Goal: Information Seeking & Learning: Learn about a topic

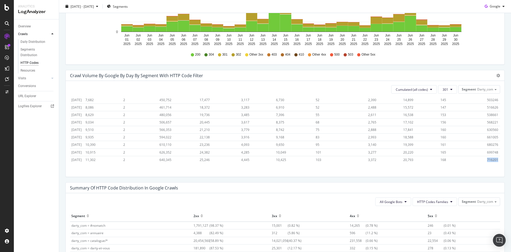
scroll to position [219, 0]
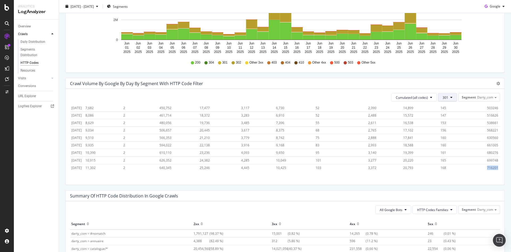
click at [451, 97] on button "301" at bounding box center [447, 97] width 19 height 9
click at [450, 125] on span "302" at bounding box center [452, 123] width 27 height 5
click at [484, 166] on span "13491630" at bounding box center [491, 168] width 15 height 5
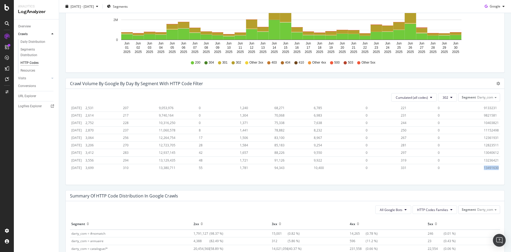
click at [484, 166] on span "13491630" at bounding box center [491, 168] width 15 height 5
copy span "13491630"
click at [444, 98] on span "302" at bounding box center [446, 97] width 6 height 5
click at [456, 136] on span "4xx family" at bounding box center [452, 136] width 27 height 5
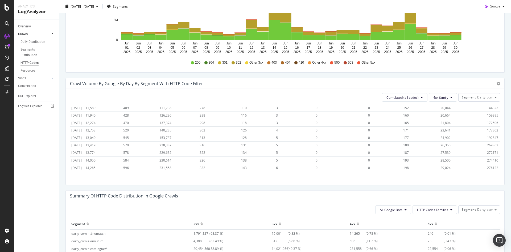
scroll to position [308, 0]
click at [487, 166] on span "276122" at bounding box center [492, 168] width 11 height 5
copy span "276122"
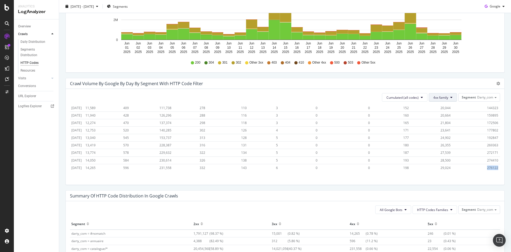
click at [448, 100] on button "4xx family" at bounding box center [443, 97] width 28 height 9
click at [441, 149] on span "5xx family" at bounding box center [442, 151] width 27 height 5
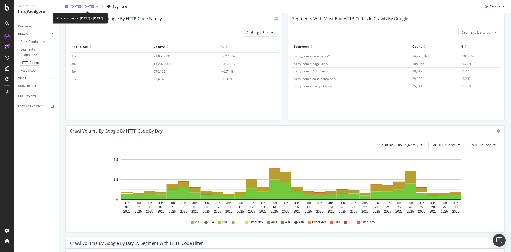
click at [98, 7] on icon "button" at bounding box center [97, 6] width 2 height 3
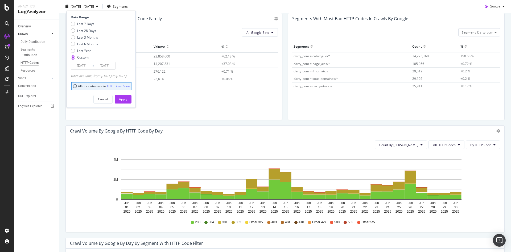
click at [84, 66] on input "[DATE]" at bounding box center [81, 65] width 21 height 7
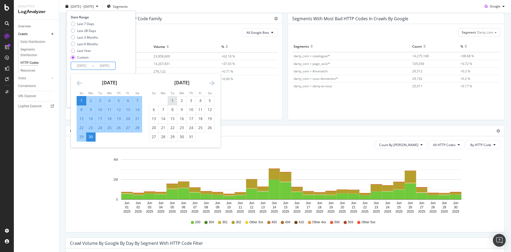
click at [171, 101] on div "1" at bounding box center [172, 100] width 9 height 5
type input "[DATE]"
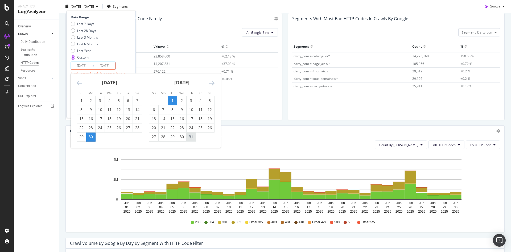
click at [190, 138] on div "31" at bounding box center [191, 136] width 9 height 5
type input "[DATE]"
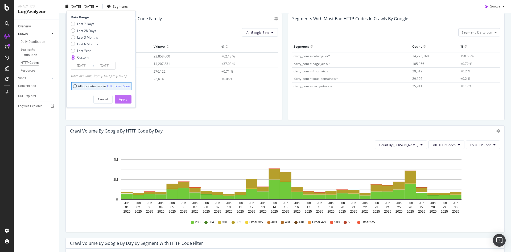
click at [127, 101] on div "Apply" at bounding box center [123, 99] width 8 height 8
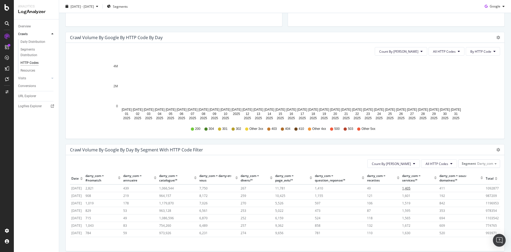
scroll to position [219, 0]
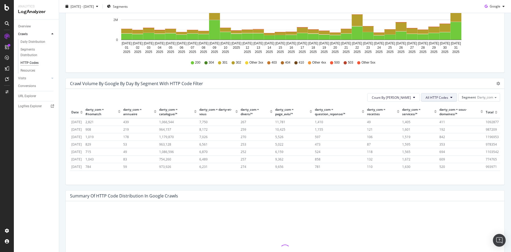
click at [449, 101] on button "All HTTP Codes" at bounding box center [439, 97] width 36 height 9
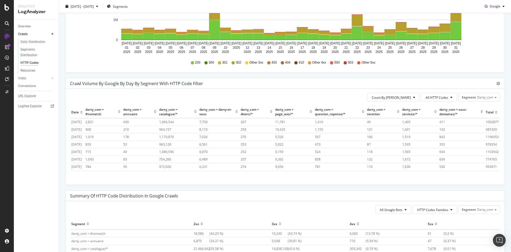
scroll to position [320, 0]
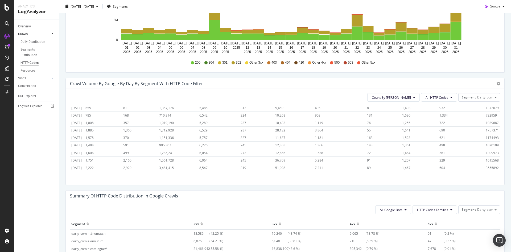
click at [486, 166] on span "3555892" at bounding box center [492, 168] width 13 height 5
copy span "3555892"
click at [443, 99] on span "All HTTP Codes" at bounding box center [437, 97] width 23 height 5
click at [433, 128] on span "200" at bounding box center [435, 127] width 27 height 5
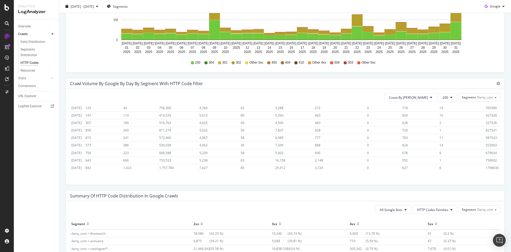
click at [486, 166] on span "1798030" at bounding box center [492, 168] width 13 height 5
copy span "1798030"
click at [450, 95] on button "200" at bounding box center [447, 97] width 19 height 9
click at [449, 135] on span "304" at bounding box center [452, 137] width 27 height 5
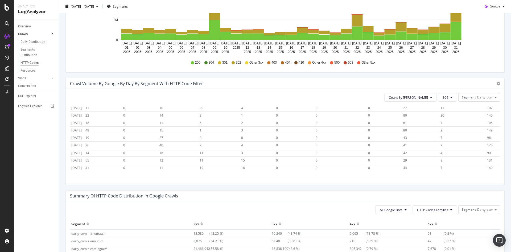
click at [487, 166] on span "140" at bounding box center [490, 168] width 6 height 5
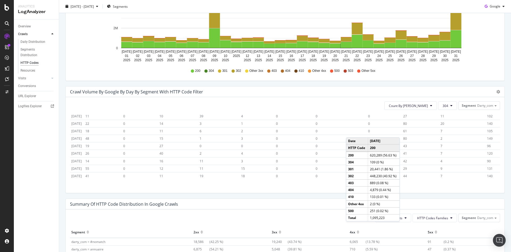
scroll to position [266, 0]
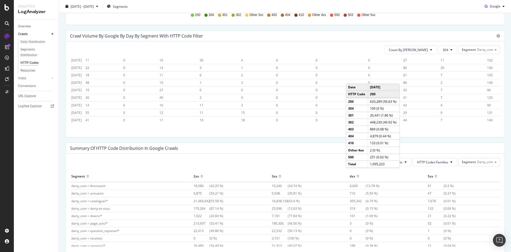
click at [201, 126] on div "Count By Day 304 Segment Darty_com Hold CTRL while clicking to filter the repor…" at bounding box center [285, 89] width 439 height 96
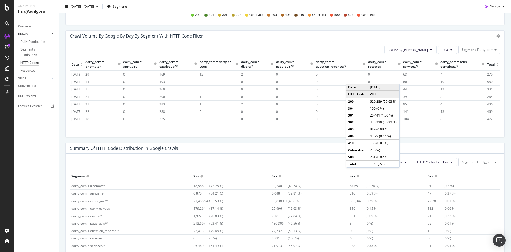
scroll to position [320, 0]
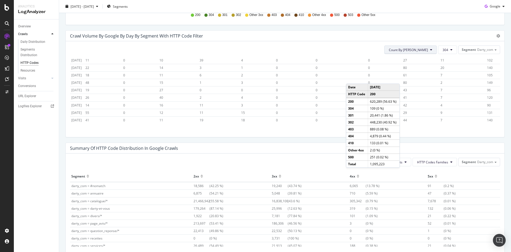
click at [427, 53] on button "Count By [PERSON_NAME]" at bounding box center [410, 50] width 52 height 9
click at [422, 68] on span "Cumulated (all codes)" at bounding box center [424, 70] width 40 height 5
click at [452, 52] on button "304" at bounding box center [447, 50] width 19 height 9
click at [448, 79] on span "200" at bounding box center [452, 80] width 27 height 5
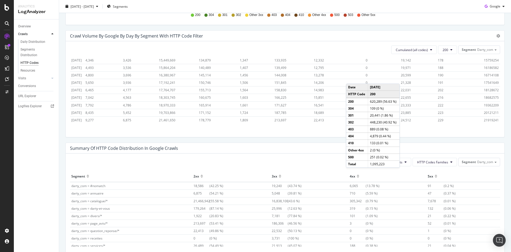
click at [484, 118] on span "21919241" at bounding box center [491, 120] width 15 height 5
copy span "21919241"
click at [445, 49] on button "200" at bounding box center [447, 50] width 19 height 9
click at [453, 115] on div "301" at bounding box center [451, 118] width 35 height 10
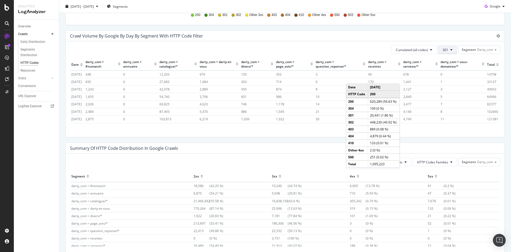
click at [443, 48] on span "301" at bounding box center [446, 50] width 6 height 5
click at [445, 48] on button "301" at bounding box center [447, 50] width 19 height 9
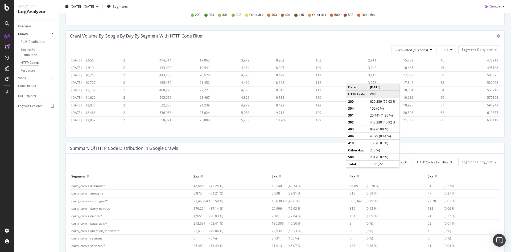
click at [487, 118] on span "638419" at bounding box center [492, 120] width 11 height 5
copy span "638419"
click at [450, 50] on icon at bounding box center [451, 49] width 2 height 3
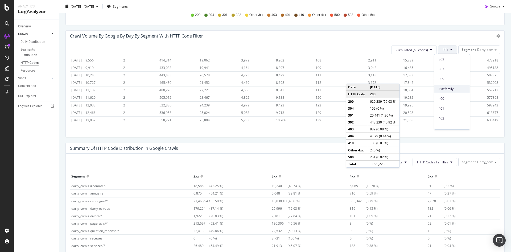
click at [445, 90] on span "4xx family" at bounding box center [452, 89] width 27 height 5
click at [404, 122] on td "188" at bounding box center [420, 119] width 37 height 7
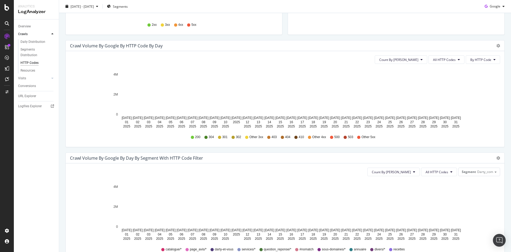
scroll to position [186, 0]
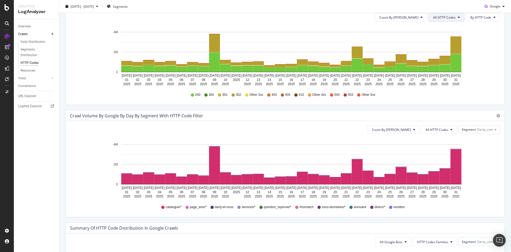
click at [447, 19] on span "All HTTP Codes" at bounding box center [444, 17] width 23 height 5
click at [478, 69] on icon "[DATE] [DATE] [DATE] [DATE] [DATE] [DATE] [DATE] [DATE] [DATE] [DATE] [DATE] [D…" at bounding box center [283, 57] width 426 height 62
click at [449, 130] on button "All HTTP Codes" at bounding box center [439, 129] width 36 height 9
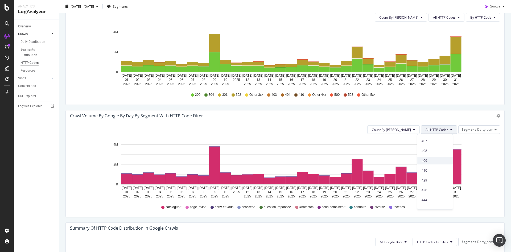
scroll to position [232, 0]
click at [435, 164] on span "5xx family" at bounding box center [435, 164] width 27 height 5
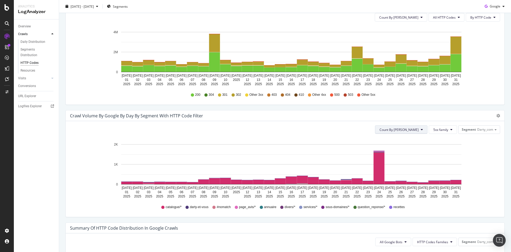
click at [409, 133] on button "Count By [PERSON_NAME]" at bounding box center [401, 129] width 52 height 9
click at [411, 148] on span "Cumulated (all codes)" at bounding box center [414, 150] width 40 height 5
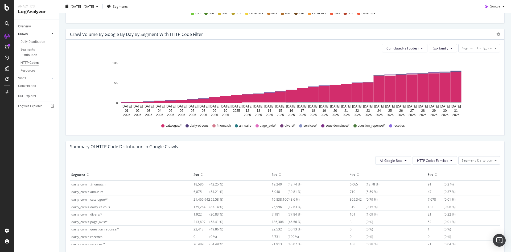
scroll to position [245, 0]
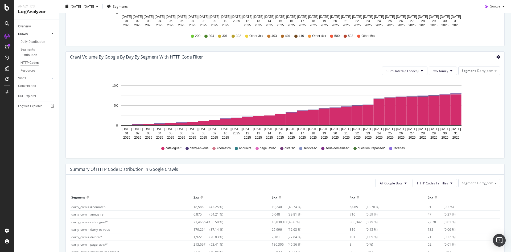
click at [496, 56] on icon "gear" at bounding box center [498, 57] width 4 height 4
click at [478, 85] on span "Table" at bounding box center [478, 86] width 52 height 7
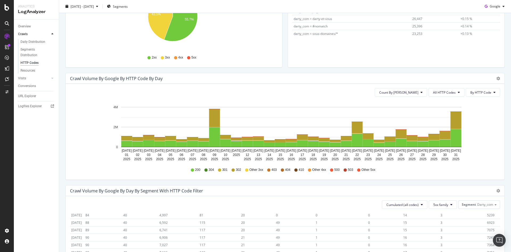
scroll to position [85, 0]
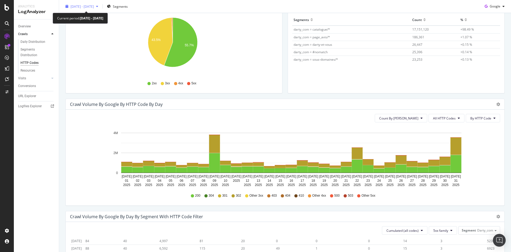
click at [100, 9] on div "[DATE] - [DATE]" at bounding box center [81, 6] width 37 height 8
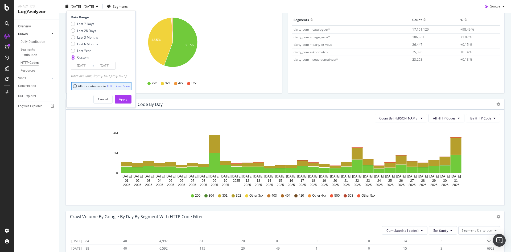
click at [84, 65] on input "[DATE]" at bounding box center [81, 65] width 21 height 7
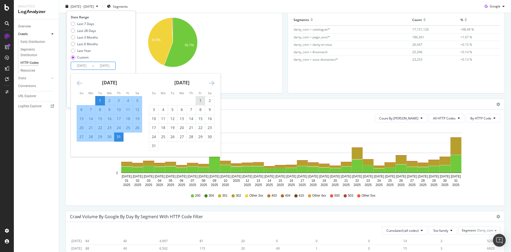
click at [199, 100] on div "1" at bounding box center [200, 100] width 9 height 5
type input "[DATE]"
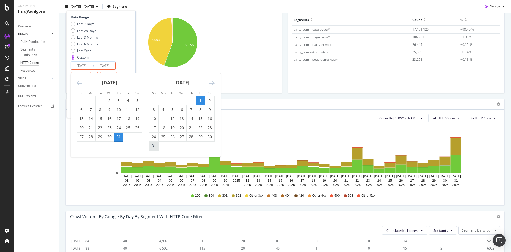
click at [152, 146] on div "31" at bounding box center [153, 145] width 9 height 5
type input "[DATE]"
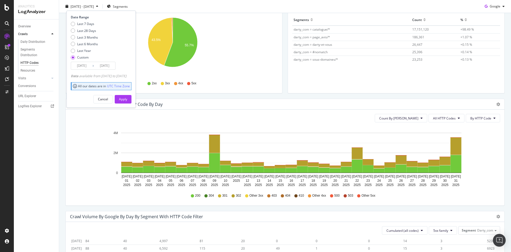
drag, startPoint x: 130, startPoint y: 99, endPoint x: 276, endPoint y: 71, distance: 148.6
click at [127, 99] on div "Apply" at bounding box center [123, 99] width 8 height 5
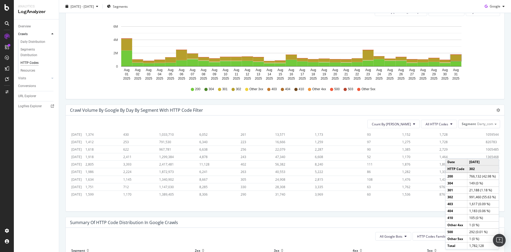
scroll to position [53, 0]
click at [400, 124] on span "Count By [PERSON_NAME]" at bounding box center [391, 124] width 39 height 5
click at [402, 146] on span "Cumulated (all codes)" at bounding box center [407, 144] width 40 height 5
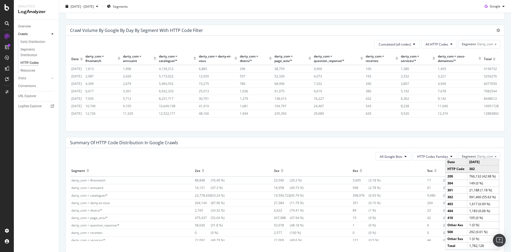
scroll to position [320, 0]
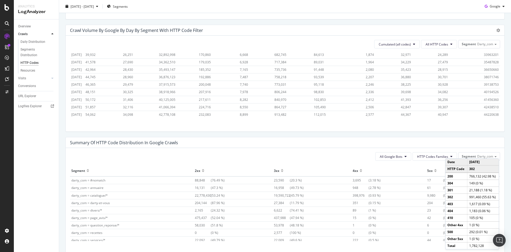
click at [484, 112] on span "44220638" at bounding box center [491, 114] width 15 height 5
copy span "44220638"
click at [449, 44] on button "All HTTP Codes" at bounding box center [439, 44] width 36 height 9
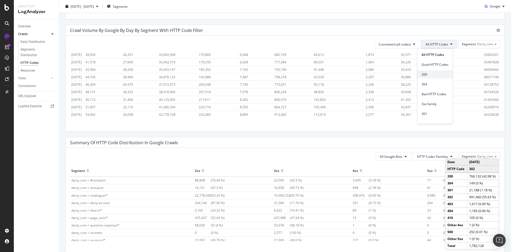
click at [433, 76] on span "200" at bounding box center [435, 74] width 27 height 5
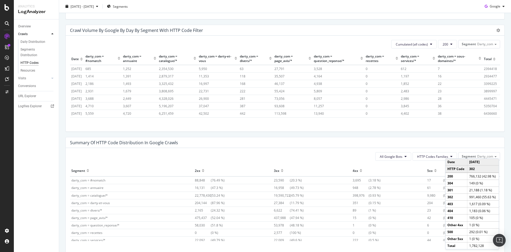
scroll to position [320, 0]
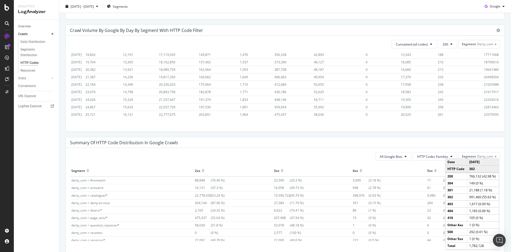
click at [484, 112] on span "23579595" at bounding box center [491, 114] width 15 height 5
copy span "23579595"
click at [443, 43] on span "200" at bounding box center [446, 44] width 6 height 5
click at [451, 83] on span "304" at bounding box center [452, 84] width 27 height 5
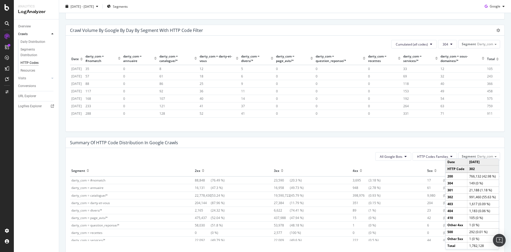
click at [490, 63] on th "Total" at bounding box center [493, 59] width 14 height 12
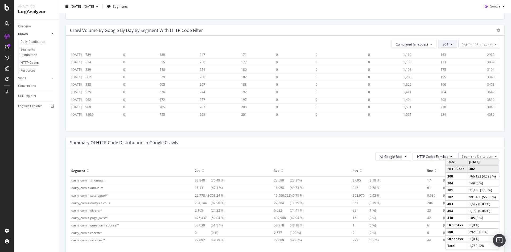
click at [443, 45] on span "304" at bounding box center [446, 44] width 6 height 5
click at [452, 115] on span "301" at bounding box center [452, 114] width 27 height 5
click at [487, 112] on span "639879" at bounding box center [492, 114] width 11 height 5
copy span "639879"
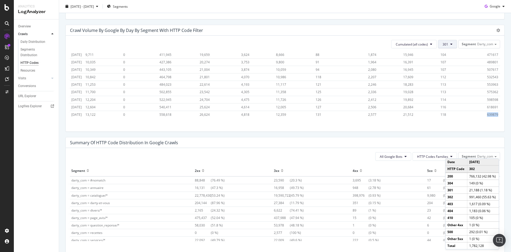
click at [444, 47] on button "301" at bounding box center [447, 44] width 19 height 9
click at [443, 72] on span "302" at bounding box center [452, 70] width 27 height 5
click at [484, 112] on span "19542067" at bounding box center [491, 114] width 15 height 5
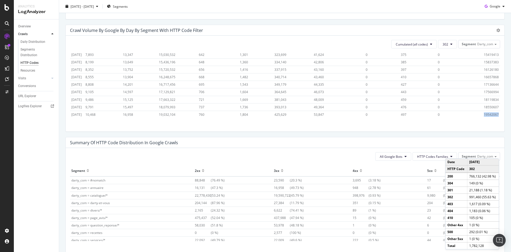
click at [484, 112] on span "19542067" at bounding box center [491, 114] width 15 height 5
click at [443, 45] on span "302" at bounding box center [446, 44] width 6 height 5
click at [451, 110] on span "4xx family" at bounding box center [452, 110] width 27 height 5
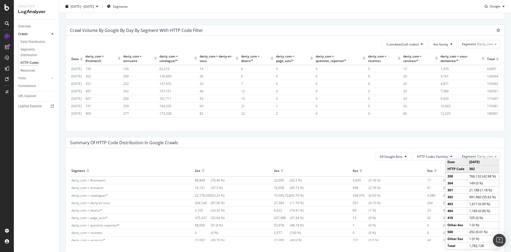
scroll to position [320, 0]
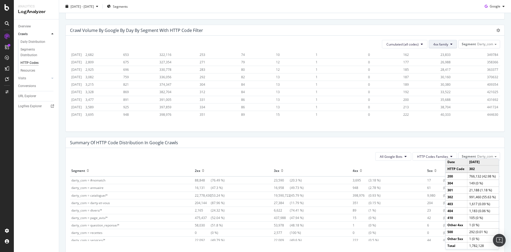
click at [441, 46] on span "4xx family" at bounding box center [440, 44] width 15 height 5
click at [445, 77] on span "5xx family" at bounding box center [442, 78] width 27 height 5
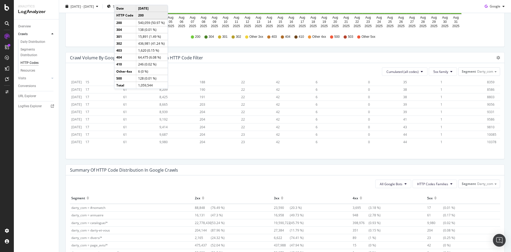
scroll to position [219, 0]
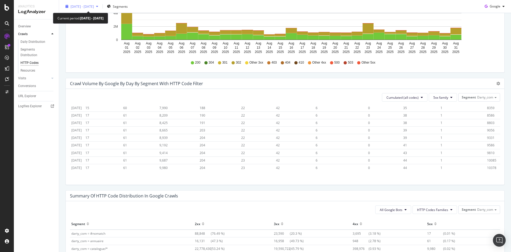
click at [98, 7] on icon "button" at bounding box center [97, 6] width 2 height 3
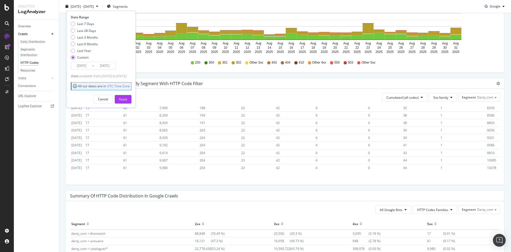
click at [84, 63] on input "[DATE]" at bounding box center [81, 65] width 21 height 7
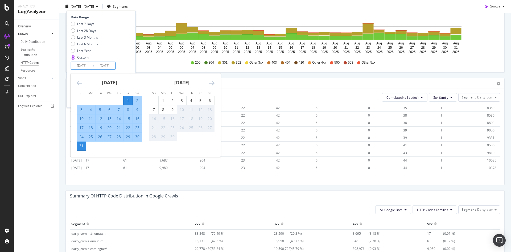
click at [77, 82] on icon "Move backward to switch to the previous month." at bounding box center [80, 83] width 6 height 6
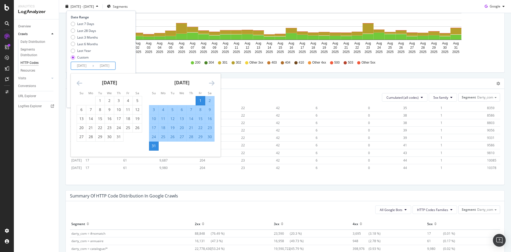
click at [80, 81] on icon "Move backward to switch to the previous month." at bounding box center [80, 83] width 6 height 6
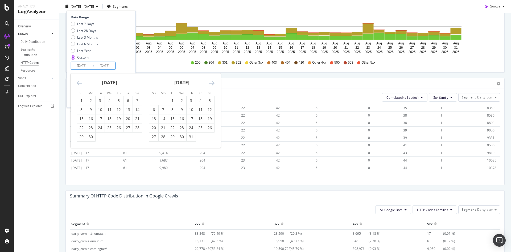
click at [79, 81] on icon "Move backward to switch to the previous month." at bounding box center [80, 83] width 6 height 6
click at [118, 100] on div "1" at bounding box center [118, 100] width 9 height 5
type input "[DATE]"
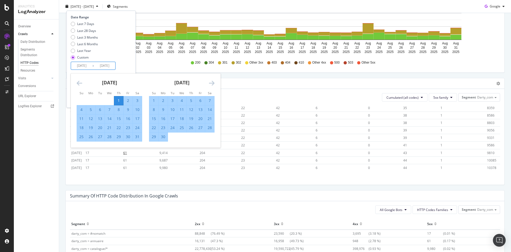
click at [137, 137] on div "31" at bounding box center [137, 136] width 9 height 5
type input "[DATE]"
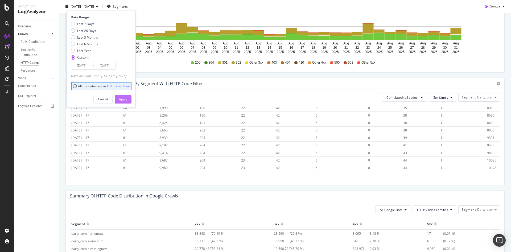
click at [127, 97] on div "Apply" at bounding box center [123, 99] width 8 height 5
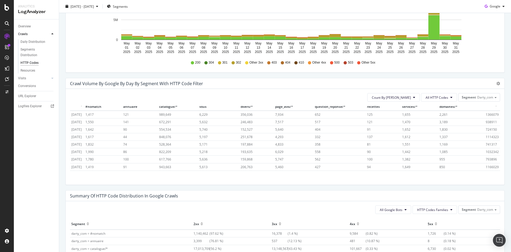
scroll to position [320, 0]
click at [393, 97] on span "Count By [PERSON_NAME]" at bounding box center [391, 97] width 39 height 5
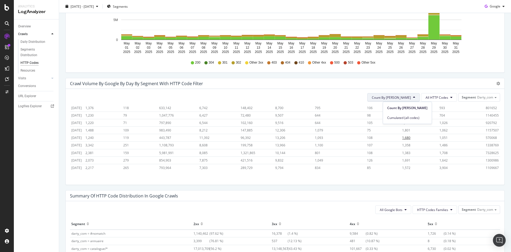
drag, startPoint x: 393, startPoint y: 118, endPoint x: 397, endPoint y: 118, distance: 4.6
click at [393, 118] on span "Cumulated (all codes)" at bounding box center [407, 118] width 40 height 5
click at [484, 166] on span "37806994" at bounding box center [491, 168] width 15 height 5
click at [435, 100] on button "All HTTP Codes" at bounding box center [439, 97] width 36 height 9
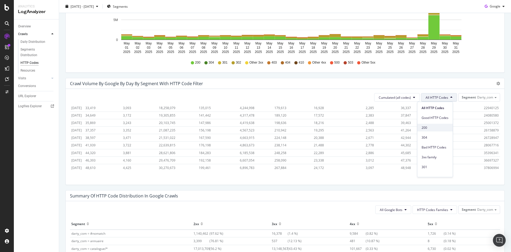
click at [435, 126] on span "200" at bounding box center [435, 127] width 27 height 5
click at [485, 166] on span "24260279" at bounding box center [491, 168] width 15 height 5
click at [450, 99] on button "200" at bounding box center [447, 97] width 19 height 9
click at [446, 138] on span "304" at bounding box center [452, 137] width 27 height 5
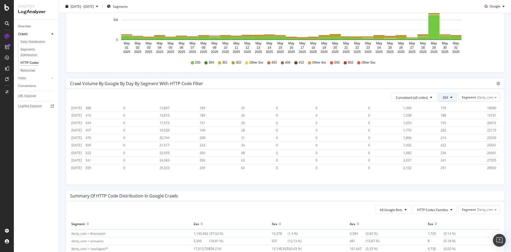
click at [443, 97] on span "304" at bounding box center [446, 97] width 6 height 5
click at [448, 168] on span "301" at bounding box center [452, 167] width 27 height 5
click at [443, 97] on span "301" at bounding box center [446, 97] width 6 height 5
click at [452, 121] on div "302" at bounding box center [451, 124] width 35 height 8
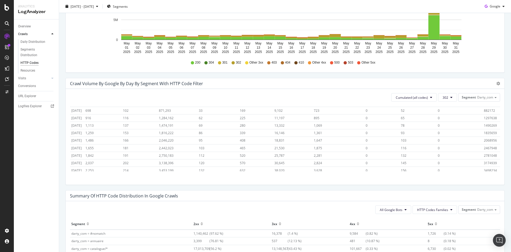
drag, startPoint x: 496, startPoint y: 116, endPoint x: 493, endPoint y: 159, distance: 43.2
click at [494, 166] on div "Cumulated (all codes) 302 Segment Darty_com Hold CTRL while clicking to filter …" at bounding box center [285, 137] width 439 height 96
click at [489, 166] on span "12664117" at bounding box center [491, 168] width 15 height 5
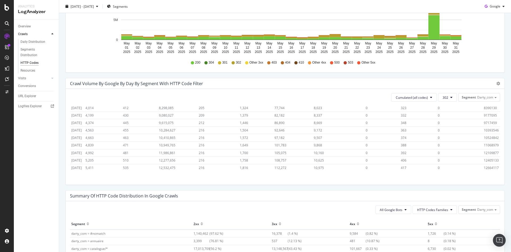
click at [487, 166] on span "12664117" at bounding box center [491, 168] width 15 height 5
click at [443, 98] on span "302" at bounding box center [446, 97] width 6 height 5
click at [452, 112] on span "4xx family" at bounding box center [452, 110] width 27 height 5
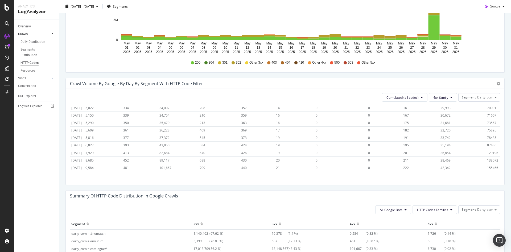
scroll to position [320, 0]
click at [487, 166] on span "155466" at bounding box center [492, 168] width 11 height 5
click at [444, 98] on span "4xx family" at bounding box center [440, 97] width 15 height 5
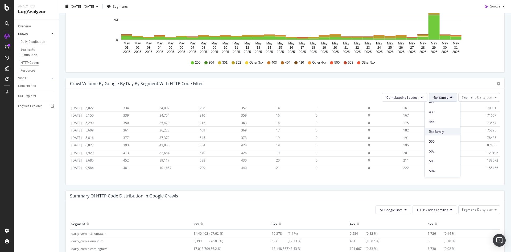
click at [437, 133] on span "5xx family" at bounding box center [442, 131] width 27 height 5
click at [450, 99] on icon at bounding box center [451, 97] width 2 height 3
click at [445, 110] on span "All HTTP Codes" at bounding box center [442, 108] width 27 height 5
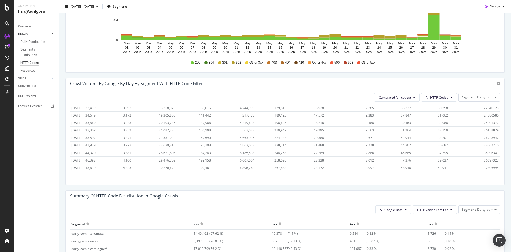
click at [484, 166] on span "37806994" at bounding box center [491, 168] width 15 height 5
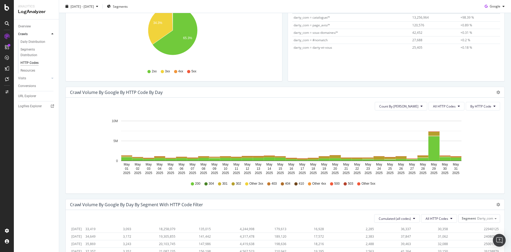
scroll to position [110, 0]
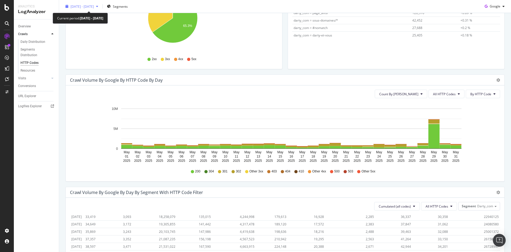
click at [94, 6] on span "[DATE] - [DATE]" at bounding box center [82, 6] width 23 height 5
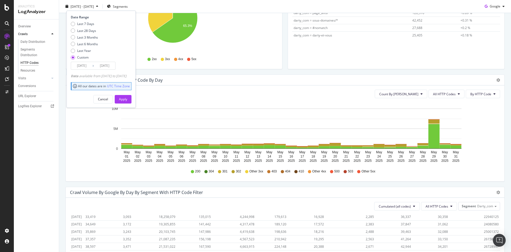
click at [88, 64] on input "[DATE]" at bounding box center [81, 65] width 21 height 7
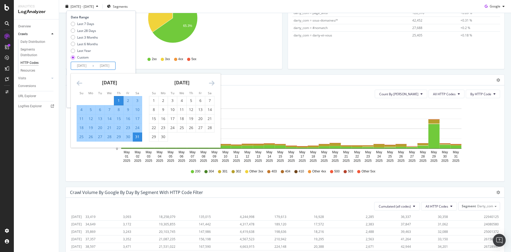
click at [80, 81] on icon "Move backward to switch to the previous month." at bounding box center [80, 83] width 6 height 6
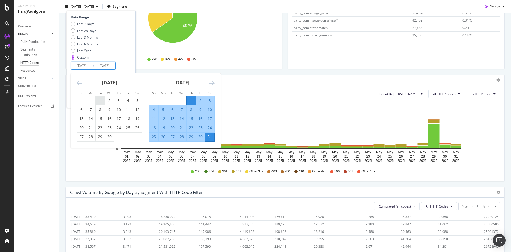
click at [100, 100] on div "1" at bounding box center [100, 100] width 9 height 5
type input "[DATE]"
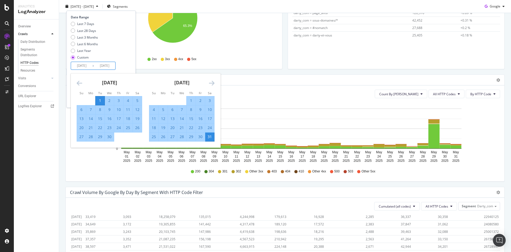
click at [110, 137] on div "30" at bounding box center [109, 136] width 9 height 5
type input "[DATE]"
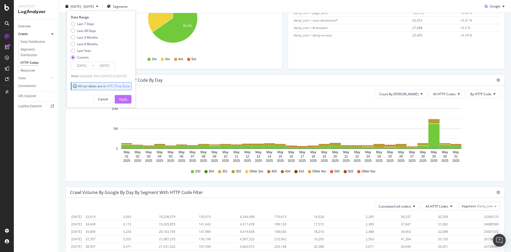
click at [127, 99] on div "Apply" at bounding box center [123, 99] width 8 height 5
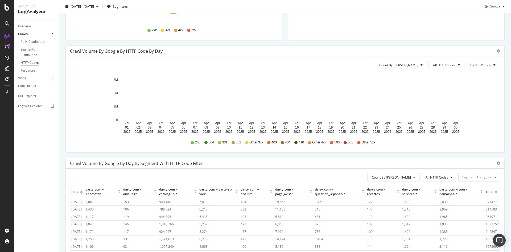
scroll to position [190, 0]
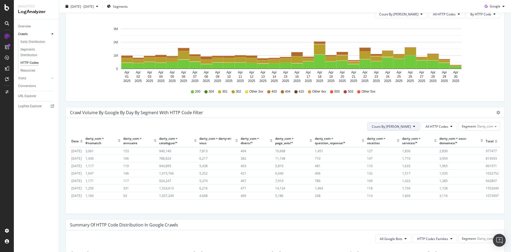
click at [405, 124] on button "Count By [PERSON_NAME]" at bounding box center [393, 126] width 52 height 9
drag, startPoint x: 402, startPoint y: 146, endPoint x: 443, endPoint y: 147, distance: 41.0
click at [403, 146] on span "Cumulated (all codes)" at bounding box center [407, 147] width 40 height 5
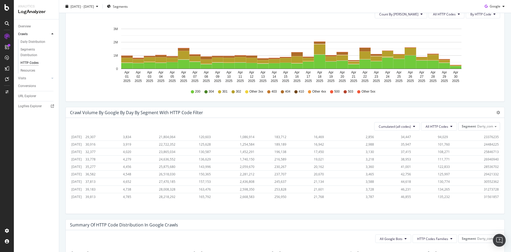
scroll to position [308, 0]
click at [486, 195] on span "31561857" at bounding box center [491, 197] width 15 height 5
click at [449, 127] on button "All HTTP Codes" at bounding box center [439, 126] width 36 height 9
click at [437, 157] on span "200" at bounding box center [435, 156] width 27 height 5
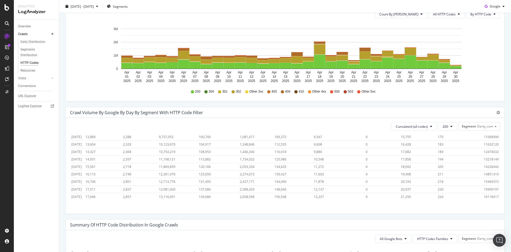
click at [486, 195] on span "16118417" at bounding box center [491, 197] width 15 height 5
click at [451, 126] on button "200" at bounding box center [447, 126] width 19 height 9
click at [449, 164] on span "304" at bounding box center [452, 166] width 27 height 5
click at [450, 127] on icon at bounding box center [451, 126] width 2 height 3
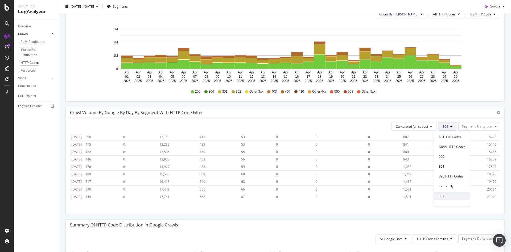
click at [447, 194] on span "301" at bounding box center [452, 196] width 27 height 5
drag, startPoint x: 450, startPoint y: 125, endPoint x: 450, endPoint y: 130, distance: 4.3
click at [450, 126] on button "301" at bounding box center [447, 126] width 19 height 9
click at [446, 178] on span "302" at bounding box center [452, 179] width 27 height 5
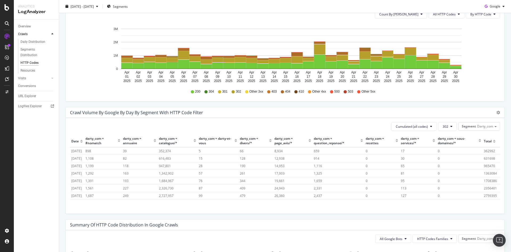
scroll to position [308, 0]
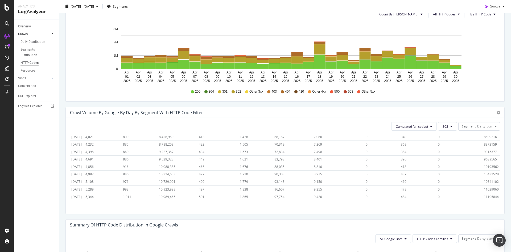
click at [487, 195] on span "11105844" at bounding box center [491, 197] width 15 height 5
click at [448, 128] on button "302" at bounding box center [447, 126] width 19 height 9
click at [450, 167] on span "4xx family" at bounding box center [452, 165] width 27 height 5
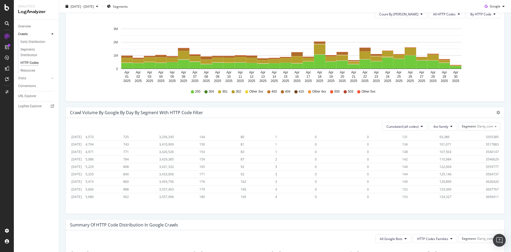
scroll to position [308, 0]
click at [486, 195] on span "3699411" at bounding box center [492, 197] width 13 height 5
click at [442, 125] on span "4xx family" at bounding box center [440, 126] width 15 height 5
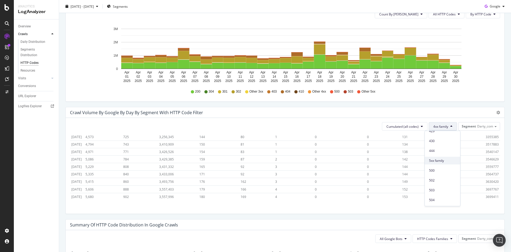
click at [441, 161] on span "5xx family" at bounding box center [442, 160] width 27 height 5
click at [487, 195] on span "30873" at bounding box center [491, 197] width 9 height 5
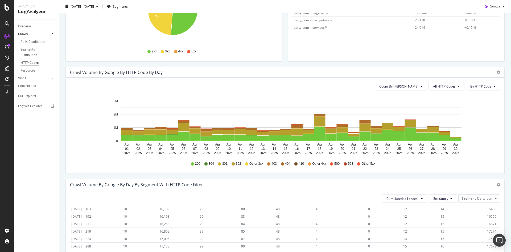
scroll to position [110, 0]
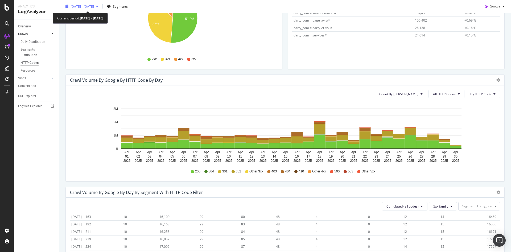
click at [94, 8] on span "[DATE] - [DATE]" at bounding box center [82, 6] width 23 height 5
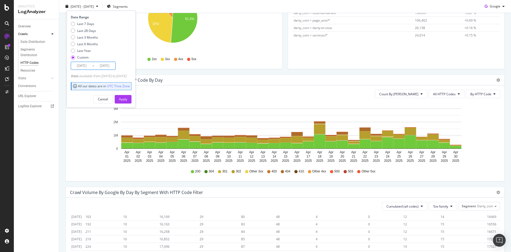
click at [88, 66] on input "[DATE]" at bounding box center [81, 65] width 21 height 7
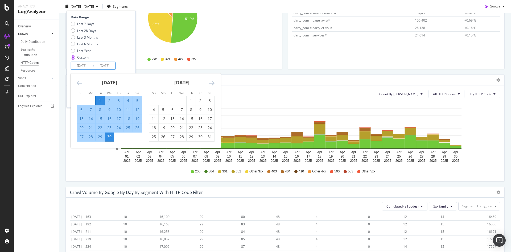
click at [212, 82] on icon "Move forward to switch to the next month." at bounding box center [212, 83] width 6 height 6
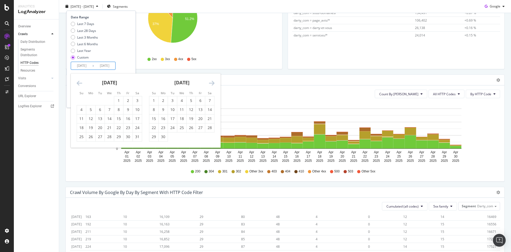
click at [212, 82] on icon "Move forward to switch to the next month." at bounding box center [212, 83] width 6 height 6
click at [170, 99] on div "1" at bounding box center [172, 100] width 9 height 5
type input "[DATE]"
click at [191, 135] on div "31" at bounding box center [191, 136] width 9 height 5
type input "[DATE]"
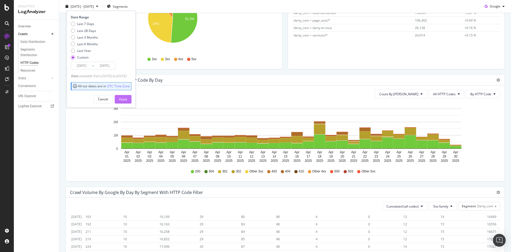
click at [127, 99] on div "Apply" at bounding box center [123, 99] width 8 height 5
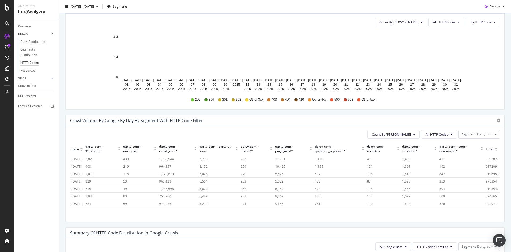
scroll to position [190, 0]
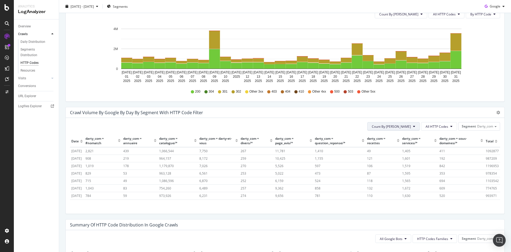
click at [403, 127] on span "Count By [PERSON_NAME]" at bounding box center [391, 126] width 39 height 5
click at [402, 149] on div "Cumulated (all codes)" at bounding box center [407, 147] width 49 height 8
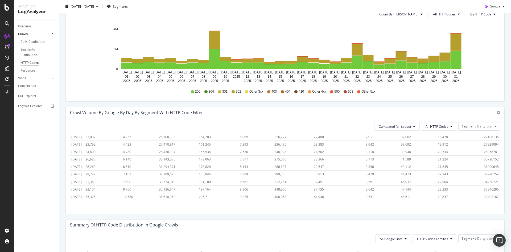
click at [484, 195] on span "39402187" at bounding box center [491, 197] width 15 height 5
click at [443, 132] on div "Cumulated (all codes) All HTTP Codes Segment Darty_com Hold CTRL while clicking…" at bounding box center [285, 166] width 439 height 96
click at [438, 126] on span "All HTTP Codes" at bounding box center [437, 126] width 23 height 5
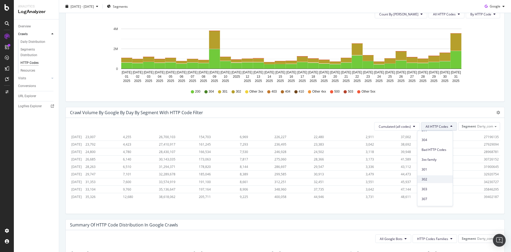
click at [430, 180] on span "302" at bounding box center [435, 179] width 27 height 5
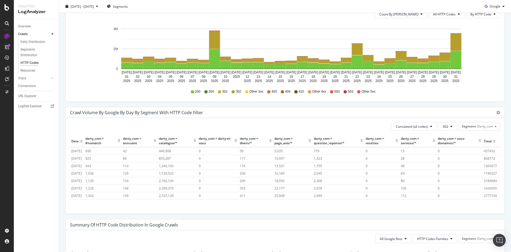
scroll to position [320, 0]
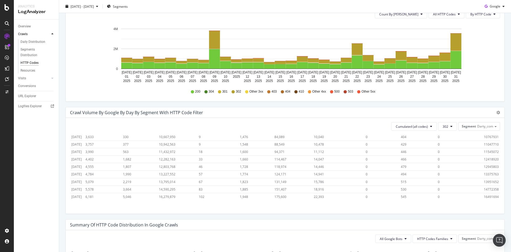
click at [486, 195] on span "16491694" at bounding box center [491, 197] width 15 height 5
click at [487, 195] on span "16491694" at bounding box center [491, 197] width 15 height 5
drag, startPoint x: 488, startPoint y: 190, endPoint x: 482, endPoint y: 186, distance: 7.1
click at [483, 186] on td "14772358" at bounding box center [492, 189] width 18 height 7
click at [484, 195] on span "16491694" at bounding box center [491, 197] width 15 height 5
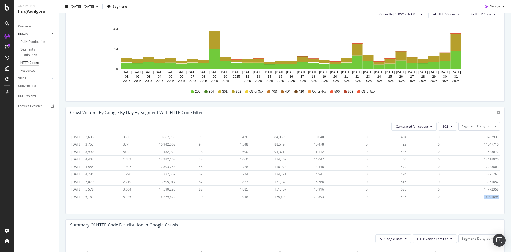
click at [484, 195] on span "16491694" at bounding box center [491, 197] width 15 height 5
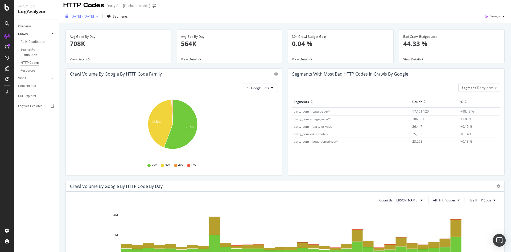
scroll to position [0, 0]
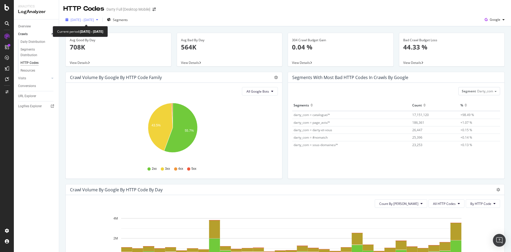
click at [94, 20] on span "[DATE] - [DATE]" at bounding box center [82, 20] width 23 height 5
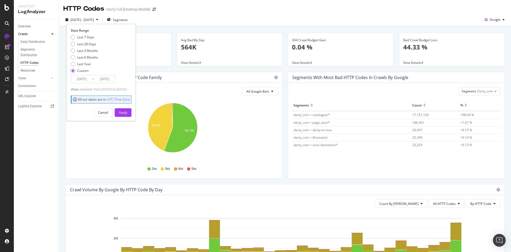
click at [89, 77] on input "[DATE]" at bounding box center [81, 78] width 21 height 7
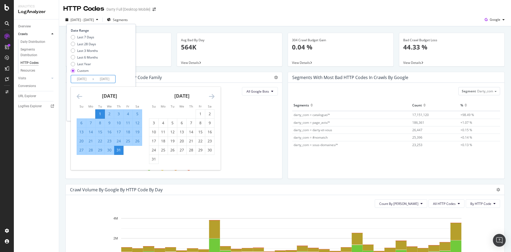
click at [79, 96] on icon "Move backward to switch to the previous month." at bounding box center [80, 96] width 6 height 6
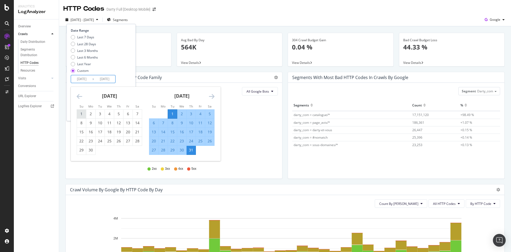
click at [80, 113] on div "1" at bounding box center [81, 113] width 9 height 5
type input "[DATE]"
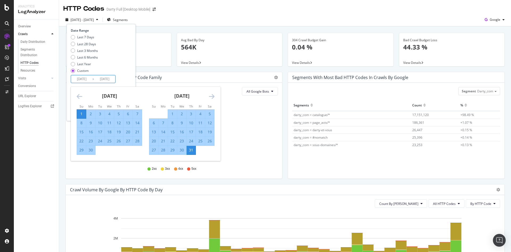
click at [92, 150] on div "30" at bounding box center [90, 149] width 9 height 5
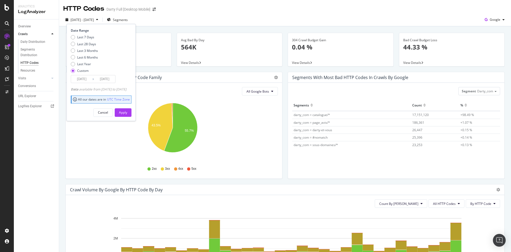
type input "[DATE]"
click at [131, 114] on button "Apply" at bounding box center [123, 112] width 17 height 9
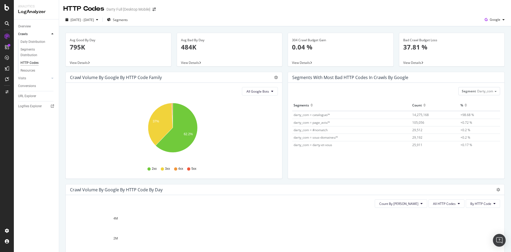
scroll to position [133, 0]
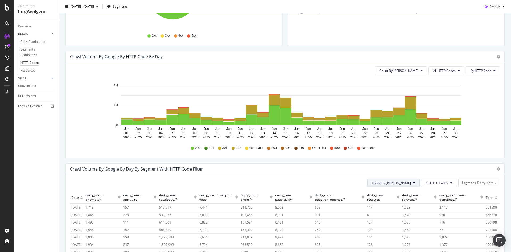
click at [409, 183] on button "Count By [PERSON_NAME]" at bounding box center [393, 183] width 52 height 9
drag, startPoint x: 404, startPoint y: 204, endPoint x: 436, endPoint y: 198, distance: 32.3
click at [404, 204] on span "Cumulated (all codes)" at bounding box center [407, 203] width 40 height 5
click at [446, 184] on button "All HTTP Codes" at bounding box center [439, 183] width 36 height 9
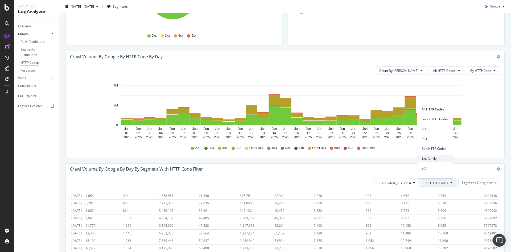
scroll to position [27, 0]
click at [435, 153] on span "302" at bounding box center [435, 151] width 27 height 5
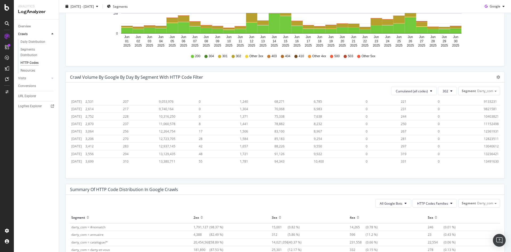
scroll to position [308, 0]
click at [486, 159] on span "13491630" at bounding box center [491, 161] width 15 height 5
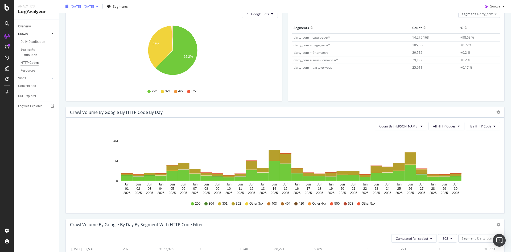
scroll to position [39, 0]
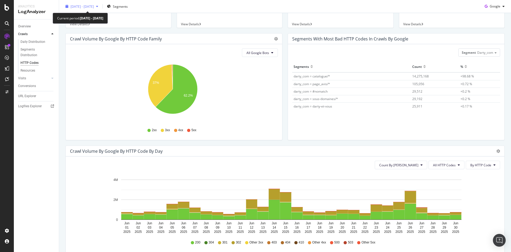
click at [100, 9] on div "[DATE] - [DATE]" at bounding box center [81, 6] width 37 height 8
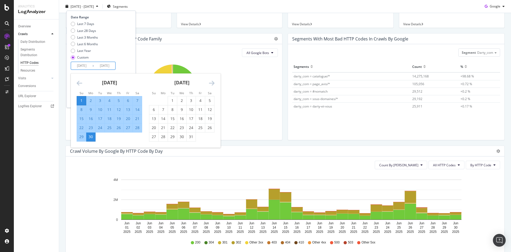
click at [84, 66] on input "[DATE]" at bounding box center [81, 65] width 21 height 7
type input "[DATE]"
click at [107, 65] on input "[DATE]" at bounding box center [104, 65] width 21 height 7
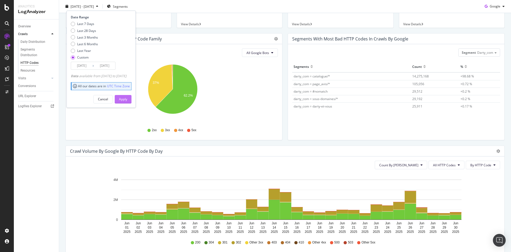
type input "[DATE]"
click at [127, 100] on div "Apply" at bounding box center [123, 99] width 8 height 5
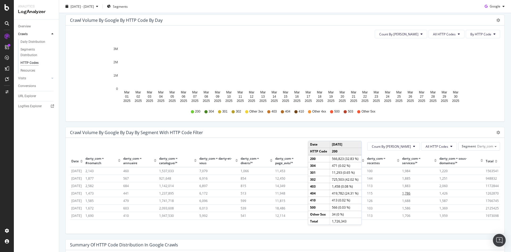
scroll to position [213, 0]
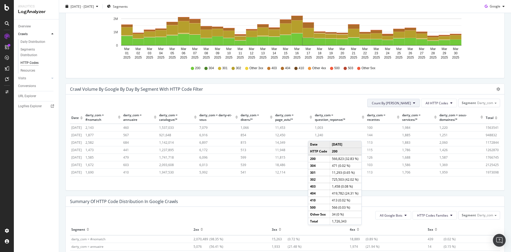
click at [408, 105] on button "Count By [PERSON_NAME]" at bounding box center [393, 103] width 52 height 9
click at [401, 125] on span "Cumulated (all codes)" at bounding box center [407, 123] width 40 height 5
click at [450, 103] on icon at bounding box center [451, 102] width 2 height 3
click at [432, 116] on span "All HTTP Codes" at bounding box center [435, 113] width 27 height 5
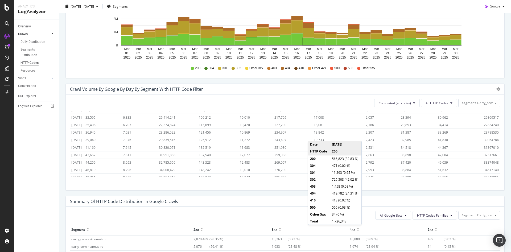
scroll to position [308, 0]
click at [484, 171] on span "39339935" at bounding box center [491, 173] width 15 height 5
click at [431, 103] on span "All HTTP Codes" at bounding box center [437, 103] width 23 height 5
click at [433, 131] on span "200" at bounding box center [435, 133] width 27 height 5
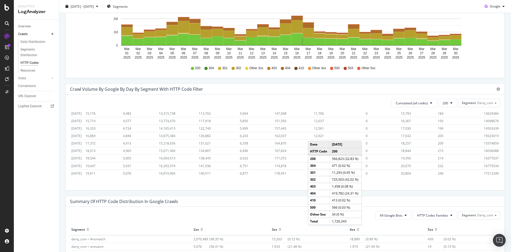
click at [484, 171] on span "17212349" at bounding box center [491, 173] width 15 height 5
click at [426, 104] on button "Cumulated (all codes)" at bounding box center [414, 103] width 46 height 9
click at [448, 102] on button "200" at bounding box center [447, 103] width 19 height 9
click at [450, 145] on span "304" at bounding box center [452, 143] width 27 height 5
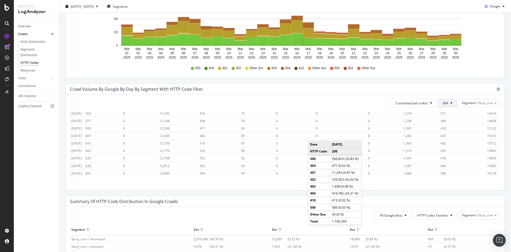
click at [449, 104] on button "304" at bounding box center [447, 103] width 19 height 9
click at [445, 146] on span "301" at bounding box center [452, 146] width 27 height 5
click at [487, 171] on span "633421" at bounding box center [492, 173] width 11 height 5
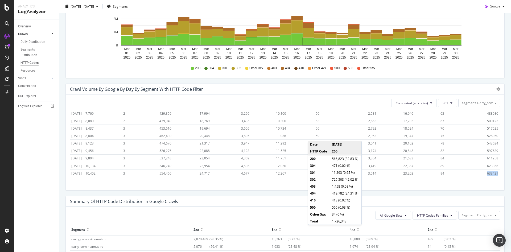
click at [487, 171] on span "633421" at bounding box center [492, 173] width 11 height 5
click at [445, 104] on button "301" at bounding box center [447, 103] width 19 height 9
click at [446, 154] on span "302" at bounding box center [452, 156] width 27 height 5
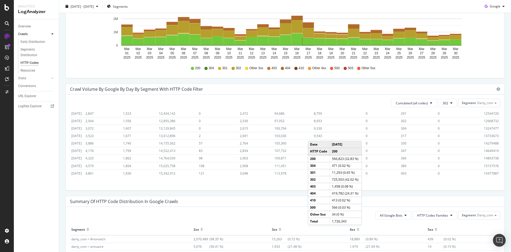
click at [483, 170] on td "15477887" at bounding box center [492, 173] width 18 height 7
click at [443, 103] on span "302" at bounding box center [446, 103] width 6 height 5
click at [449, 167] on span "4xx family" at bounding box center [452, 168] width 27 height 5
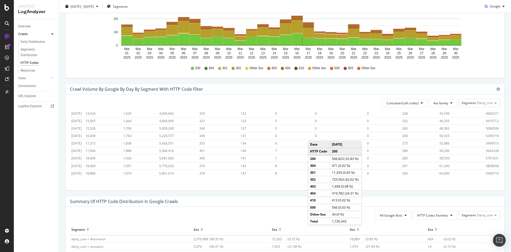
scroll to position [308, 0]
click at [486, 171] on span "5946719" at bounding box center [492, 173] width 13 height 5
click at [439, 105] on button "4xx family" at bounding box center [443, 103] width 28 height 9
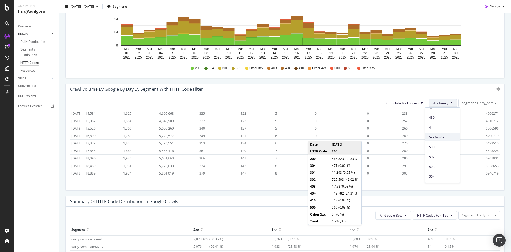
click at [445, 136] on span "5xx family" at bounding box center [442, 137] width 27 height 5
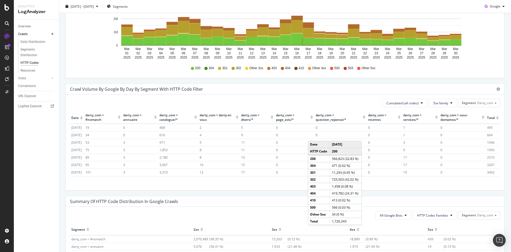
scroll to position [308, 0]
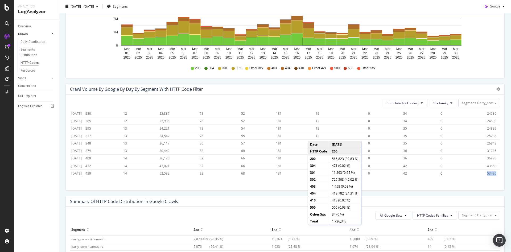
drag, startPoint x: 487, startPoint y: 168, endPoint x: 475, endPoint y: 169, distance: 11.5
click at [475, 170] on tr "[DATE] 439 14 52,582 82 68 181 12 0 42 0 53420" at bounding box center [285, 173] width 430 height 7
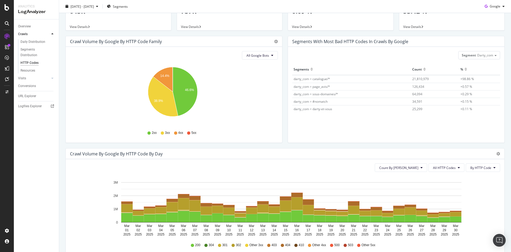
scroll to position [0, 0]
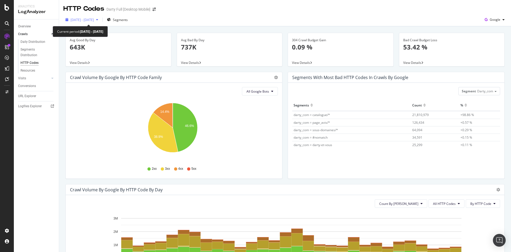
click at [100, 20] on div "button" at bounding box center [97, 19] width 6 height 3
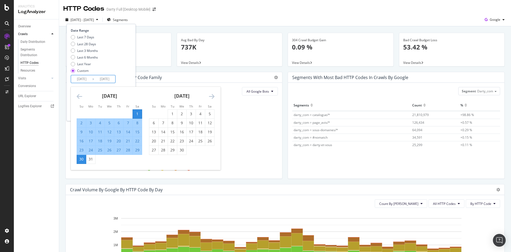
click at [85, 79] on input "[DATE]" at bounding box center [81, 78] width 21 height 7
type input "[DATE]"
click at [106, 79] on input "[DATE]" at bounding box center [104, 78] width 21 height 7
click at [130, 67] on div "Last 7 Days Last 28 Days Last 3 Months Last 6 Months Last Year Custom" at bounding box center [100, 55] width 59 height 40
type input "[DATE]"
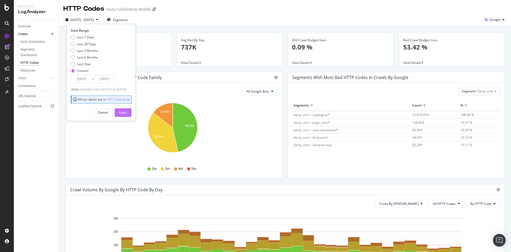
click at [127, 113] on div "Apply" at bounding box center [123, 112] width 8 height 5
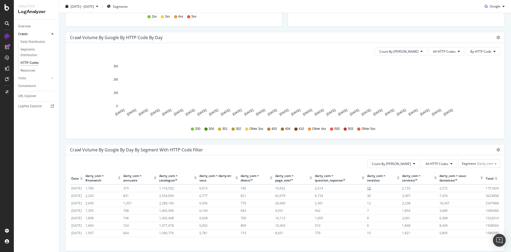
scroll to position [186, 0]
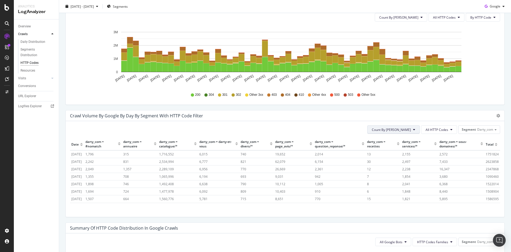
drag, startPoint x: 413, startPoint y: 127, endPoint x: 411, endPoint y: 131, distance: 4.5
click at [413, 127] on button "Count By [PERSON_NAME]" at bounding box center [393, 129] width 52 height 9
click at [405, 153] on div "Cumulated (all codes)" at bounding box center [407, 150] width 49 height 8
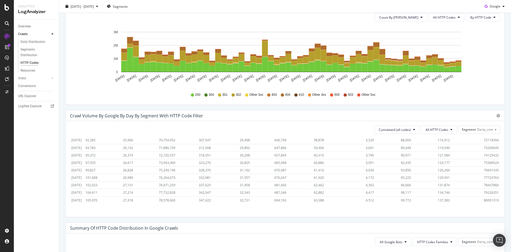
scroll to position [646, 0]
click at [484, 198] on span "80091319" at bounding box center [491, 200] width 15 height 5
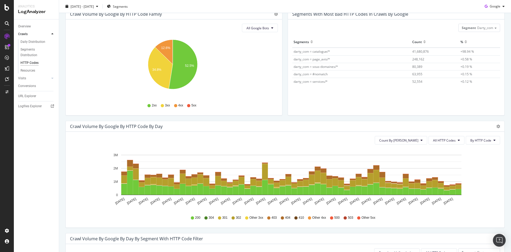
scroll to position [0, 0]
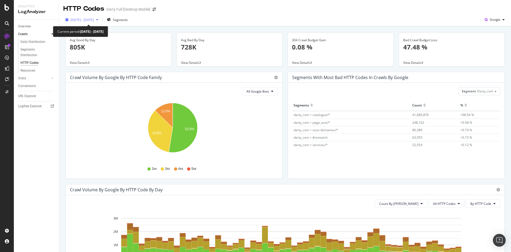
click at [94, 22] on span "[DATE] - [DATE]" at bounding box center [82, 20] width 23 height 5
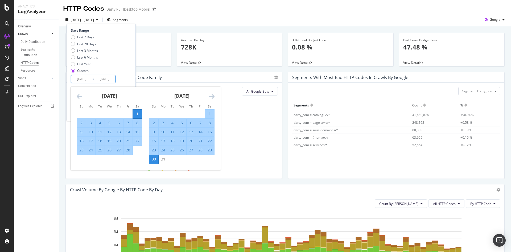
click at [106, 77] on input "[DATE]" at bounding box center [104, 78] width 21 height 7
click at [126, 66] on div "Last 7 Days Last 28 Days Last 3 Months Last 6 Months Last Year Custom" at bounding box center [100, 55] width 59 height 40
click at [107, 80] on input "[DATE]" at bounding box center [104, 78] width 21 height 7
click at [129, 150] on div "28" at bounding box center [128, 149] width 9 height 5
type input "[DATE]"
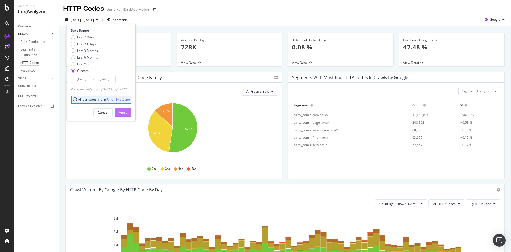
click at [127, 112] on div "Apply" at bounding box center [123, 112] width 8 height 5
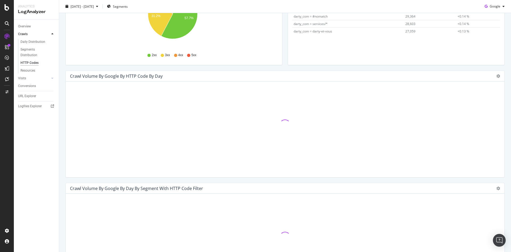
scroll to position [160, 0]
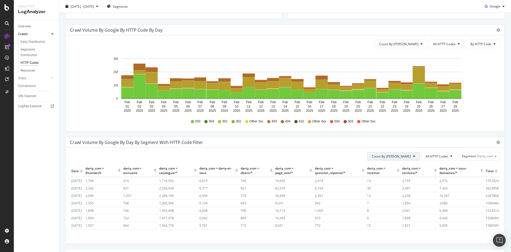
click at [409, 159] on button "Count By [PERSON_NAME]" at bounding box center [393, 156] width 52 height 9
click at [404, 179] on span "Cumulated (all codes)" at bounding box center [407, 176] width 40 height 5
click at [442, 157] on span "All HTTP Codes" at bounding box center [437, 156] width 23 height 5
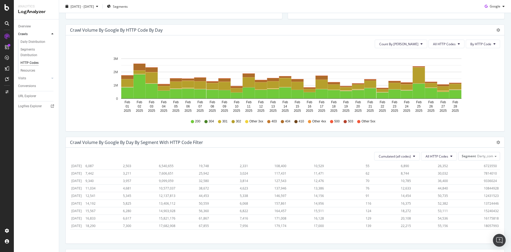
scroll to position [284, 0]
click at [485, 224] on span "40751384" at bounding box center [491, 226] width 15 height 5
click at [438, 156] on span "All HTTP Codes" at bounding box center [437, 156] width 23 height 5
click at [432, 187] on span "200" at bounding box center [435, 186] width 27 height 5
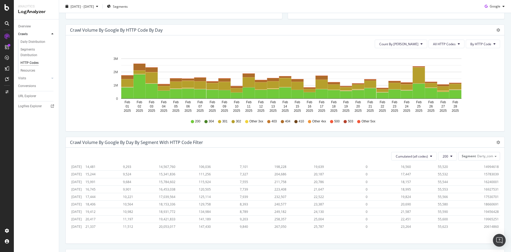
click at [486, 224] on span "20614860" at bounding box center [491, 226] width 15 height 5
click at [487, 224] on span "20614860" at bounding box center [491, 226] width 15 height 5
click at [444, 155] on button "200" at bounding box center [447, 156] width 19 height 9
click at [450, 196] on span "304" at bounding box center [452, 196] width 27 height 5
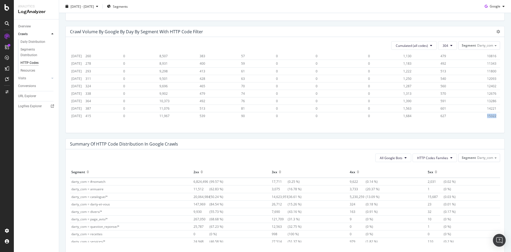
drag, startPoint x: 488, startPoint y: 111, endPoint x: 477, endPoint y: 112, distance: 10.9
click at [486, 112] on td "15322" at bounding box center [493, 115] width 14 height 7
click at [443, 44] on span "304" at bounding box center [446, 45] width 6 height 5
click at [444, 117] on span "301" at bounding box center [452, 115] width 27 height 5
click at [487, 114] on span "696517" at bounding box center [492, 116] width 11 height 5
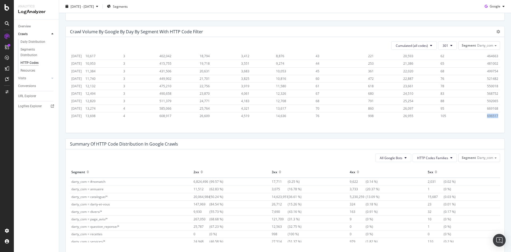
click at [487, 114] on span "696517" at bounding box center [492, 116] width 11 height 5
click at [443, 47] on span "301" at bounding box center [446, 45] width 6 height 5
click at [446, 72] on span "302" at bounding box center [452, 71] width 27 height 5
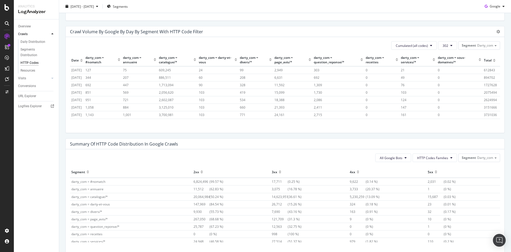
scroll to position [284, 0]
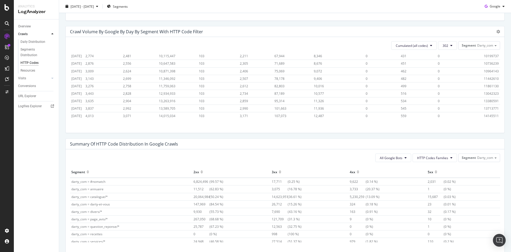
click at [484, 114] on span "14145511" at bounding box center [491, 116] width 15 height 5
click at [449, 44] on button "302" at bounding box center [447, 45] width 19 height 9
click at [453, 109] on span "4xx family" at bounding box center [452, 111] width 27 height 5
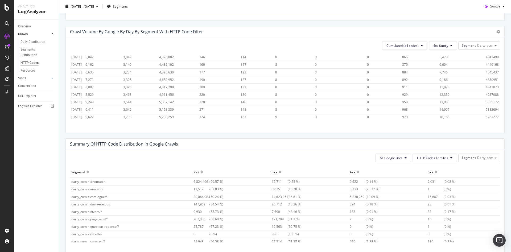
scroll to position [284, 0]
click at [486, 114] on span "5261277" at bounding box center [492, 116] width 13 height 5
click at [433, 46] on span "4xx family" at bounding box center [440, 45] width 15 height 5
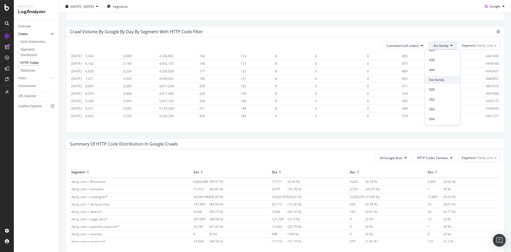
click at [441, 79] on span "5xx family" at bounding box center [442, 79] width 27 height 5
click at [487, 114] on span "17897" at bounding box center [491, 116] width 9 height 5
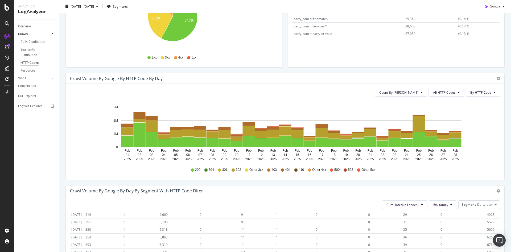
scroll to position [84, 0]
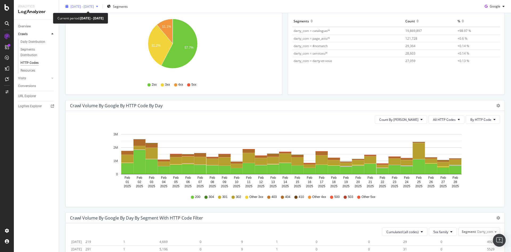
click at [98, 6] on icon "button" at bounding box center [97, 6] width 2 height 3
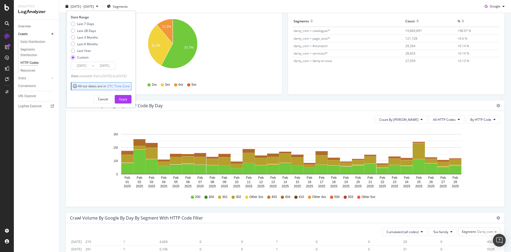
click at [82, 64] on input "[DATE]" at bounding box center [81, 65] width 21 height 7
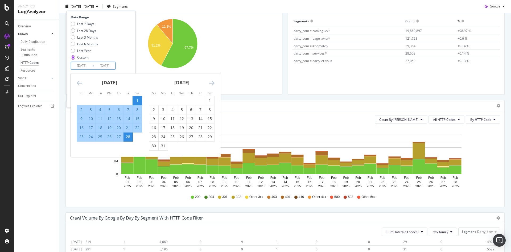
click at [77, 84] on icon "Move backward to switch to the previous month." at bounding box center [80, 83] width 6 height 6
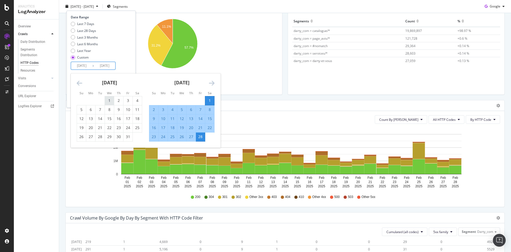
click at [110, 101] on div "1" at bounding box center [109, 100] width 9 height 5
type input "[DATE]"
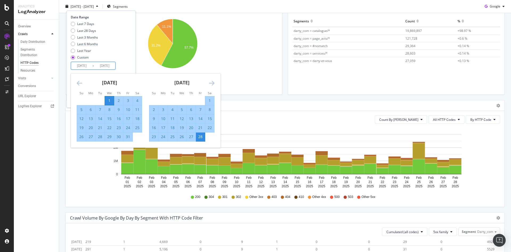
click at [127, 138] on div "31" at bounding box center [128, 136] width 9 height 5
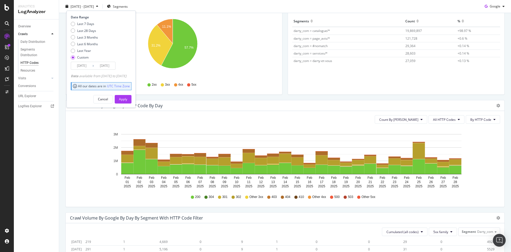
type input "[DATE]"
click at [127, 97] on div "Apply" at bounding box center [123, 99] width 8 height 5
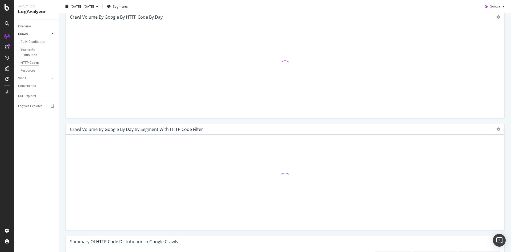
scroll to position [137, 0]
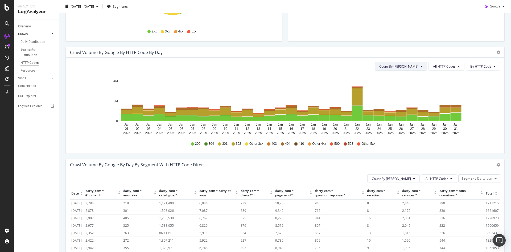
click at [414, 69] on button "Count By [PERSON_NAME]" at bounding box center [401, 66] width 52 height 9
click at [408, 87] on span "Cumulated (all codes)" at bounding box center [415, 86] width 40 height 5
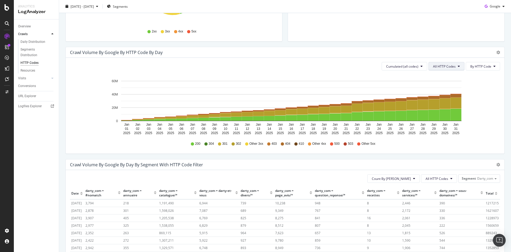
click at [458, 67] on icon at bounding box center [459, 66] width 2 height 3
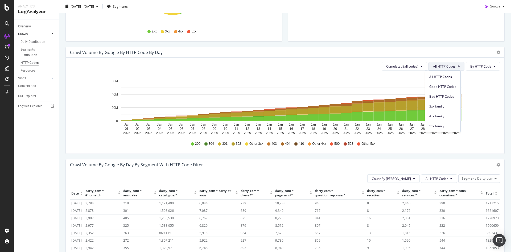
click at [490, 95] on icon "[DATE] [DATE] [DATE] [DATE] [DATE] [DATE] [DATE] [DATE] [DATE] [DATE] [DATE] [D…" at bounding box center [283, 106] width 426 height 62
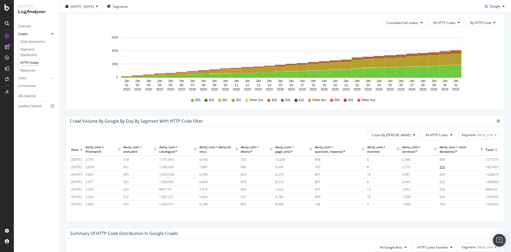
scroll to position [244, 0]
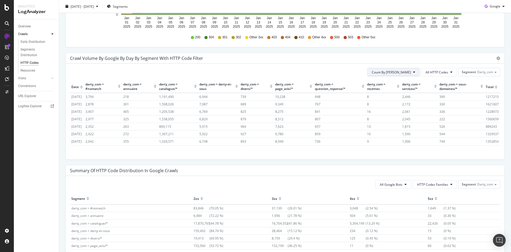
click at [413, 75] on button "Count By [PERSON_NAME]" at bounding box center [393, 72] width 52 height 9
click at [410, 92] on span "Cumulated (all codes)" at bounding box center [407, 92] width 40 height 5
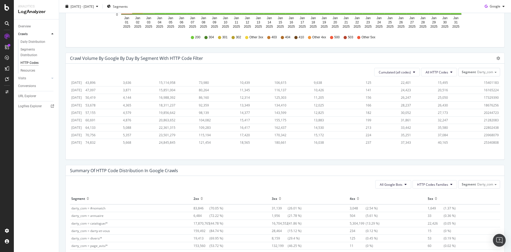
scroll to position [320, 0]
click at [484, 140] on span "40654873" at bounding box center [491, 142] width 15 height 5
click at [446, 74] on button "All HTTP Codes" at bounding box center [439, 72] width 36 height 9
click at [438, 102] on span "200" at bounding box center [435, 102] width 27 height 5
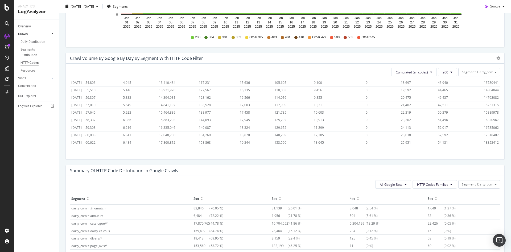
click at [485, 140] on span "18353412" at bounding box center [491, 142] width 15 height 5
click at [438, 73] on button "200" at bounding box center [447, 72] width 19 height 9
click at [449, 109] on div "304" at bounding box center [451, 112] width 35 height 8
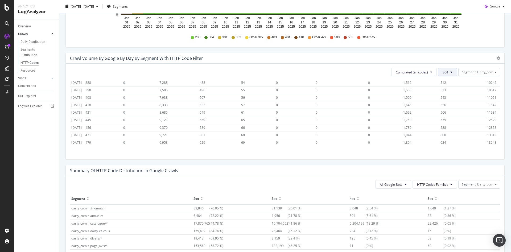
click at [449, 73] on button "304" at bounding box center [447, 72] width 19 height 9
click at [451, 141] on span "301" at bounding box center [452, 141] width 27 height 5
click at [487, 140] on span "593552" at bounding box center [492, 142] width 11 height 5
click at [443, 72] on span "301" at bounding box center [446, 72] width 6 height 5
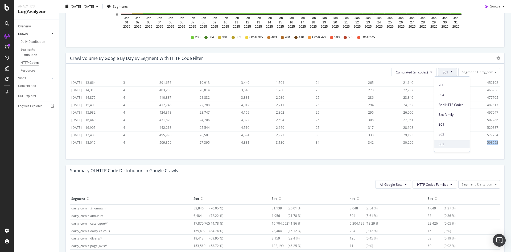
scroll to position [27, 0]
click at [449, 123] on span "302" at bounding box center [452, 125] width 27 height 5
click at [484, 140] on span "16356252" at bounding box center [491, 142] width 15 height 5
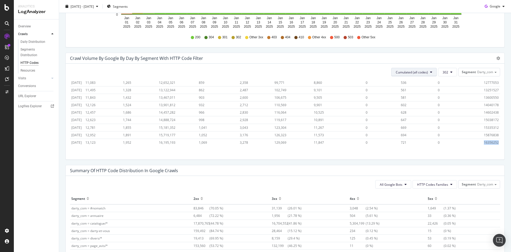
click at [414, 74] on span "Cumulated (all codes)" at bounding box center [412, 72] width 32 height 5
click at [443, 72] on span "302" at bounding box center [446, 72] width 6 height 5
click at [454, 138] on span "4xx family" at bounding box center [452, 137] width 27 height 5
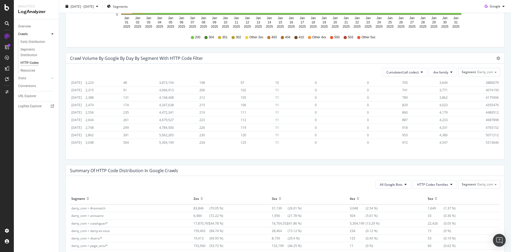
click at [486, 140] on span "5313640" at bounding box center [492, 142] width 13 height 5
click at [442, 73] on span "4xx family" at bounding box center [440, 72] width 15 height 5
click at [439, 107] on span "5xx family" at bounding box center [442, 106] width 27 height 5
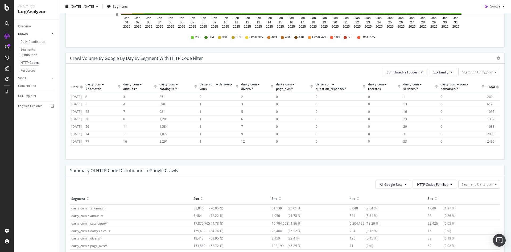
scroll to position [320, 0]
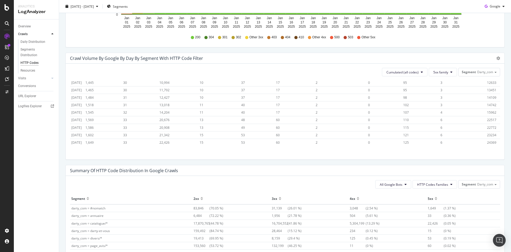
click at [487, 140] on span "24369" at bounding box center [491, 142] width 9 height 5
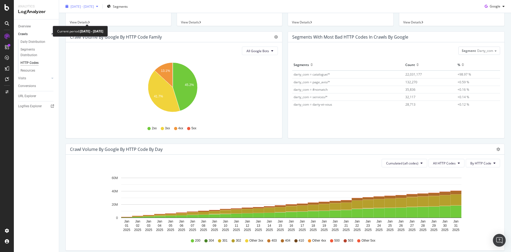
scroll to position [0, 0]
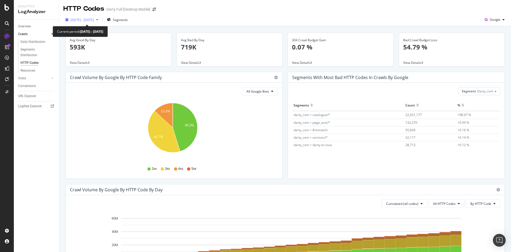
click at [100, 20] on div "button" at bounding box center [97, 19] width 6 height 3
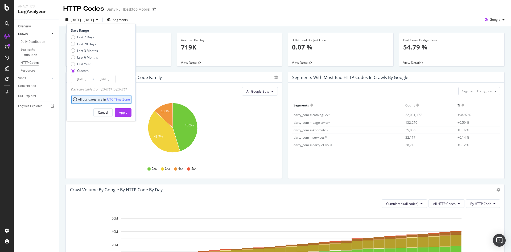
click at [90, 80] on input "[DATE]" at bounding box center [81, 78] width 21 height 7
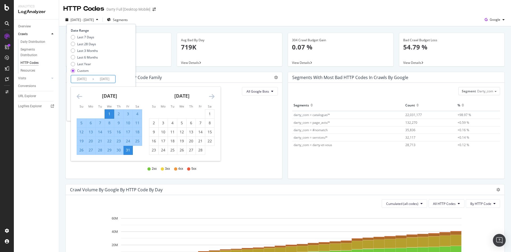
click at [79, 97] on icon "Move backward to switch to the previous month." at bounding box center [80, 96] width 6 height 6
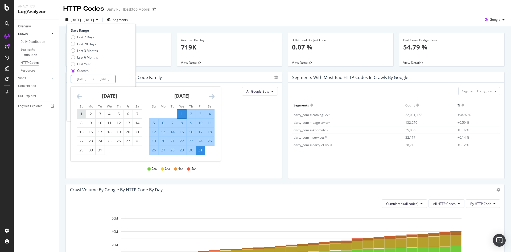
click at [79, 115] on div "1" at bounding box center [81, 113] width 9 height 5
type input "[DATE]"
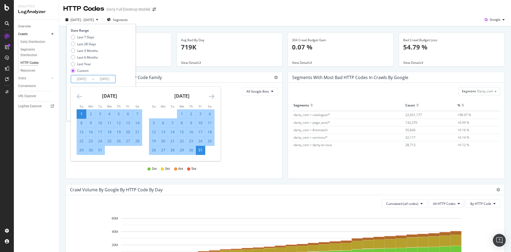
click at [100, 149] on div "31" at bounding box center [100, 149] width 9 height 5
type input "[DATE]"
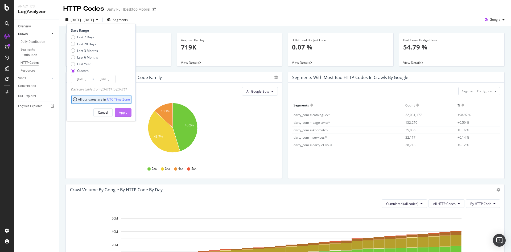
click at [127, 113] on div "Apply" at bounding box center [123, 112] width 8 height 5
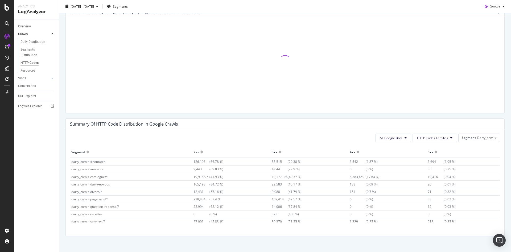
scroll to position [293, 0]
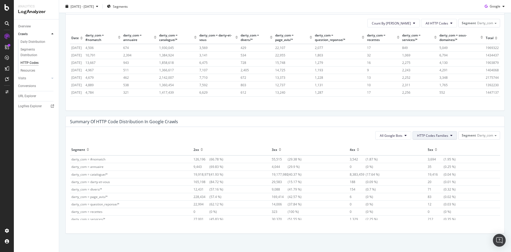
click at [450, 135] on icon at bounding box center [451, 135] width 2 height 3
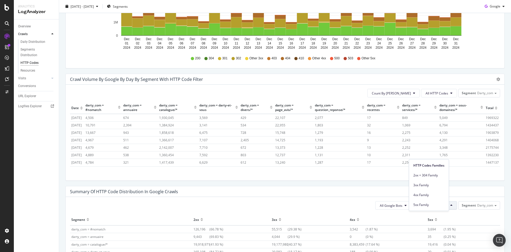
scroll to position [213, 0]
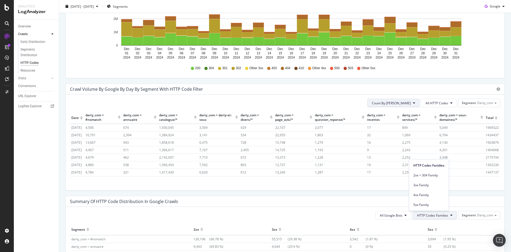
click at [409, 104] on button "Count By [PERSON_NAME]" at bounding box center [393, 103] width 52 height 9
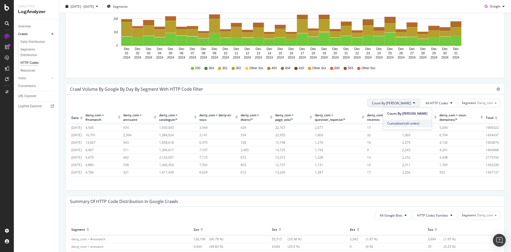
click at [401, 122] on span "Cumulated (all codes)" at bounding box center [407, 123] width 40 height 5
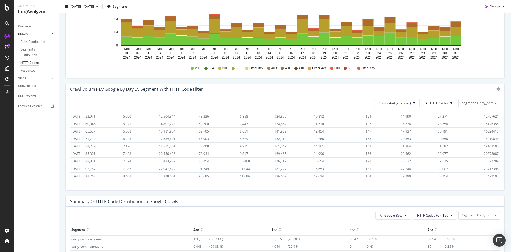
scroll to position [320, 0]
click at [484, 171] on span "48418587" at bounding box center [491, 173] width 15 height 5
click at [434, 103] on span "All HTTP Codes" at bounding box center [437, 103] width 23 height 5
click at [436, 133] on span "200" at bounding box center [435, 133] width 27 height 5
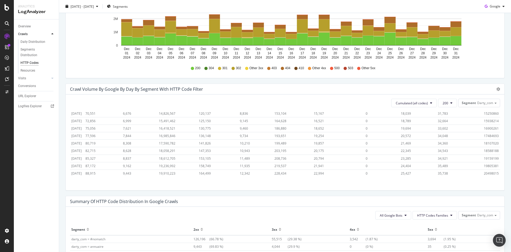
click at [484, 171] on span "20498015" at bounding box center [491, 173] width 15 height 5
click at [450, 102] on icon at bounding box center [451, 102] width 2 height 3
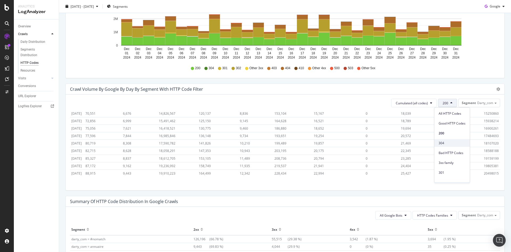
click at [451, 142] on span "304" at bounding box center [452, 143] width 27 height 5
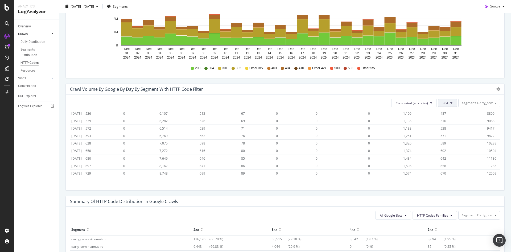
click at [443, 105] on span "304" at bounding box center [446, 103] width 6 height 5
click at [447, 171] on span "301" at bounding box center [452, 172] width 27 height 5
click at [443, 103] on span "301" at bounding box center [446, 103] width 6 height 5
click at [448, 127] on span "302" at bounding box center [452, 129] width 27 height 5
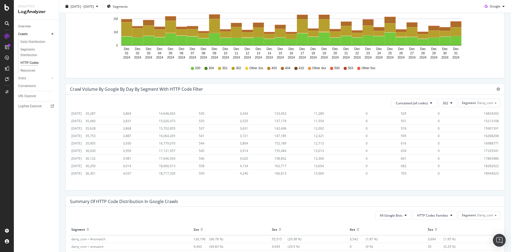
scroll to position [320, 0]
click at [486, 171] on span "18944023" at bounding box center [491, 173] width 15 height 5
click at [423, 104] on span "Cumulated (all codes)" at bounding box center [412, 103] width 32 height 5
click at [449, 102] on button "302" at bounding box center [447, 103] width 19 height 9
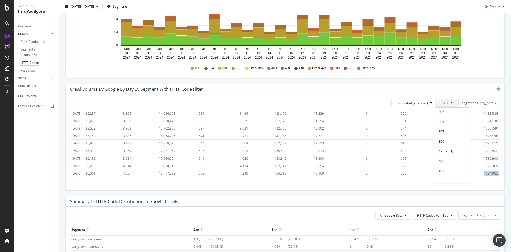
scroll to position [80, 0]
click at [451, 142] on span "4xx family" at bounding box center [452, 142] width 27 height 5
drag, startPoint x: 477, startPoint y: 166, endPoint x: 480, endPoint y: 167, distance: 3.1
click at [484, 170] on td "8394114" at bounding box center [492, 173] width 16 height 7
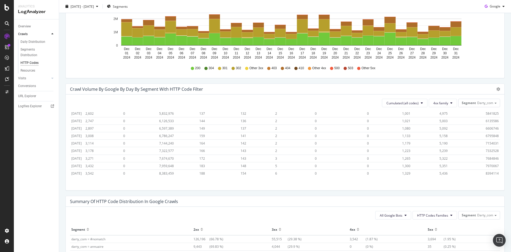
click at [486, 171] on span "8394114" at bounding box center [492, 173] width 13 height 5
click at [450, 102] on button "4xx family" at bounding box center [443, 103] width 28 height 9
click at [443, 137] on span "5xx family" at bounding box center [442, 137] width 27 height 5
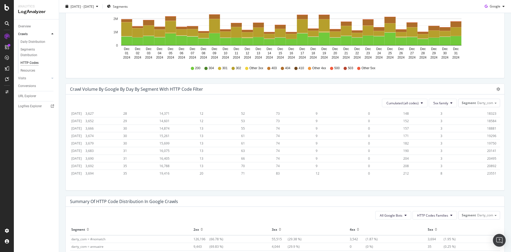
scroll to position [320, 0]
click at [487, 171] on span "23551" at bounding box center [491, 173] width 9 height 5
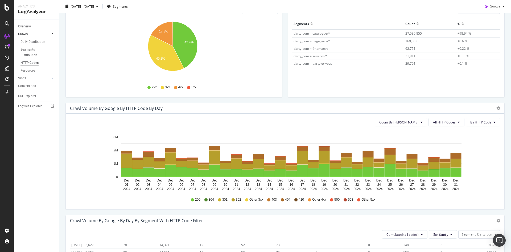
scroll to position [53, 0]
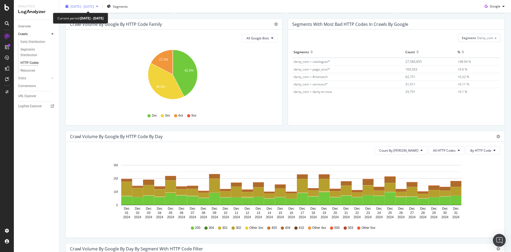
click at [94, 7] on span "[DATE] - [DATE]" at bounding box center [82, 6] width 23 height 5
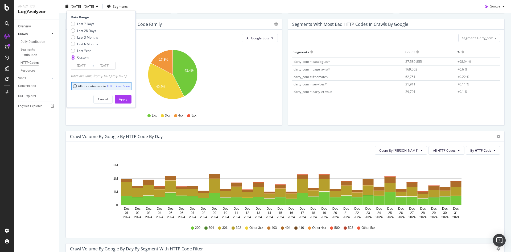
click at [81, 66] on input "[DATE]" at bounding box center [81, 65] width 21 height 7
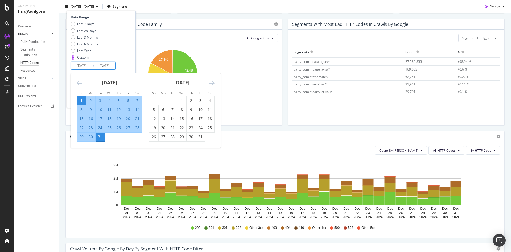
click at [79, 81] on icon "Move backward to switch to the previous month." at bounding box center [80, 83] width 6 height 6
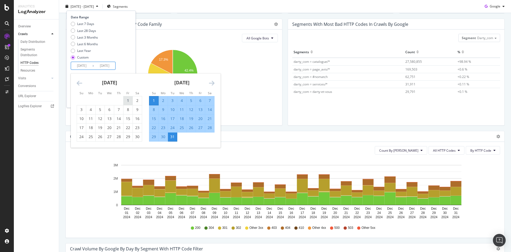
click at [126, 100] on div "1" at bounding box center [128, 100] width 9 height 5
type input "[DATE]"
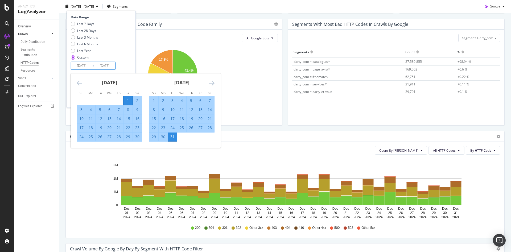
click at [137, 138] on div "30" at bounding box center [137, 136] width 9 height 5
type input "[DATE]"
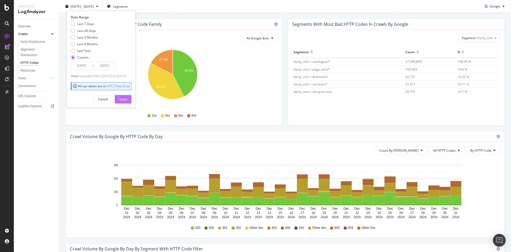
click at [131, 100] on button "Apply" at bounding box center [123, 99] width 17 height 9
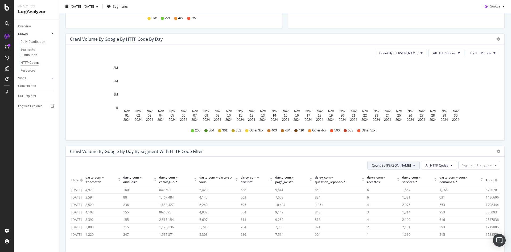
scroll to position [186, 0]
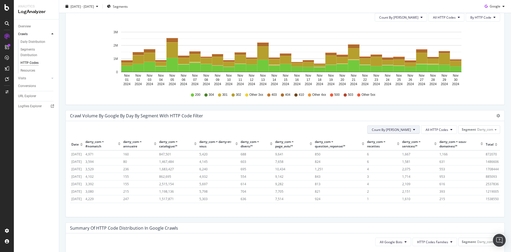
click at [401, 130] on span "Count By [PERSON_NAME]" at bounding box center [391, 129] width 39 height 5
drag, startPoint x: 400, startPoint y: 151, endPoint x: 409, endPoint y: 151, distance: 9.1
click at [401, 151] on span "Cumulated (all codes)" at bounding box center [407, 150] width 40 height 5
click at [450, 130] on button "All HTTP Codes" at bounding box center [439, 129] width 36 height 9
click at [449, 130] on button "All HTTP Codes" at bounding box center [439, 129] width 36 height 9
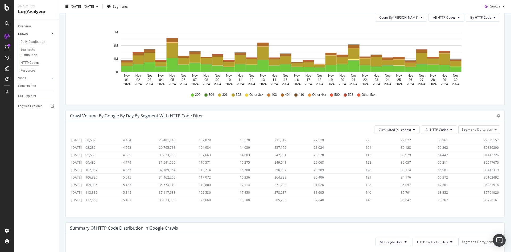
scroll to position [308, 0]
click at [484, 198] on span "38726161" at bounding box center [491, 200] width 15 height 5
click at [445, 129] on button "All HTTP Codes" at bounding box center [439, 129] width 36 height 9
click at [436, 159] on span "200" at bounding box center [435, 160] width 27 height 5
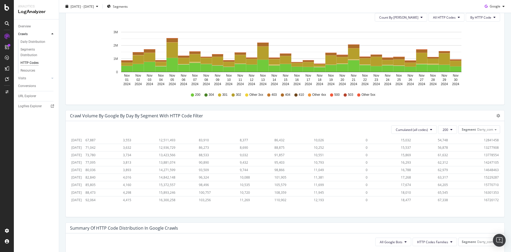
click at [484, 198] on span "16720172" at bounding box center [491, 200] width 15 height 5
click at [443, 131] on span "200" at bounding box center [446, 129] width 6 height 5
click at [447, 172] on span "304" at bounding box center [452, 169] width 27 height 5
click at [443, 127] on button "304" at bounding box center [447, 129] width 19 height 9
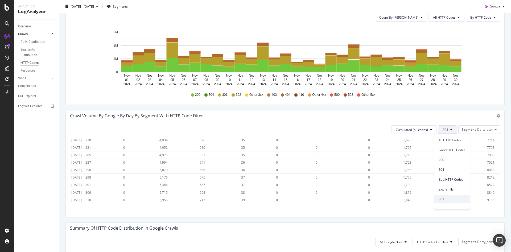
click at [452, 196] on div "301" at bounding box center [451, 199] width 35 height 8
click at [448, 130] on button "301" at bounding box center [447, 129] width 19 height 9
click at [454, 196] on span "4xx family" at bounding box center [452, 195] width 27 height 5
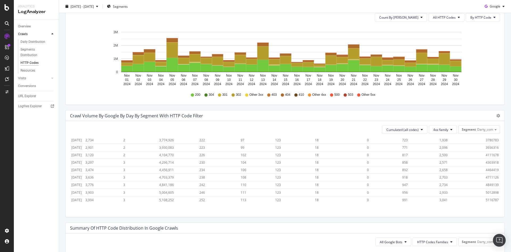
click at [486, 198] on span "5116787" at bounding box center [492, 200] width 13 height 5
click at [439, 131] on span "4xx family" at bounding box center [440, 129] width 15 height 5
click at [447, 181] on span "5xx family" at bounding box center [442, 183] width 27 height 5
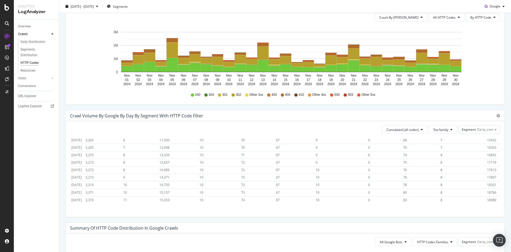
scroll to position [308, 0]
click at [487, 198] on span "18989" at bounding box center [491, 200] width 9 height 5
click at [437, 129] on span "5xx family" at bounding box center [440, 129] width 15 height 5
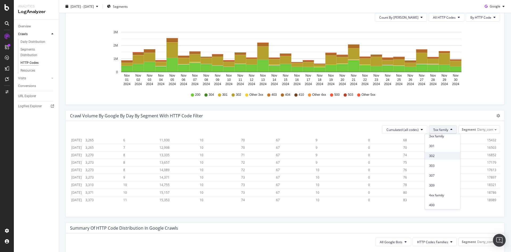
click at [443, 155] on span "302" at bounding box center [442, 156] width 27 height 5
click at [484, 198] on span "16406621" at bounding box center [491, 200] width 15 height 5
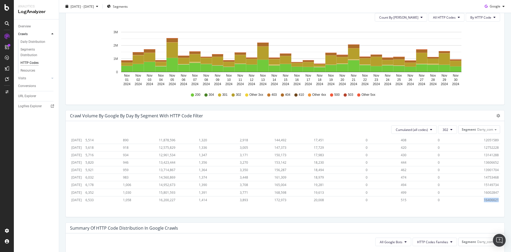
click at [484, 198] on span "16406621" at bounding box center [491, 200] width 15 height 5
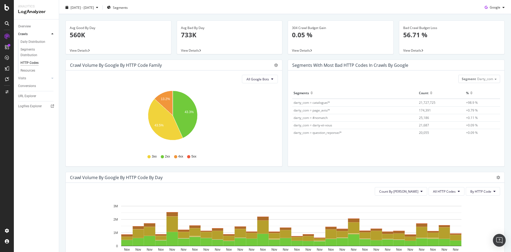
scroll to position [0, 0]
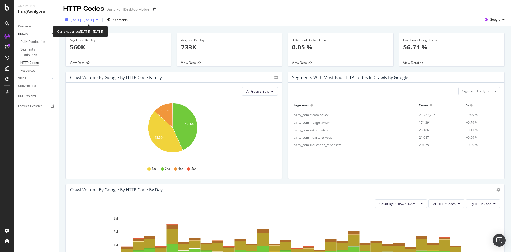
click at [94, 21] on span "[DATE] - [DATE]" at bounding box center [82, 20] width 23 height 5
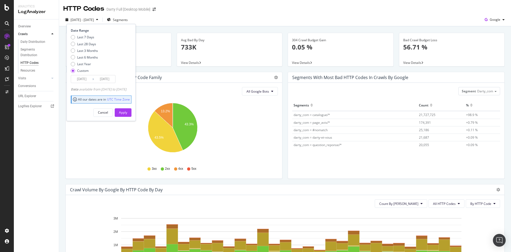
click at [106, 79] on input "[DATE]" at bounding box center [104, 78] width 21 height 7
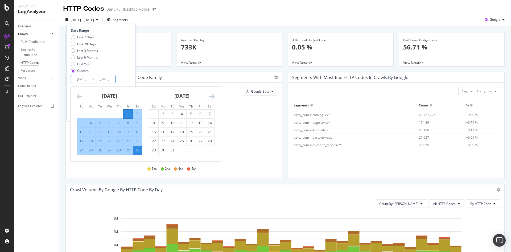
click at [152, 110] on div "1" at bounding box center [153, 114] width 9 height 9
type input "[DATE]"
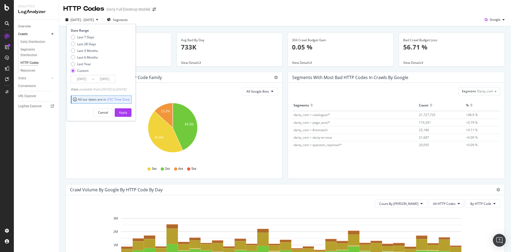
click at [86, 79] on input "[DATE]" at bounding box center [81, 78] width 21 height 7
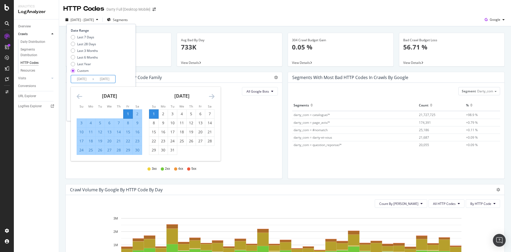
click at [154, 113] on div "1" at bounding box center [153, 113] width 9 height 5
type input "[DATE]"
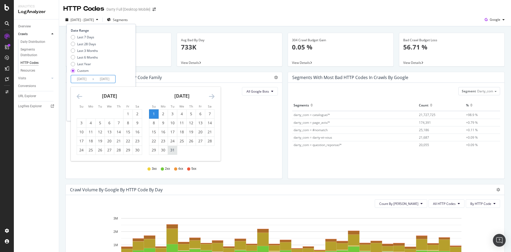
click at [174, 150] on div "31" at bounding box center [172, 149] width 9 height 5
type input "[DATE]"
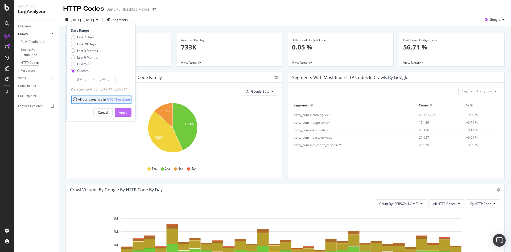
click at [131, 112] on button "Apply" at bounding box center [123, 112] width 17 height 9
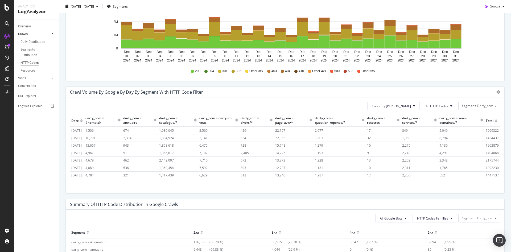
scroll to position [298, 0]
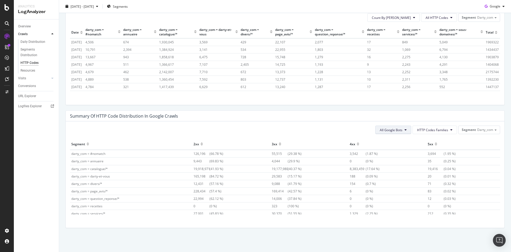
click at [393, 132] on span "All Google Bots" at bounding box center [391, 130] width 23 height 5
click at [440, 130] on span "HTTP Codes Families" at bounding box center [432, 130] width 31 height 5
click at [435, 179] on span "5xx Family" at bounding box center [428, 180] width 31 height 5
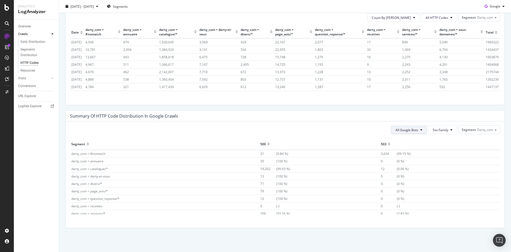
click at [396, 131] on span "All Google Bots" at bounding box center [407, 130] width 23 height 5
click at [396, 130] on span "All Google Bots" at bounding box center [407, 130] width 23 height 5
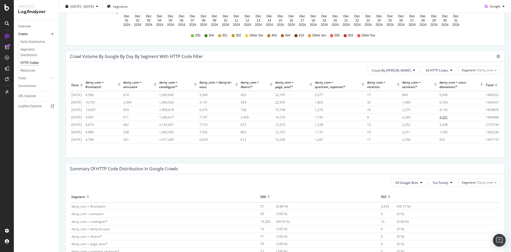
scroll to position [245, 0]
click at [413, 71] on icon at bounding box center [414, 70] width 2 height 3
drag, startPoint x: 404, startPoint y: 93, endPoint x: 417, endPoint y: 91, distance: 12.9
click at [404, 92] on span "Cumulated (all codes)" at bounding box center [407, 91] width 40 height 5
click at [442, 70] on span "All HTTP Codes" at bounding box center [437, 71] width 23 height 5
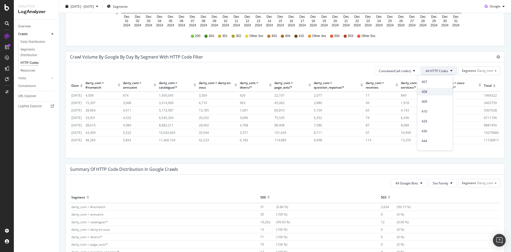
scroll to position [213, 0]
click at [435, 125] on span "5xx family" at bounding box center [435, 124] width 27 height 5
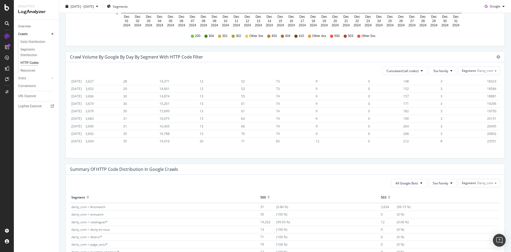
scroll to position [320, 0]
click at [487, 139] on span "23551" at bounding box center [491, 141] width 9 height 5
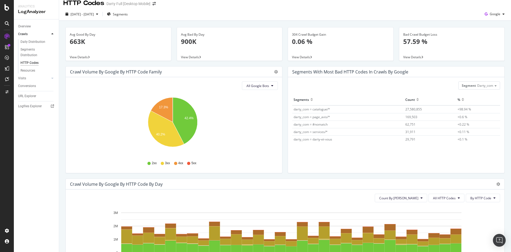
scroll to position [0, 0]
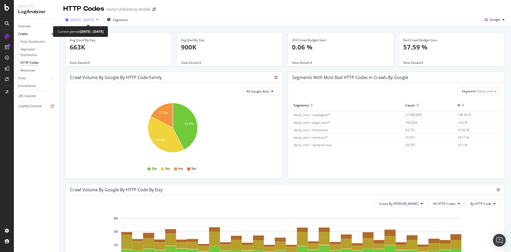
click at [100, 23] on div "[DATE] - [DATE]" at bounding box center [81, 20] width 37 height 8
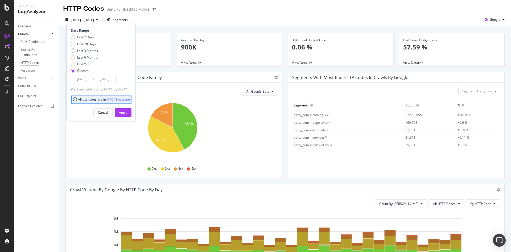
click at [86, 80] on input "[DATE]" at bounding box center [81, 78] width 21 height 7
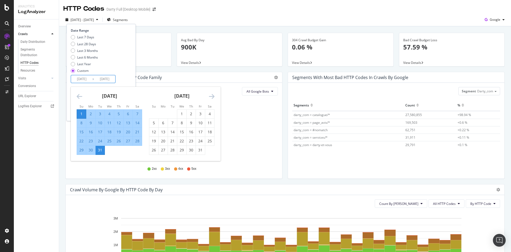
click at [81, 98] on icon "Move backward to switch to the previous month." at bounding box center [80, 96] width 6 height 6
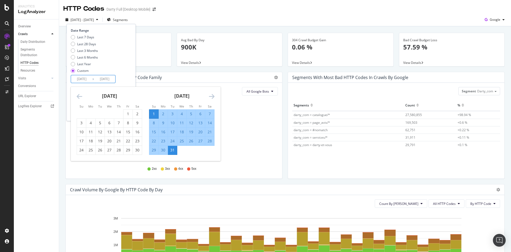
click at [81, 98] on icon "Move backward to switch to the previous month." at bounding box center [80, 96] width 6 height 6
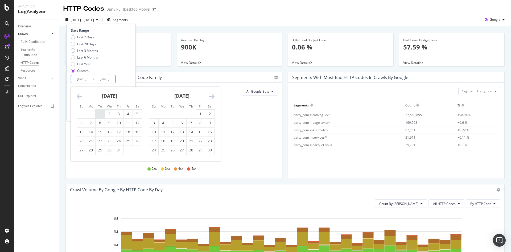
click at [103, 115] on div "1" at bounding box center [100, 113] width 9 height 5
type input "[DATE]"
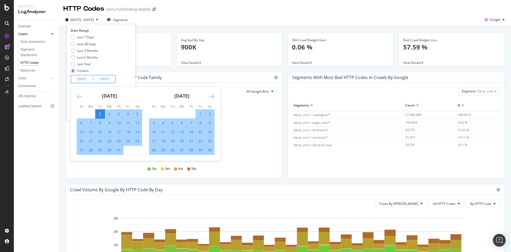
click at [118, 149] on div "31" at bounding box center [118, 149] width 9 height 5
type input "[DATE]"
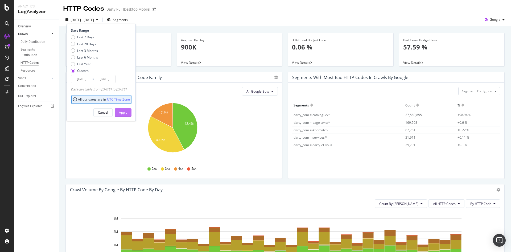
click at [127, 109] on div "Apply" at bounding box center [123, 113] width 8 height 8
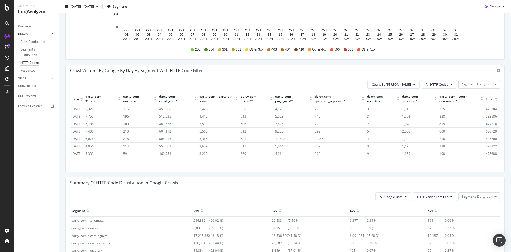
scroll to position [266, 0]
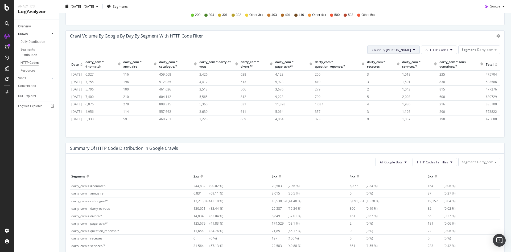
click at [403, 53] on button "Count By [PERSON_NAME]" at bounding box center [393, 50] width 52 height 9
click at [404, 71] on span "Cumulated (all codes)" at bounding box center [407, 70] width 40 height 5
click at [447, 46] on button "All HTTP Codes" at bounding box center [439, 50] width 36 height 9
click at [436, 61] on span "All HTTP Codes" at bounding box center [435, 60] width 27 height 5
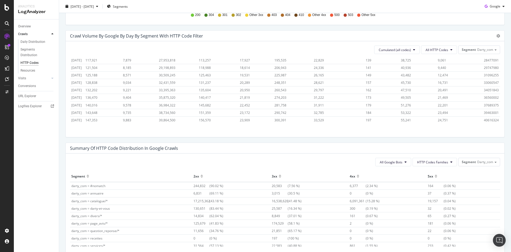
scroll to position [320, 0]
click at [484, 118] on span "40616324" at bounding box center [491, 120] width 15 height 5
drag, startPoint x: 484, startPoint y: 115, endPoint x: 478, endPoint y: 113, distance: 5.7
click at [483, 116] on td "40616324" at bounding box center [492, 119] width 18 height 7
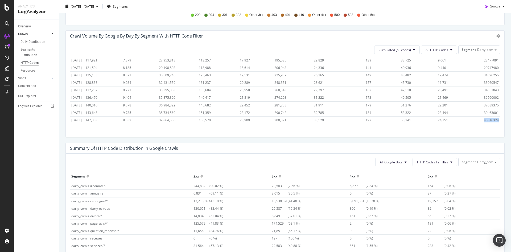
click at [484, 118] on span "40616324" at bounding box center [491, 120] width 15 height 5
click at [433, 53] on button "All HTTP Codes" at bounding box center [439, 50] width 36 height 9
click at [434, 78] on span "200" at bounding box center [435, 80] width 27 height 5
click at [483, 116] on td "17663171" at bounding box center [492, 119] width 18 height 7
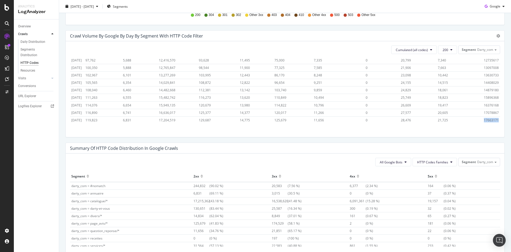
click at [483, 116] on td "17663171" at bounding box center [492, 119] width 18 height 7
click at [443, 49] on span "200" at bounding box center [446, 50] width 6 height 5
click at [446, 91] on span "304" at bounding box center [452, 90] width 27 height 5
click at [487, 118] on span "15489" at bounding box center [491, 120] width 9 height 5
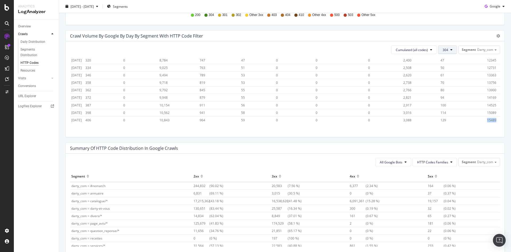
click at [440, 47] on button "304" at bounding box center [447, 50] width 19 height 9
click at [443, 89] on div "301" at bounding box center [451, 93] width 35 height 8
drag, startPoint x: 487, startPoint y: 116, endPoint x: 476, endPoint y: 116, distance: 10.4
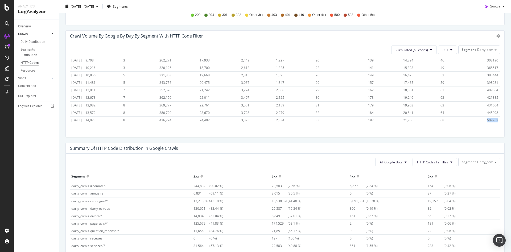
click at [476, 116] on tr "[DATE] 14,023 8 436,224 24,492 3,898 2,334 33 197 21,706 68 502983" at bounding box center [285, 119] width 430 height 7
click at [449, 49] on button "301" at bounding box center [447, 50] width 19 height 9
click at [446, 79] on div "302" at bounding box center [451, 76] width 35 height 8
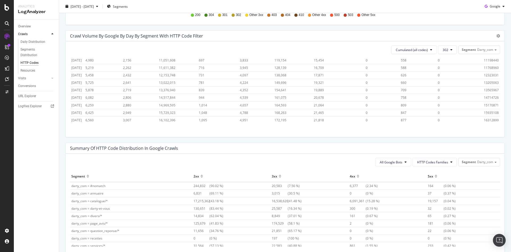
click at [485, 118] on span "16312899" at bounding box center [491, 120] width 15 height 5
click at [443, 51] on span "302" at bounding box center [446, 50] width 6 height 5
click at [450, 87] on span "4xx family" at bounding box center [452, 89] width 27 height 5
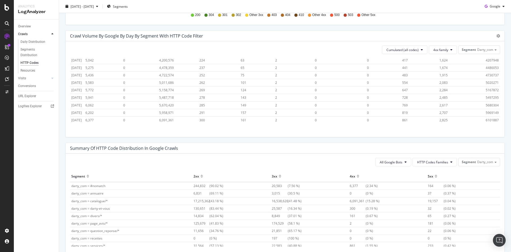
scroll to position [320, 0]
click at [486, 118] on span "6101887" at bounding box center [492, 120] width 13 height 5
click at [441, 48] on span "4xx family" at bounding box center [440, 50] width 15 height 5
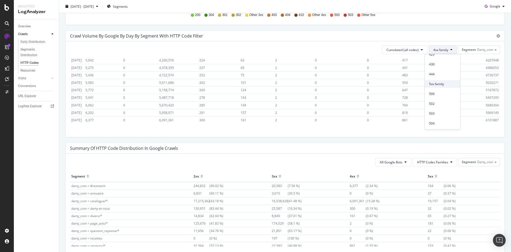
click at [442, 84] on span "5xx family" at bounding box center [442, 84] width 27 height 5
drag, startPoint x: 488, startPoint y: 114, endPoint x: 478, endPoint y: 117, distance: 9.6
click at [486, 117] on td "19895" at bounding box center [493, 119] width 14 height 7
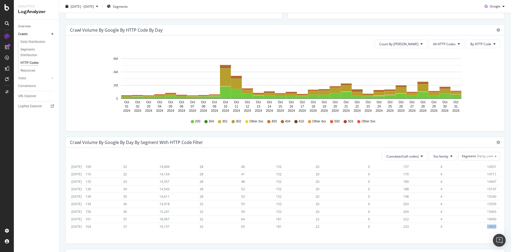
scroll to position [80, 0]
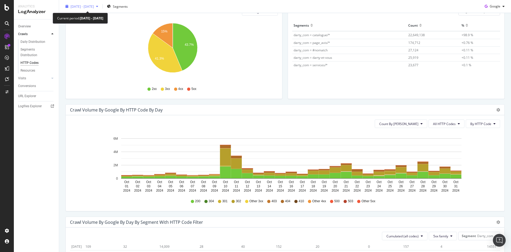
click at [98, 7] on icon "button" at bounding box center [97, 6] width 2 height 3
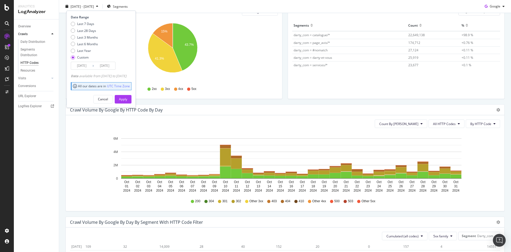
click at [85, 60] on div "Last 7 Days Last 28 Days Last 3 Months Last 6 Months Last Year Custom" at bounding box center [84, 42] width 27 height 40
click at [87, 65] on input "[DATE]" at bounding box center [81, 65] width 21 height 7
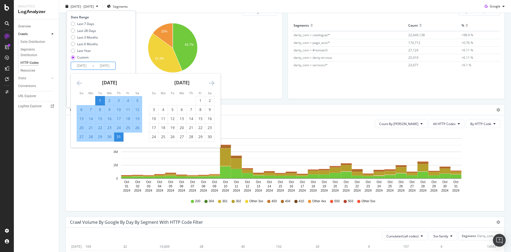
click at [75, 83] on div "[DATE] 1 2 3 4 5 6 7 8 9 10 11 12 13 14 15 16 17 18 19 20 21 22 23 24 25 26 27 …" at bounding box center [109, 107] width 72 height 68
click at [77, 82] on icon "Move backward to switch to the previous month." at bounding box center [80, 83] width 6 height 6
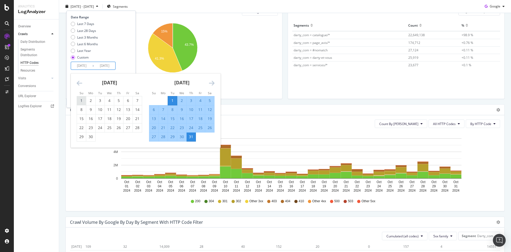
click at [80, 100] on div "1" at bounding box center [81, 100] width 9 height 5
type input "[DATE]"
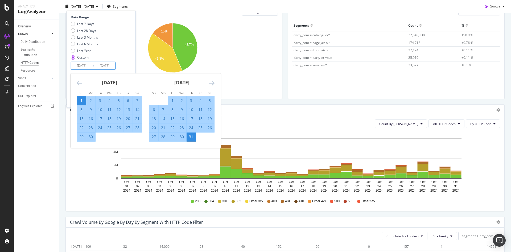
click at [93, 137] on div "30" at bounding box center [90, 136] width 9 height 5
type input "[DATE]"
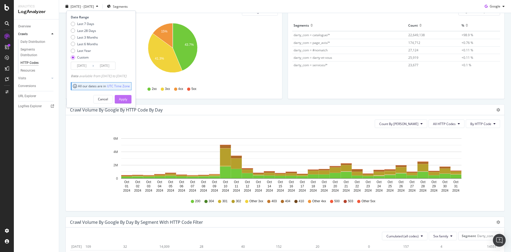
click at [127, 98] on div "Apply" at bounding box center [123, 99] width 8 height 5
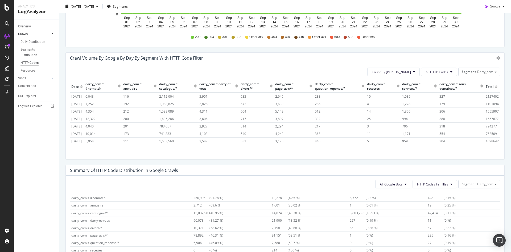
scroll to position [192, 0]
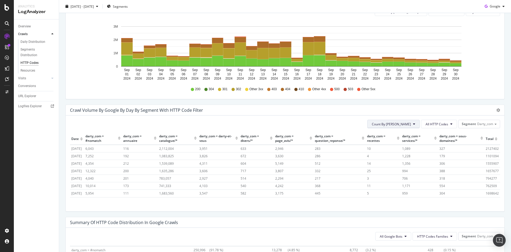
click at [406, 124] on span "Count By [PERSON_NAME]" at bounding box center [391, 124] width 39 height 5
drag, startPoint x: 405, startPoint y: 143, endPoint x: 441, endPoint y: 152, distance: 36.8
click at [405, 143] on span "Cumulated (all codes)" at bounding box center [407, 144] width 40 height 5
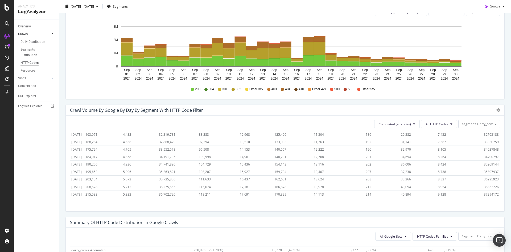
click at [484, 192] on span "37294172" at bounding box center [491, 194] width 15 height 5
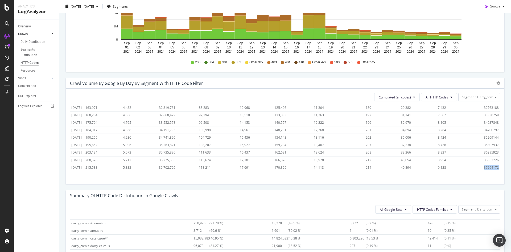
scroll to position [219, 0]
click at [444, 96] on span "All HTTP Codes" at bounding box center [437, 97] width 23 height 5
click at [437, 128] on span "200" at bounding box center [435, 127] width 27 height 5
click at [484, 166] on span "15444794" at bounding box center [491, 168] width 15 height 5
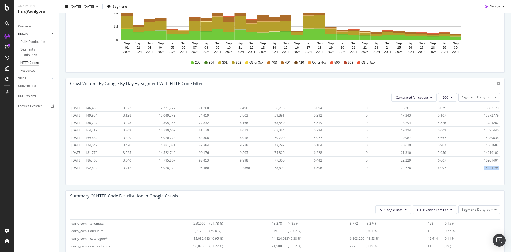
click at [484, 166] on span "15444794" at bounding box center [491, 168] width 15 height 5
drag, startPoint x: 440, startPoint y: 98, endPoint x: 442, endPoint y: 100, distance: 2.9
click at [443, 98] on span "200" at bounding box center [446, 97] width 6 height 5
click at [444, 139] on span "304" at bounding box center [452, 137] width 27 height 5
click at [444, 100] on button "304" at bounding box center [447, 97] width 19 height 9
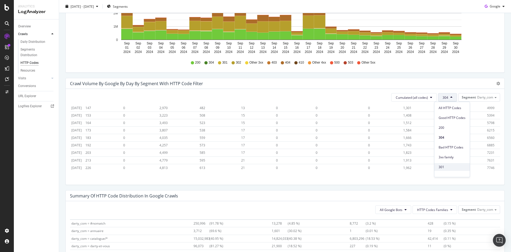
click at [445, 167] on span "301" at bounding box center [452, 167] width 27 height 5
click at [487, 166] on span "314547" at bounding box center [492, 168] width 11 height 5
click at [443, 97] on span "301" at bounding box center [446, 97] width 6 height 5
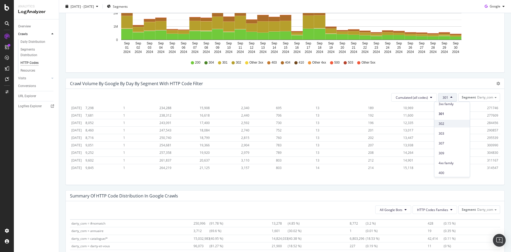
click at [450, 123] on span "302" at bounding box center [452, 123] width 27 height 5
click at [485, 166] on span "14668144" at bounding box center [491, 168] width 15 height 5
click at [450, 98] on icon at bounding box center [451, 97] width 2 height 3
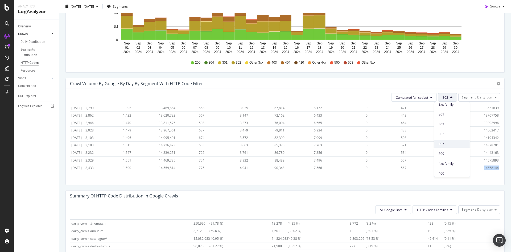
scroll to position [53, 0]
click at [451, 162] on span "4xx family" at bounding box center [452, 163] width 27 height 5
click at [487, 166] on span "6815497" at bounding box center [492, 168] width 13 height 5
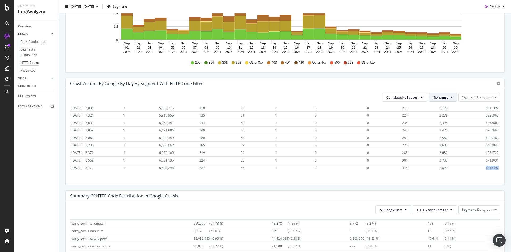
click at [434, 99] on span "4xx family" at bounding box center [440, 97] width 15 height 5
click at [445, 133] on span "5xx family" at bounding box center [442, 131] width 27 height 5
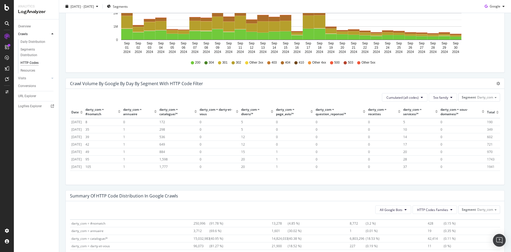
scroll to position [308, 0]
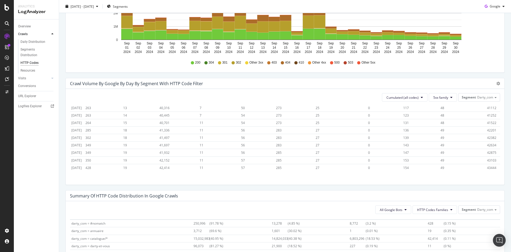
click at [487, 166] on span "43444" at bounding box center [491, 168] width 9 height 5
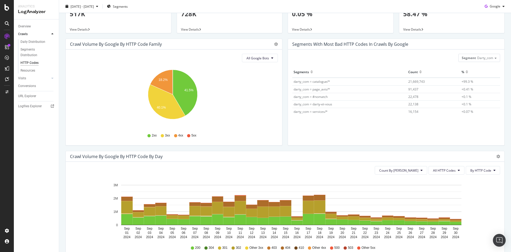
scroll to position [0, 0]
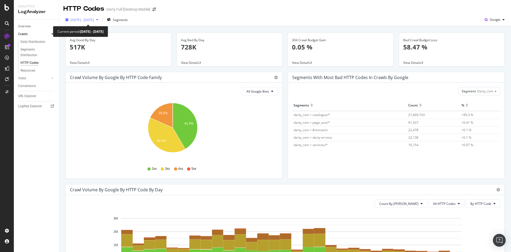
click at [94, 21] on span "[DATE] - [DATE]" at bounding box center [82, 20] width 23 height 5
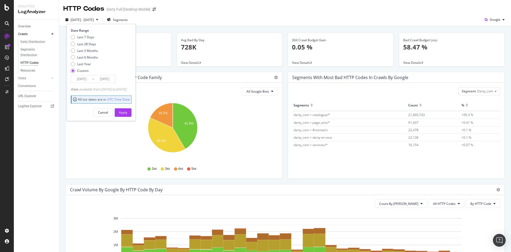
click at [87, 82] on input "[DATE]" at bounding box center [81, 78] width 21 height 7
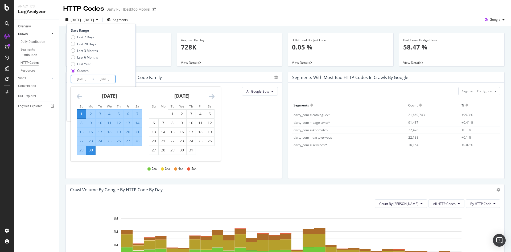
click at [78, 95] on icon "Move backward to switch to the previous month." at bounding box center [80, 96] width 6 height 6
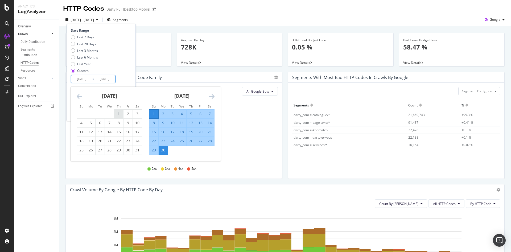
click at [117, 112] on div "1" at bounding box center [118, 113] width 9 height 5
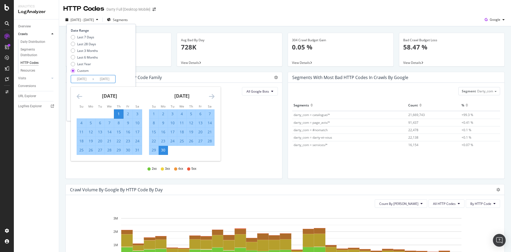
type input "[DATE]"
click at [136, 151] on div "31" at bounding box center [137, 149] width 9 height 5
type input "[DATE]"
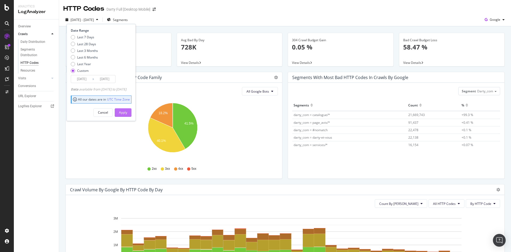
click at [127, 115] on div "Apply" at bounding box center [123, 113] width 8 height 8
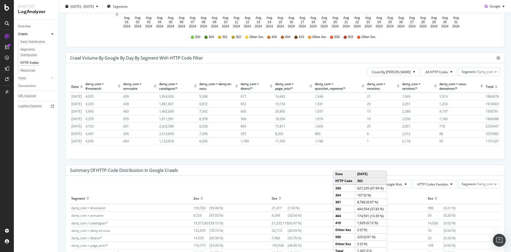
scroll to position [266, 0]
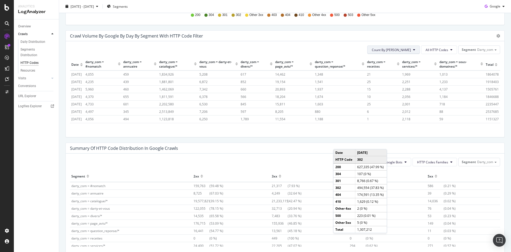
click at [401, 52] on span "Count By [PERSON_NAME]" at bounding box center [391, 50] width 39 height 5
click at [406, 70] on span "Cumulated (all codes)" at bounding box center [407, 70] width 40 height 5
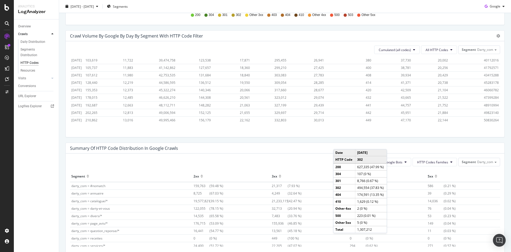
scroll to position [320, 0]
click at [484, 118] on span "50830264" at bounding box center [491, 120] width 15 height 5
click at [437, 52] on button "All HTTP Codes" at bounding box center [439, 50] width 36 height 9
click at [434, 79] on span "200" at bounding box center [435, 80] width 27 height 5
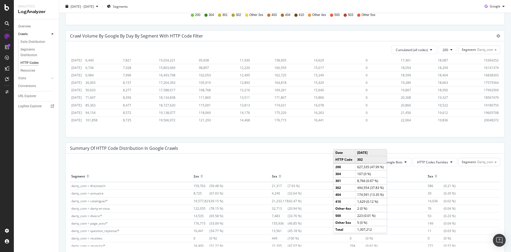
click at [484, 118] on span "20048372" at bounding box center [491, 120] width 15 height 5
click at [441, 53] on button "200" at bounding box center [447, 50] width 19 height 9
click at [449, 90] on span "304" at bounding box center [452, 90] width 27 height 5
click at [487, 118] on span "14431" at bounding box center [491, 120] width 9 height 5
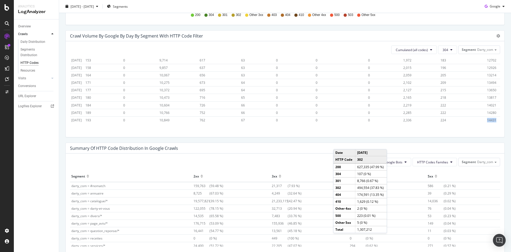
click at [487, 118] on span "14431" at bounding box center [491, 120] width 9 height 5
click at [443, 52] on button "304" at bounding box center [447, 50] width 19 height 9
click at [449, 122] on div "301" at bounding box center [451, 120] width 35 height 8
click at [487, 118] on span "548720" at bounding box center [492, 120] width 11 height 5
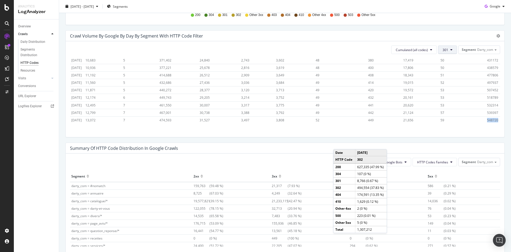
click at [443, 50] on span "301" at bounding box center [446, 50] width 6 height 5
click at [448, 75] on span "302" at bounding box center [452, 76] width 27 height 5
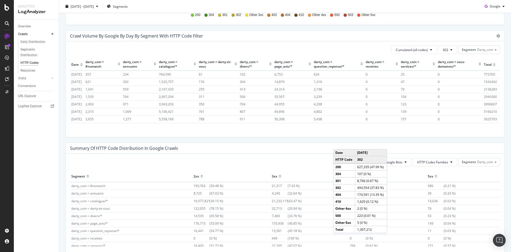
scroll to position [320, 0]
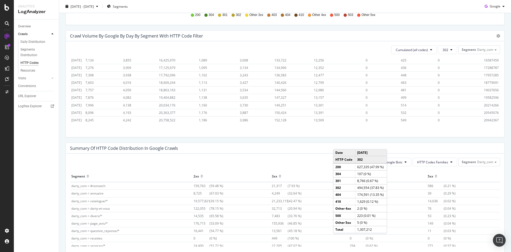
click at [484, 118] on span "20942367" at bounding box center [491, 120] width 15 height 5
click at [443, 51] on span "302" at bounding box center [446, 50] width 6 height 5
click at [450, 90] on span "4xx family" at bounding box center [452, 89] width 27 height 5
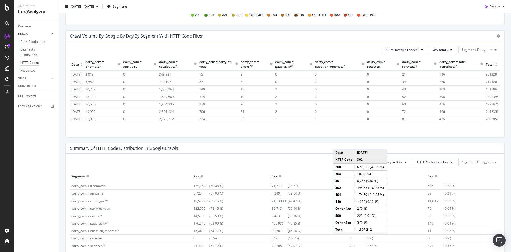
scroll to position [320, 0]
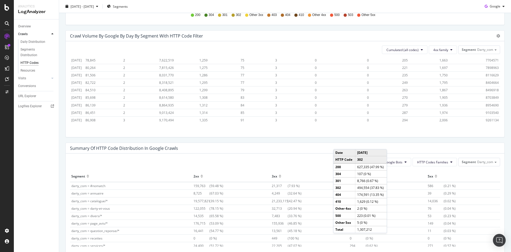
click at [489, 118] on span "9261134" at bounding box center [492, 120] width 13 height 5
click at [433, 52] on button "4xx family" at bounding box center [443, 50] width 28 height 9
click at [445, 86] on span "5xx family" at bounding box center [442, 84] width 27 height 5
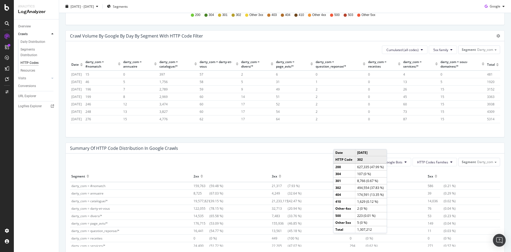
scroll to position [320, 0]
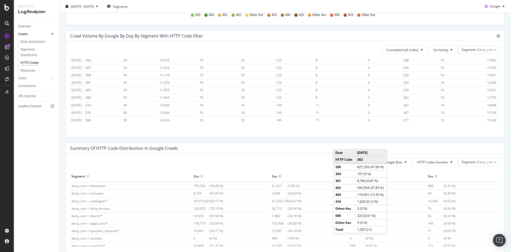
click at [487, 118] on span "15240" at bounding box center [491, 120] width 9 height 5
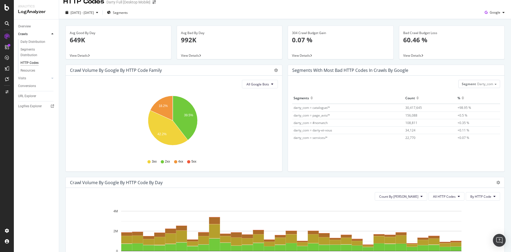
scroll to position [0, 0]
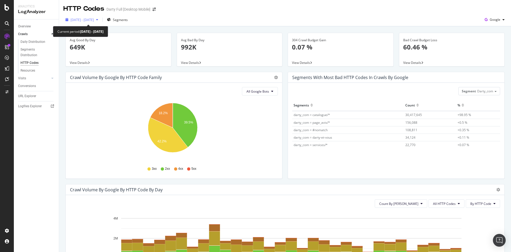
click at [96, 22] on div "[DATE] - [DATE]" at bounding box center [81, 20] width 37 height 8
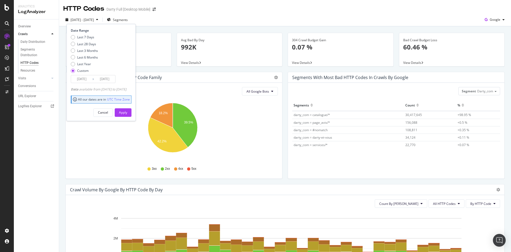
click at [83, 78] on input "[DATE]" at bounding box center [81, 78] width 21 height 7
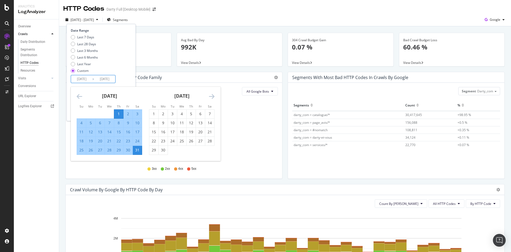
click at [76, 96] on div "[DATE] 1 2 3 4 5 6 7 8 9 10 11 12 13 14 15 16 17 18 19 20 21 22 23 24 25 26 27 …" at bounding box center [109, 121] width 72 height 68
click at [78, 96] on icon "Move backward to switch to the previous month." at bounding box center [80, 96] width 6 height 6
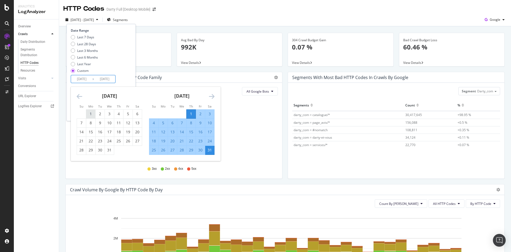
click at [93, 113] on div "1" at bounding box center [90, 113] width 9 height 5
type input "[DATE]"
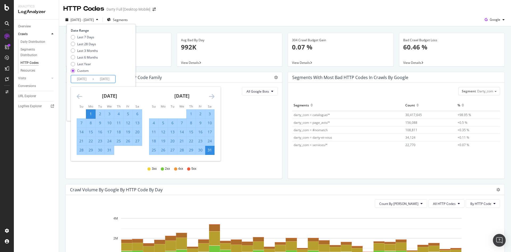
click at [110, 150] on div "31" at bounding box center [109, 149] width 9 height 5
type input "[DATE]"
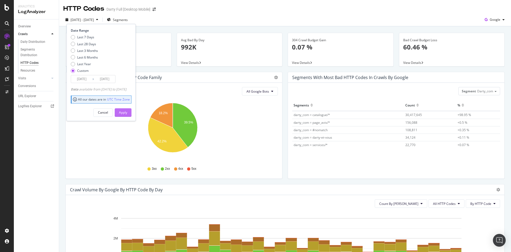
click at [127, 113] on div "Apply" at bounding box center [123, 112] width 8 height 5
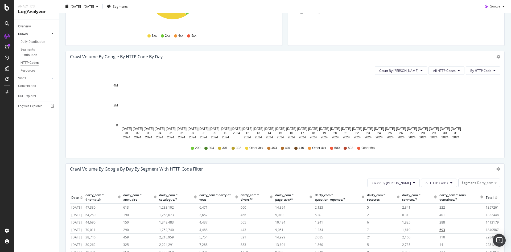
scroll to position [213, 0]
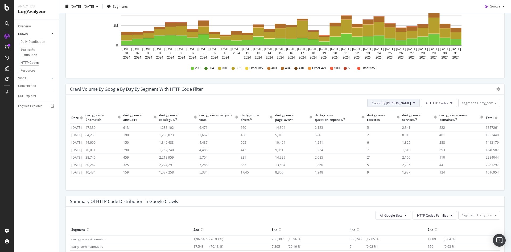
click at [413, 105] on icon at bounding box center [414, 102] width 2 height 3
click at [405, 125] on span "Cumulated (all codes)" at bounding box center [407, 123] width 40 height 5
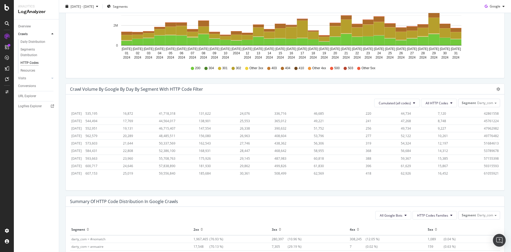
scroll to position [320, 0]
click at [483, 170] on td "61055921" at bounding box center [492, 173] width 18 height 7
click at [484, 171] on span "61055921" at bounding box center [491, 173] width 15 height 5
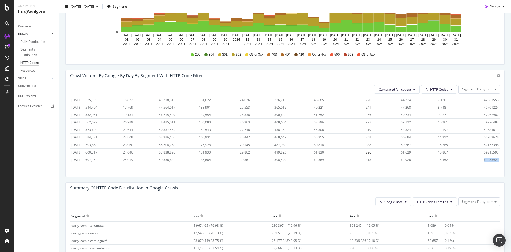
scroll to position [240, 0]
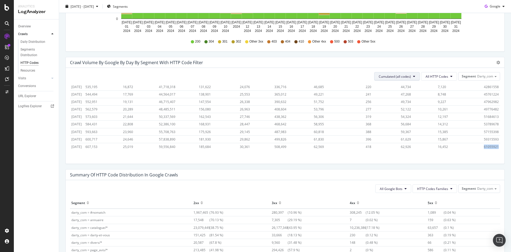
click at [413, 75] on button "Cumulated (all codes)" at bounding box center [397, 76] width 46 height 9
click at [442, 75] on span "All HTTP Codes" at bounding box center [437, 76] width 23 height 5
click at [435, 105] on span "200" at bounding box center [435, 106] width 27 height 5
click at [487, 145] on span "23547751" at bounding box center [491, 147] width 15 height 5
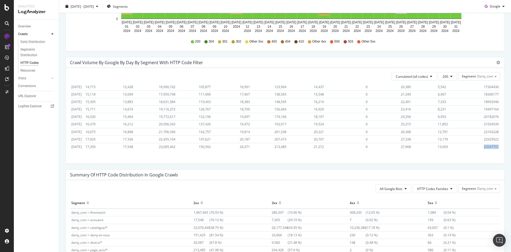
click at [487, 145] on span "23547751" at bounding box center [491, 147] width 15 height 5
click at [443, 77] on span "200" at bounding box center [446, 76] width 6 height 5
click at [450, 144] on span "301" at bounding box center [452, 146] width 27 height 5
click at [487, 145] on span "748834" at bounding box center [492, 147] width 11 height 5
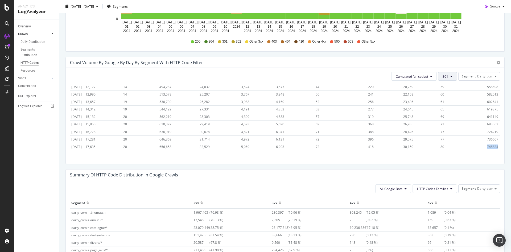
click at [445, 79] on button "301" at bounding box center [447, 76] width 19 height 9
click at [450, 126] on div "302" at bounding box center [451, 129] width 35 height 8
click at [484, 145] on span "26126496" at bounding box center [491, 147] width 15 height 5
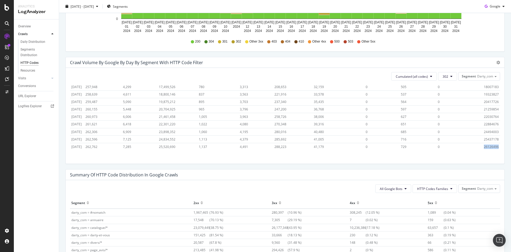
click at [484, 145] on span "26126496" at bounding box center [491, 147] width 15 height 5
click at [443, 76] on span "302" at bounding box center [446, 76] width 6 height 5
click at [452, 138] on div "4xx family" at bounding box center [451, 142] width 35 height 8
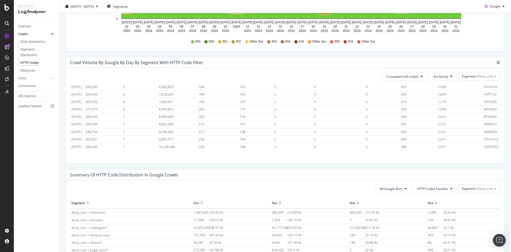
click at [484, 145] on span "10547857" at bounding box center [491, 147] width 15 height 5
click at [442, 75] on span "4xx family" at bounding box center [440, 76] width 15 height 5
click at [440, 133] on div "5xx family" at bounding box center [442, 130] width 35 height 8
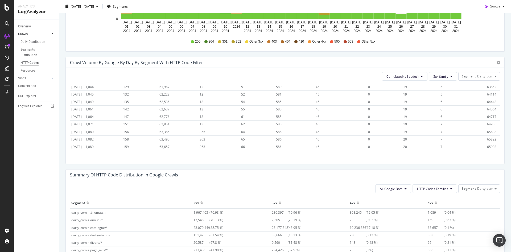
scroll to position [320, 0]
click at [476, 143] on td "7" at bounding box center [462, 146] width 47 height 7
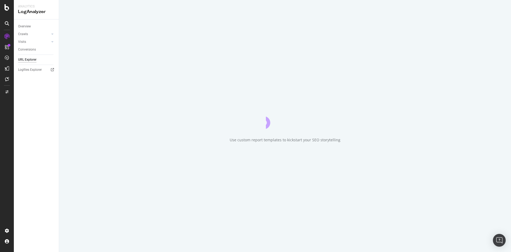
drag, startPoint x: 476, startPoint y: 139, endPoint x: 482, endPoint y: 141, distance: 6.2
click at [482, 141] on div "Use custom report templates to kickstart your SEO storytelling" at bounding box center [285, 126] width 452 height 252
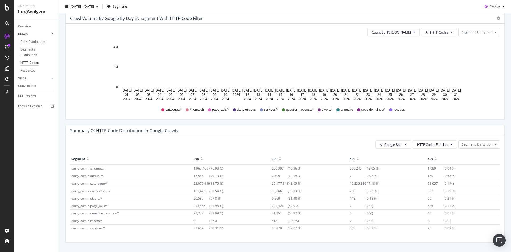
scroll to position [293, 0]
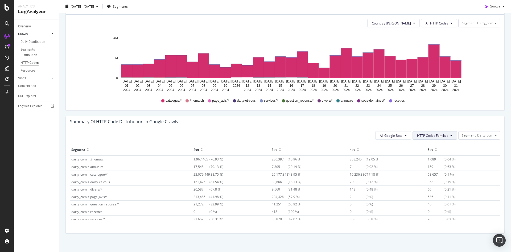
click at [421, 138] on button "HTTP Codes Families" at bounding box center [435, 135] width 44 height 9
click at [427, 185] on span "5xx Family" at bounding box center [428, 185] width 31 height 5
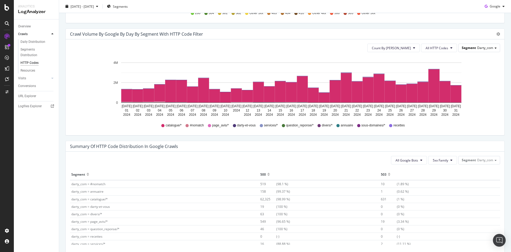
scroll to position [192, 0]
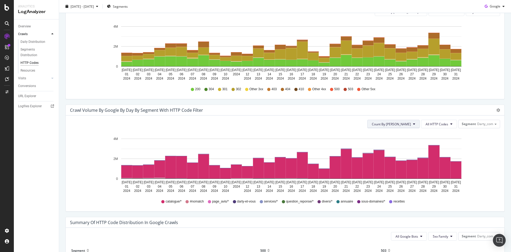
click at [402, 126] on button "Count By [PERSON_NAME]" at bounding box center [393, 124] width 52 height 9
click at [402, 143] on span "Cumulated (all codes)" at bounding box center [407, 144] width 40 height 5
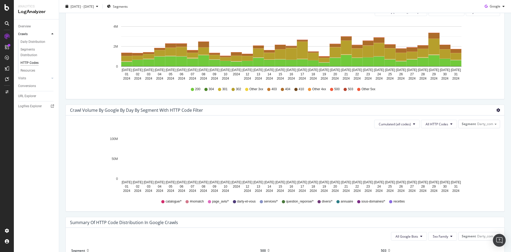
click at [496, 110] on icon "gear" at bounding box center [498, 110] width 4 height 4
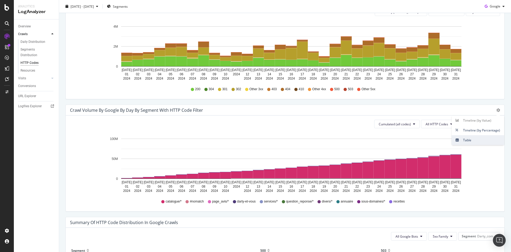
click at [480, 141] on span "Table" at bounding box center [478, 140] width 52 height 7
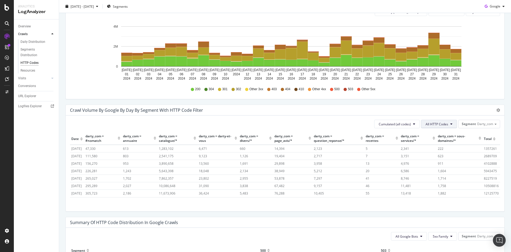
click at [440, 125] on span "All HTTP Codes" at bounding box center [437, 124] width 23 height 5
click at [438, 159] on span "5xx family" at bounding box center [435, 158] width 27 height 5
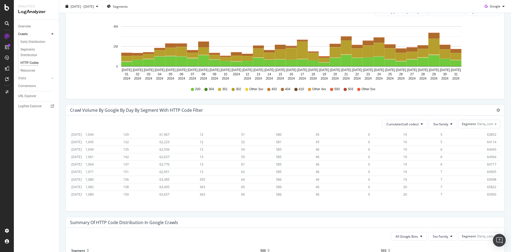
scroll to position [320, 0]
click at [487, 192] on span "65993" at bounding box center [491, 194] width 9 height 5
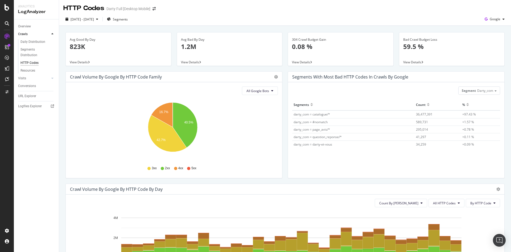
scroll to position [0, 0]
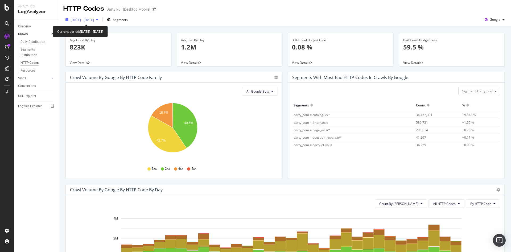
click at [94, 21] on span "[DATE] - [DATE]" at bounding box center [82, 20] width 23 height 5
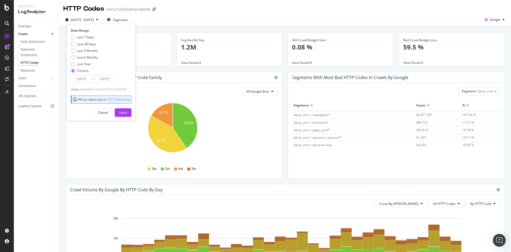
click at [86, 81] on input "[DATE]" at bounding box center [81, 78] width 21 height 7
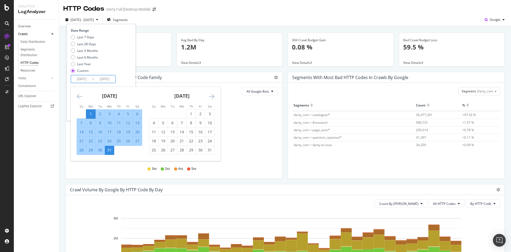
drag, startPoint x: 79, startPoint y: 95, endPoint x: 82, endPoint y: 101, distance: 7.3
click at [79, 95] on icon "Move backward to switch to the previous month." at bounding box center [80, 96] width 6 height 6
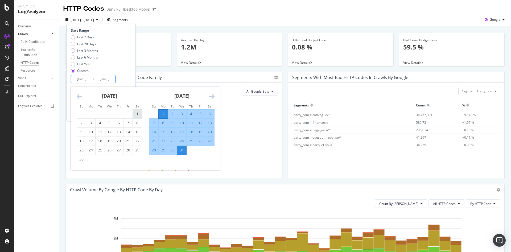
click at [137, 115] on div "1" at bounding box center [137, 113] width 9 height 5
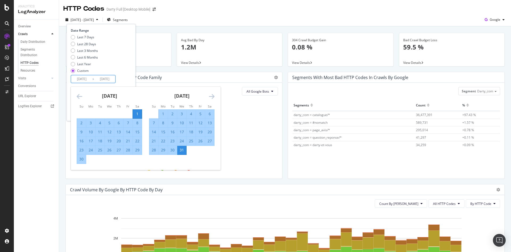
type input "[DATE]"
click at [82, 161] on div "30" at bounding box center [81, 159] width 9 height 5
type input "[DATE]"
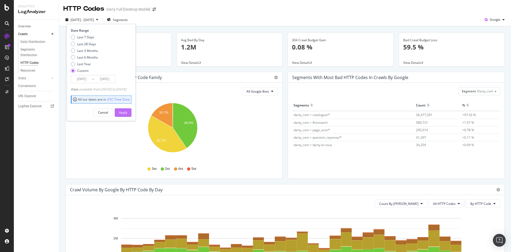
click at [131, 110] on button "Apply" at bounding box center [123, 112] width 17 height 9
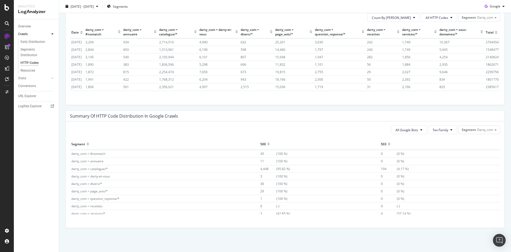
scroll to position [165, 0]
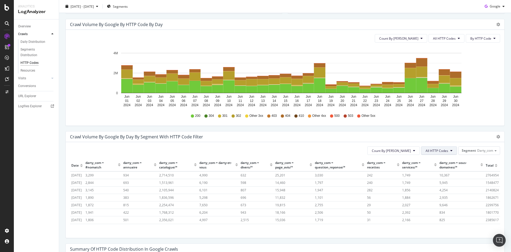
click at [426, 151] on span "All HTTP Codes" at bounding box center [437, 151] width 23 height 5
click at [413, 151] on icon at bounding box center [414, 150] width 2 height 3
drag, startPoint x: 405, startPoint y: 170, endPoint x: 415, endPoint y: 172, distance: 10.2
click at [405, 170] on span "Cumulated (all codes)" at bounding box center [407, 171] width 40 height 5
click at [445, 151] on button "All HTTP Codes" at bounding box center [439, 150] width 36 height 9
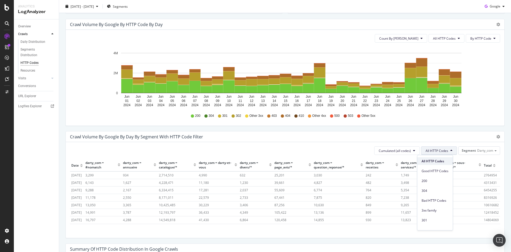
click at [441, 161] on span "All HTTP Codes" at bounding box center [435, 161] width 27 height 5
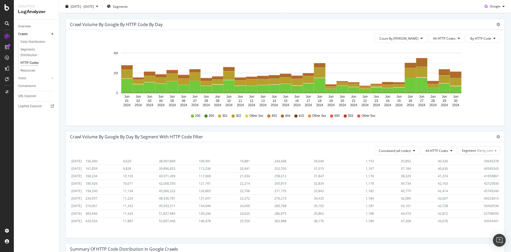
scroll to position [308, 0]
click at [488, 219] on span "54934491" at bounding box center [491, 221] width 15 height 5
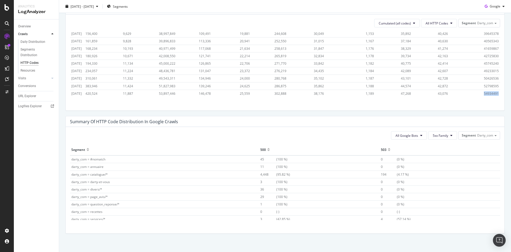
scroll to position [228, 0]
click at [445, 23] on button "All HTTP Codes" at bounding box center [439, 23] width 36 height 9
click at [433, 55] on span "200" at bounding box center [435, 53] width 27 height 5
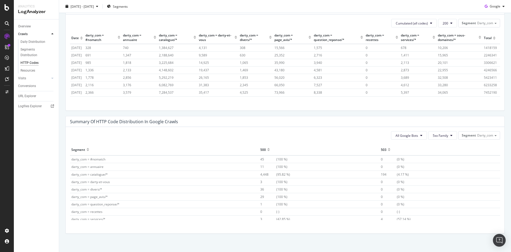
scroll to position [308, 0]
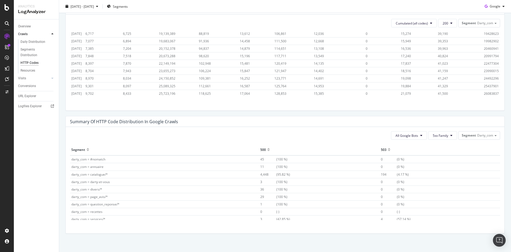
click at [484, 91] on span "26083837" at bounding box center [491, 93] width 15 height 5
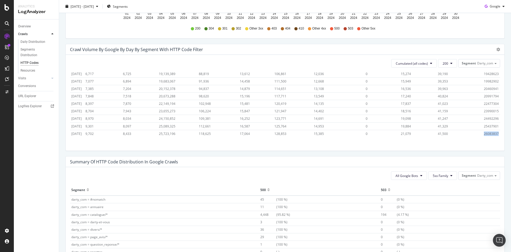
scroll to position [240, 0]
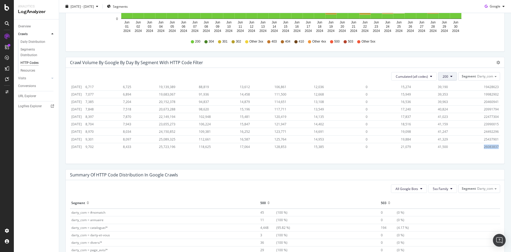
click at [448, 77] on button "200" at bounding box center [447, 76] width 19 height 9
click at [447, 147] on span "301" at bounding box center [452, 146] width 27 height 5
click at [487, 145] on span "984772" at bounding box center [492, 147] width 11 height 5
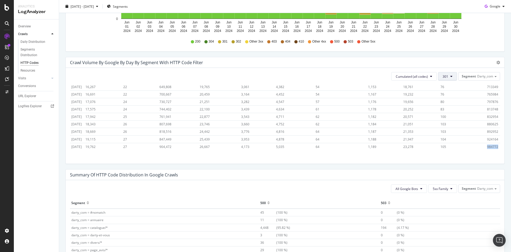
click at [445, 77] on button "301" at bounding box center [447, 76] width 19 height 9
click at [447, 103] on span "302" at bounding box center [452, 102] width 27 height 5
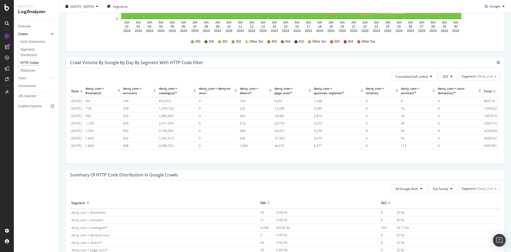
scroll to position [308, 0]
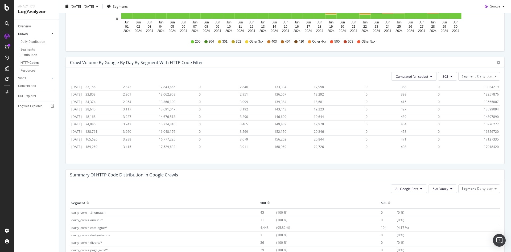
click at [484, 145] on span "17918420" at bounding box center [491, 147] width 15 height 5
click at [443, 75] on span "302" at bounding box center [446, 76] width 6 height 5
click at [449, 115] on span "4xx family" at bounding box center [452, 115] width 27 height 5
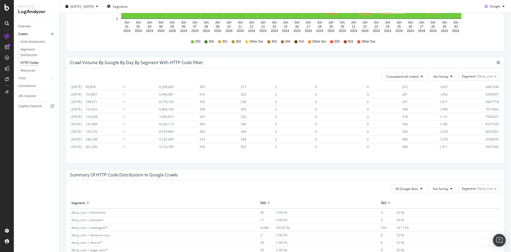
scroll to position [308, 0]
click at [486, 145] on span "9937443" at bounding box center [492, 147] width 13 height 5
click at [438, 74] on span "4xx family" at bounding box center [440, 76] width 15 height 5
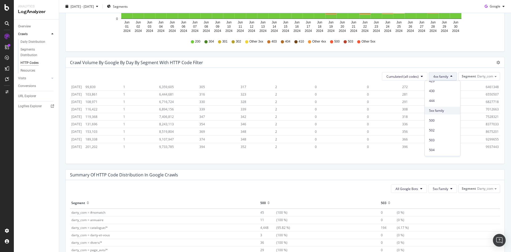
click at [440, 111] on span "5xx family" at bounding box center [442, 110] width 27 height 5
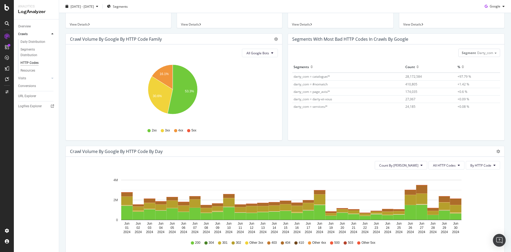
scroll to position [0, 0]
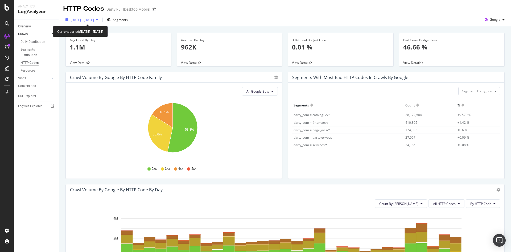
click at [85, 20] on span "[DATE] - [DATE]" at bounding box center [82, 20] width 23 height 5
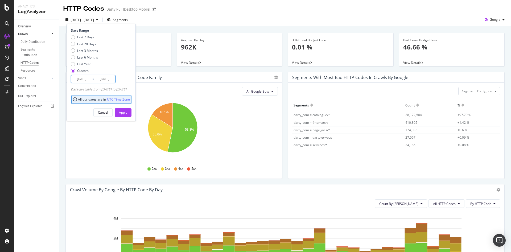
click at [84, 80] on input "[DATE]" at bounding box center [81, 78] width 21 height 7
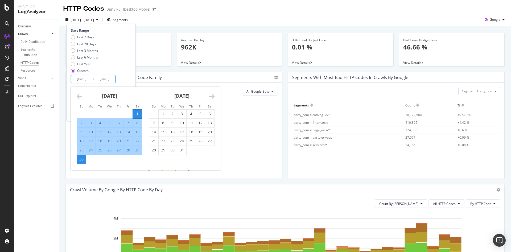
click at [80, 97] on icon "Move backward to switch to the previous month." at bounding box center [80, 96] width 6 height 6
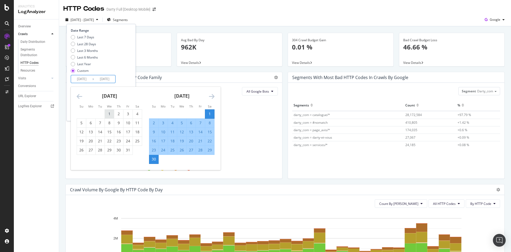
click at [112, 116] on div "1" at bounding box center [109, 113] width 9 height 5
type input "[DATE]"
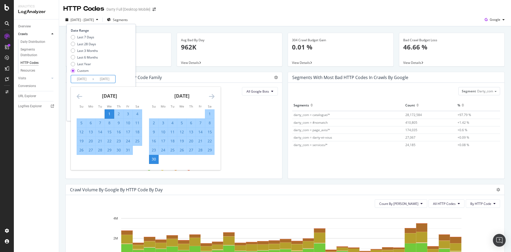
click at [128, 150] on div "31" at bounding box center [128, 149] width 9 height 5
type input "[DATE]"
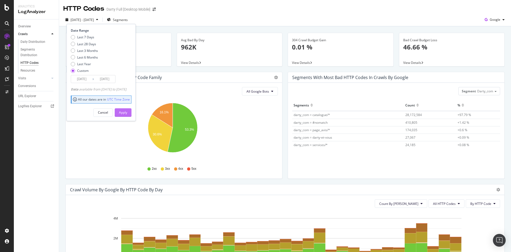
click at [127, 113] on div "Apply" at bounding box center [123, 112] width 8 height 5
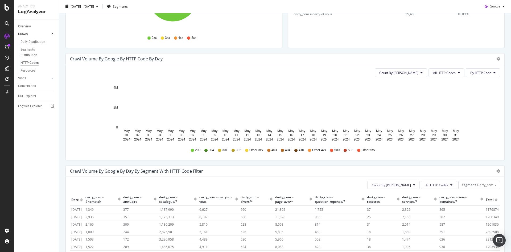
scroll to position [186, 0]
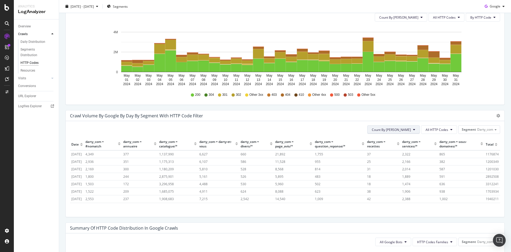
click at [412, 131] on button "Count By [PERSON_NAME]" at bounding box center [393, 129] width 52 height 9
click at [403, 151] on span "Cumulated (all codes)" at bounding box center [407, 150] width 40 height 5
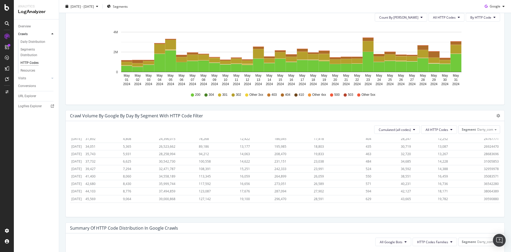
scroll to position [320, 0]
click at [483, 196] on td "59473950" at bounding box center [492, 199] width 18 height 7
click at [484, 198] on span "59473950" at bounding box center [491, 200] width 15 height 5
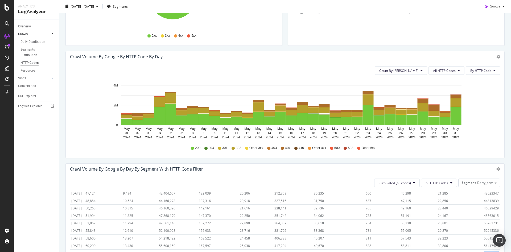
scroll to position [213, 0]
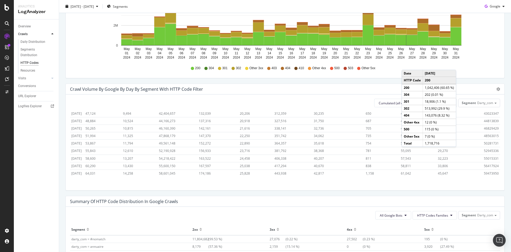
click at [467, 80] on div "Crawl Volume by google by HTTP Code by Day Timeline (by Value) Timeline (by Per…" at bounding box center [285, 27] width 445 height 112
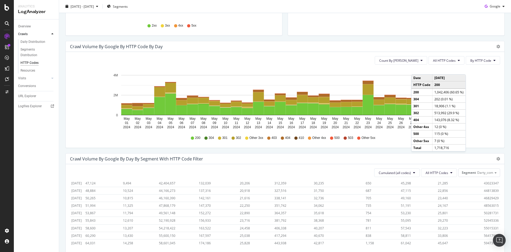
scroll to position [139, 0]
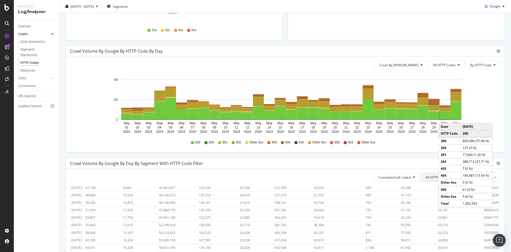
click at [427, 178] on span "All HTTP Codes" at bounding box center [437, 177] width 23 height 5
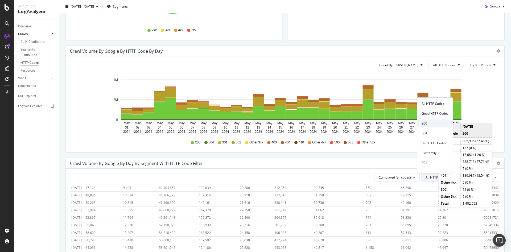
click at [437, 125] on span "200" at bounding box center [435, 123] width 27 height 5
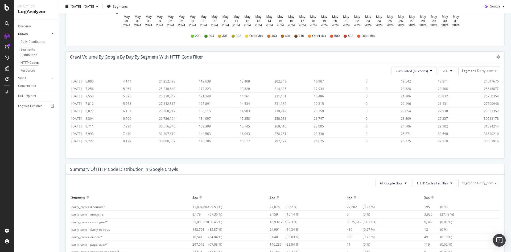
scroll to position [320, 0]
click at [484, 139] on span "33652916" at bounding box center [491, 141] width 15 height 5
click at [443, 74] on button "200" at bounding box center [447, 71] width 19 height 9
click at [444, 112] on span "304" at bounding box center [452, 111] width 27 height 5
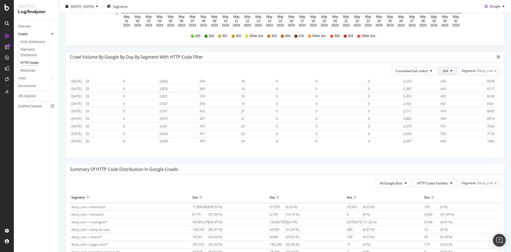
click at [438, 72] on button "304" at bounding box center [447, 71] width 19 height 9
click at [443, 140] on span "301" at bounding box center [452, 140] width 27 height 5
click at [486, 139] on span "1082086" at bounding box center [492, 141] width 13 height 5
click at [444, 75] on button "301" at bounding box center [447, 71] width 19 height 9
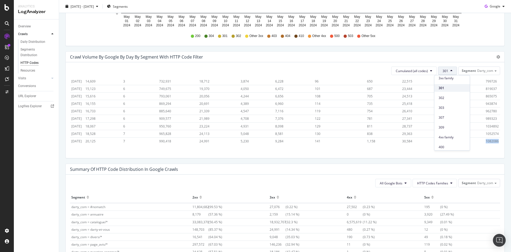
scroll to position [53, 0]
click at [449, 94] on div "302" at bounding box center [451, 97] width 35 height 8
click at [484, 139] on span "18110946" at bounding box center [491, 141] width 15 height 5
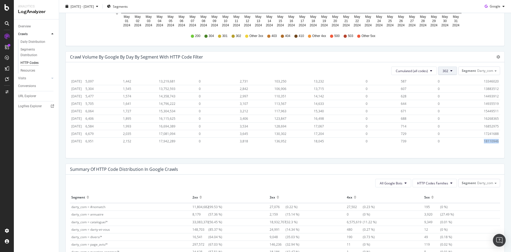
click at [446, 70] on button "302" at bounding box center [447, 71] width 19 height 9
click at [449, 108] on div "4xx family" at bounding box center [451, 110] width 35 height 8
click at [487, 139] on span "6606985" at bounding box center [492, 141] width 13 height 5
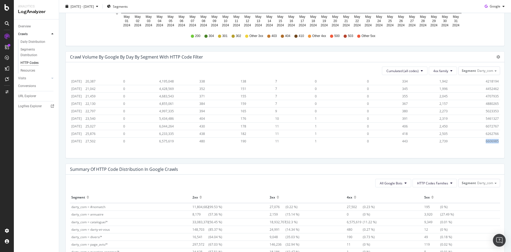
click at [487, 139] on span "6606985" at bounding box center [492, 141] width 13 height 5
click at [433, 69] on span "4xx family" at bounding box center [440, 71] width 15 height 5
click at [439, 103] on span "5xx family" at bounding box center [442, 105] width 27 height 5
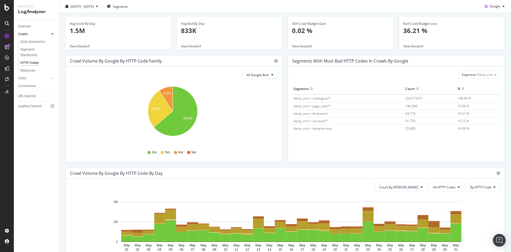
scroll to position [0, 0]
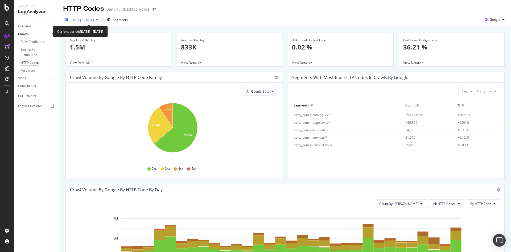
click at [94, 21] on span "[DATE] - [DATE]" at bounding box center [82, 20] width 23 height 5
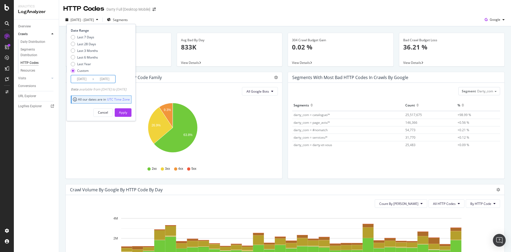
click at [86, 81] on input "[DATE]" at bounding box center [81, 78] width 21 height 7
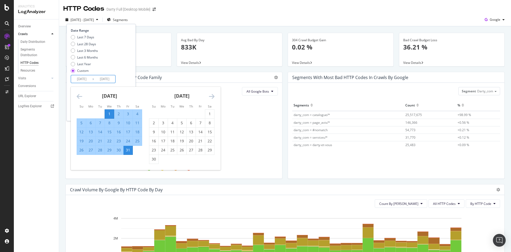
click at [80, 96] on icon "Move backward to switch to the previous month." at bounding box center [80, 96] width 6 height 6
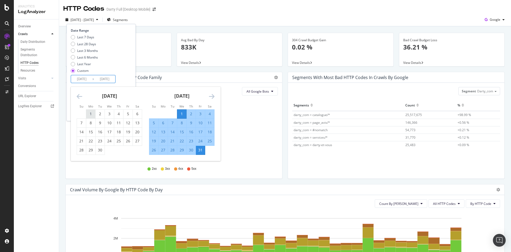
click at [93, 114] on div "1" at bounding box center [90, 113] width 9 height 5
type input "[DATE]"
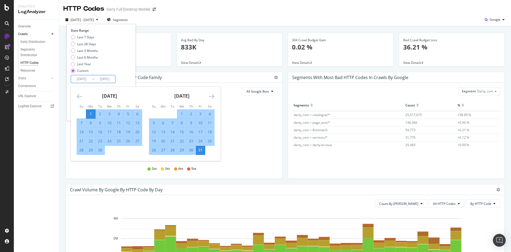
click at [101, 151] on div "30" at bounding box center [100, 149] width 9 height 5
type input "[DATE]"
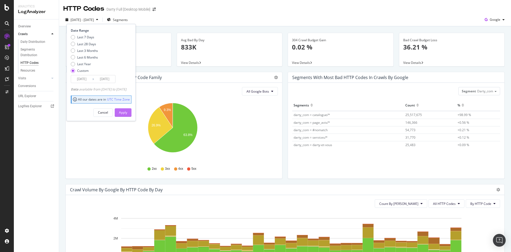
click at [127, 110] on div "Apply" at bounding box center [123, 113] width 8 height 8
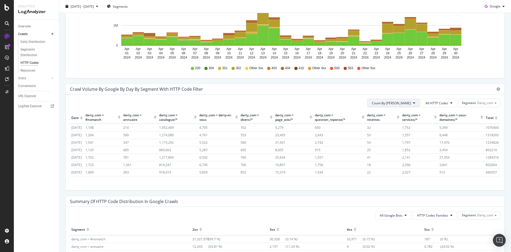
click at [405, 104] on span "Count By [PERSON_NAME]" at bounding box center [391, 103] width 39 height 5
click at [397, 125] on span "Cumulated (all codes)" at bounding box center [407, 123] width 40 height 5
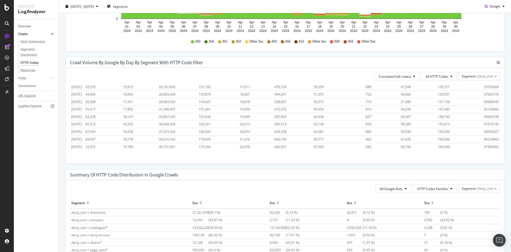
scroll to position [308, 0]
click at [484, 145] on span "41983464" at bounding box center [491, 147] width 15 height 5
click at [450, 76] on button "All HTTP Codes" at bounding box center [439, 76] width 36 height 9
click at [437, 104] on div "200" at bounding box center [434, 107] width 35 height 8
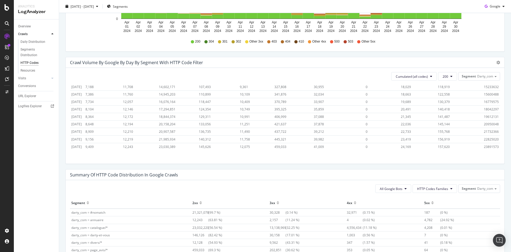
click at [484, 145] on span "23891573" at bounding box center [491, 147] width 15 height 5
click at [450, 77] on button "200" at bounding box center [447, 76] width 19 height 9
click at [443, 121] on span "301" at bounding box center [452, 119] width 27 height 5
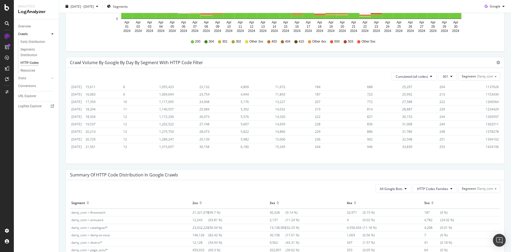
scroll to position [308, 0]
click at [486, 145] on span "1424196" at bounding box center [492, 147] width 13 height 5
drag, startPoint x: 448, startPoint y: 73, endPoint x: 447, endPoint y: 76, distance: 3.0
click at [448, 76] on button "301" at bounding box center [447, 76] width 19 height 9
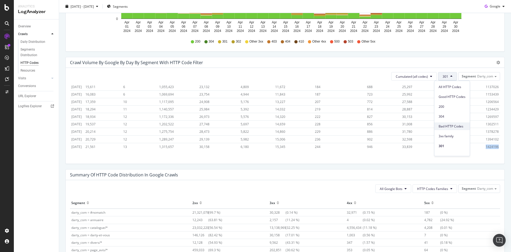
scroll to position [27, 0]
click at [447, 128] on span "302" at bounding box center [452, 129] width 27 height 5
click at [487, 145] on span "12052266" at bounding box center [491, 147] width 15 height 5
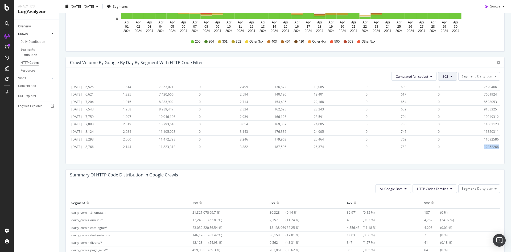
click at [451, 79] on button "302" at bounding box center [447, 76] width 19 height 9
click at [448, 117] on span "4xx family" at bounding box center [452, 115] width 27 height 5
click at [486, 145] on span "4598555" at bounding box center [492, 147] width 13 height 5
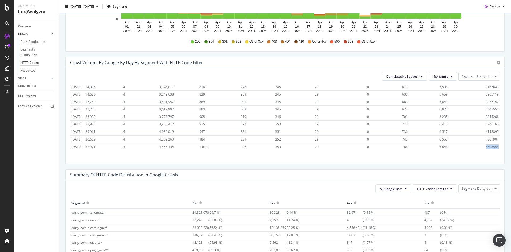
click at [486, 145] on span "4598555" at bounding box center [492, 147] width 13 height 5
click at [447, 79] on button "4xx family" at bounding box center [443, 76] width 28 height 9
click at [440, 112] on span "5xx family" at bounding box center [442, 110] width 27 height 5
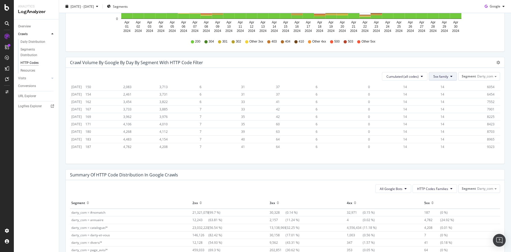
click at [442, 77] on span "5xx family" at bounding box center [440, 76] width 15 height 5
click at [439, 114] on span "304" at bounding box center [442, 116] width 27 height 5
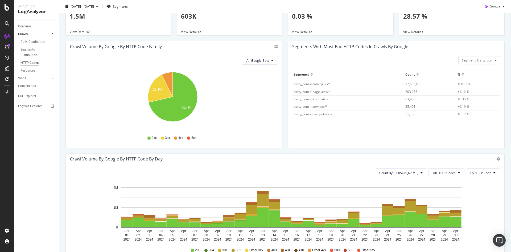
scroll to position [0, 0]
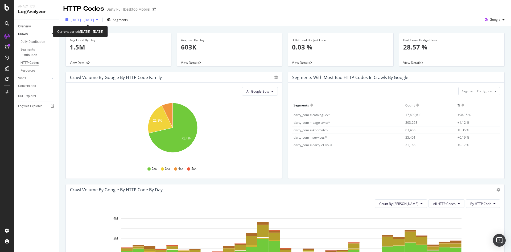
click at [94, 20] on span "[DATE] - [DATE]" at bounding box center [82, 20] width 23 height 5
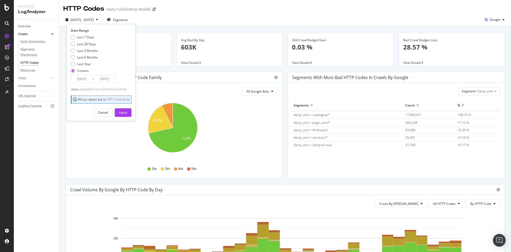
click at [82, 79] on input "[DATE]" at bounding box center [81, 78] width 21 height 7
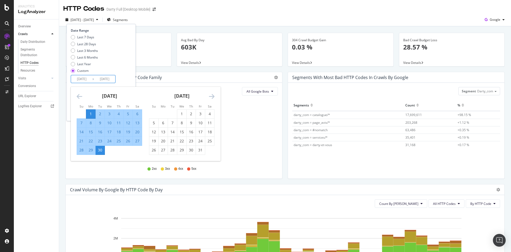
click at [80, 97] on icon "Move backward to switch to the previous month." at bounding box center [80, 96] width 6 height 6
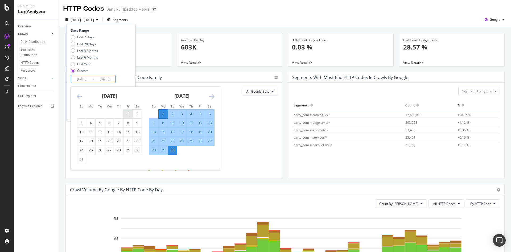
click at [128, 113] on div "1" at bounding box center [128, 113] width 9 height 5
type input "[DATE]"
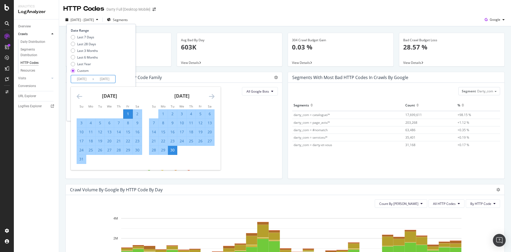
click at [83, 160] on div "31" at bounding box center [81, 159] width 9 height 5
type input "[DATE]"
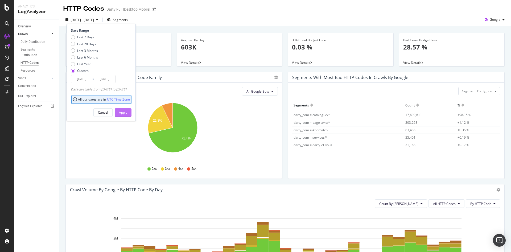
click at [127, 111] on div "Apply" at bounding box center [123, 112] width 8 height 5
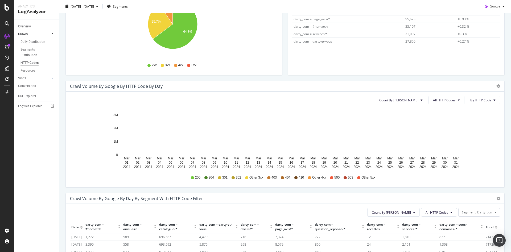
scroll to position [213, 0]
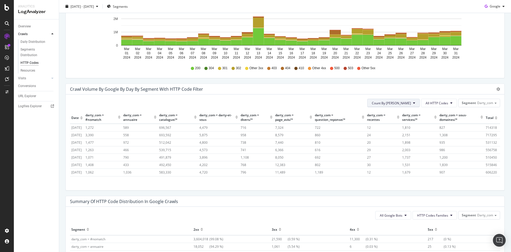
click at [400, 104] on span "Count By [PERSON_NAME]" at bounding box center [391, 103] width 39 height 5
click at [399, 121] on div "Cumulated (all codes)" at bounding box center [407, 124] width 49 height 8
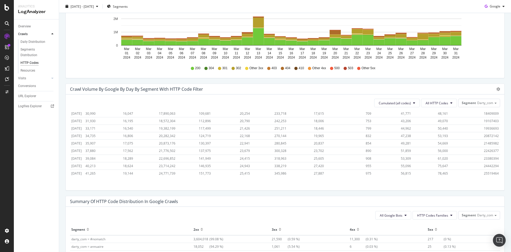
scroll to position [320, 0]
click at [484, 171] on span "25519464" at bounding box center [491, 173] width 15 height 5
click at [439, 102] on span "All HTTP Codes" at bounding box center [437, 103] width 23 height 5
click at [432, 135] on span "200" at bounding box center [435, 133] width 27 height 5
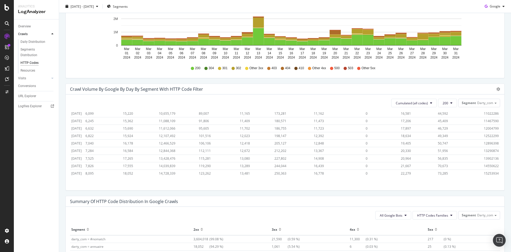
click at [484, 171] on span "15253934" at bounding box center [491, 173] width 15 height 5
click at [434, 104] on div "Cumulated (all codes) 200 Segment Darty_com" at bounding box center [285, 103] width 430 height 9
click at [443, 105] on span "200" at bounding box center [446, 103] width 6 height 5
click at [449, 142] on span "304" at bounding box center [452, 143] width 27 height 5
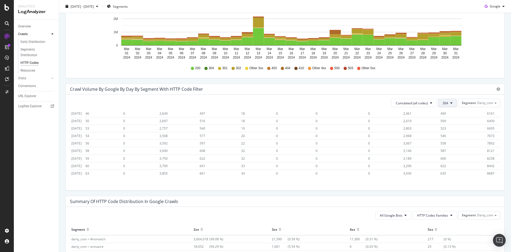
click at [445, 103] on button "304" at bounding box center [447, 103] width 19 height 9
click at [443, 147] on span "301" at bounding box center [452, 146] width 27 height 5
click at [486, 171] on span "1145784" at bounding box center [492, 173] width 13 height 5
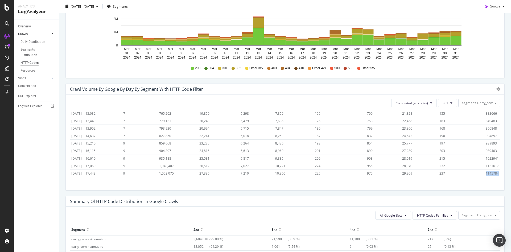
click at [486, 171] on span "1145784" at bounding box center [492, 173] width 13 height 5
click at [447, 105] on button "301" at bounding box center [447, 103] width 19 height 9
click at [448, 132] on div "302" at bounding box center [451, 129] width 35 height 8
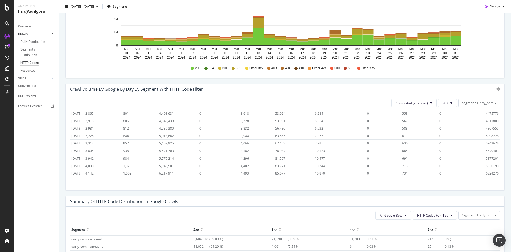
click at [486, 171] on span "6324276" at bounding box center [492, 173] width 13 height 5
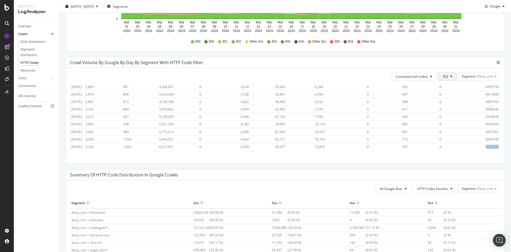
click at [443, 77] on span "302" at bounding box center [446, 76] width 6 height 5
click at [453, 140] on span "4xx family" at bounding box center [452, 142] width 27 height 5
click at [486, 145] on span "2780763" at bounding box center [492, 147] width 13 height 5
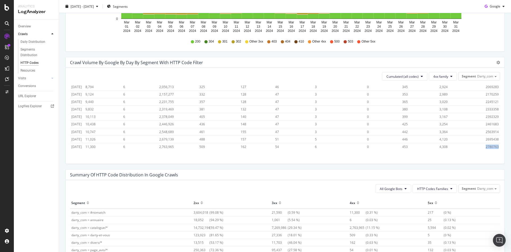
click at [486, 145] on span "2780763" at bounding box center [492, 147] width 13 height 5
click at [443, 79] on button "4xx family" at bounding box center [443, 76] width 28 height 9
click at [441, 110] on span "5xx family" at bounding box center [442, 110] width 27 height 5
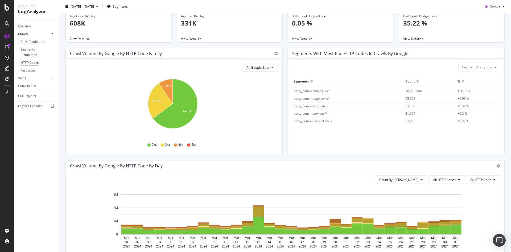
scroll to position [0, 0]
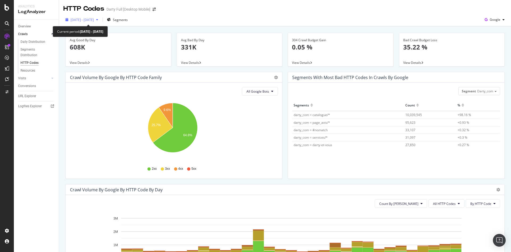
click at [94, 19] on span "[DATE] - [DATE]" at bounding box center [82, 20] width 23 height 5
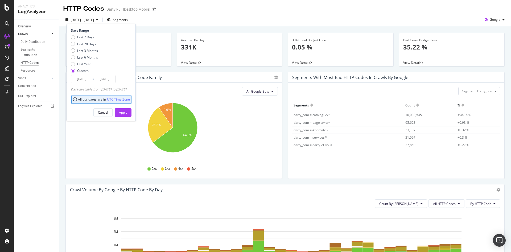
click at [86, 80] on input "[DATE]" at bounding box center [81, 78] width 21 height 7
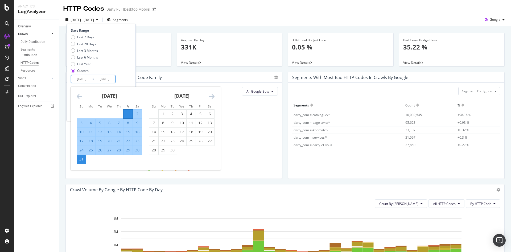
click at [80, 97] on icon "Move backward to switch to the previous month." at bounding box center [80, 96] width 6 height 6
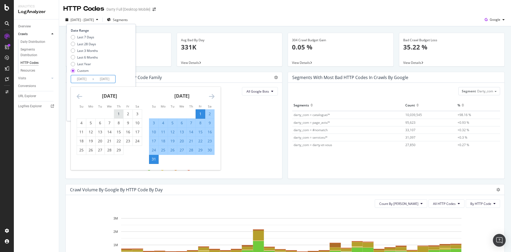
click at [117, 113] on div "1" at bounding box center [118, 113] width 9 height 5
type input "[DATE]"
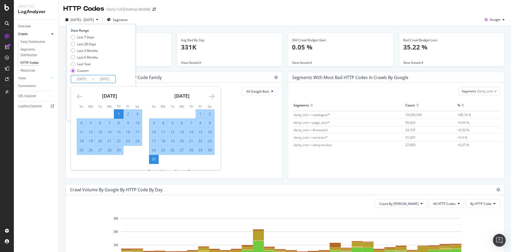
click at [121, 150] on div "29" at bounding box center [118, 149] width 9 height 5
type input "[DATE]"
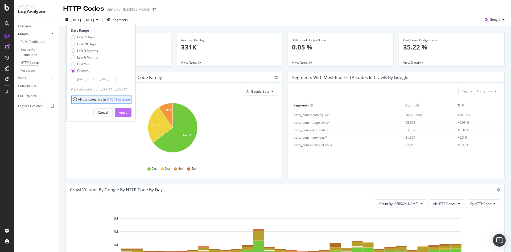
click at [127, 112] on div "Apply" at bounding box center [123, 112] width 8 height 5
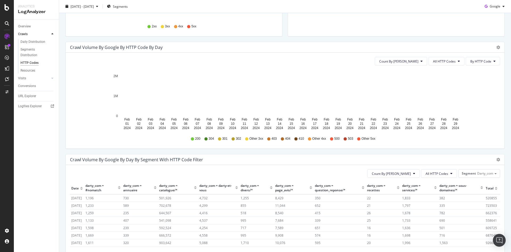
scroll to position [186, 0]
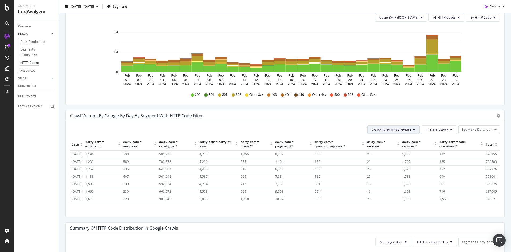
click at [413, 130] on icon at bounding box center [414, 129] width 2 height 3
click at [400, 152] on span "Cumulated (all codes)" at bounding box center [407, 150] width 40 height 5
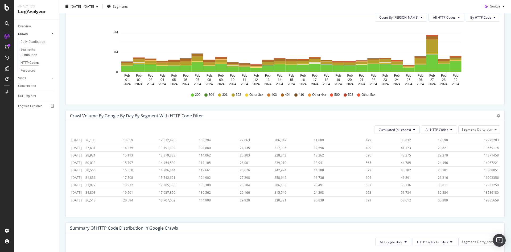
scroll to position [296, 0]
click at [484, 198] on span "19385659" at bounding box center [491, 200] width 15 height 5
click at [442, 130] on span "All HTTP Codes" at bounding box center [437, 129] width 23 height 5
click at [432, 156] on div "200" at bounding box center [434, 160] width 35 height 8
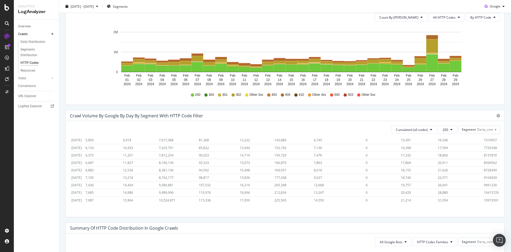
click at [484, 198] on span "10973591" at bounding box center [491, 200] width 15 height 5
drag, startPoint x: 483, startPoint y: 194, endPoint x: 479, endPoint y: 193, distance: 3.7
click at [483, 196] on td "10973591" at bounding box center [492, 199] width 18 height 7
click at [484, 198] on span "10973591" at bounding box center [491, 200] width 15 height 5
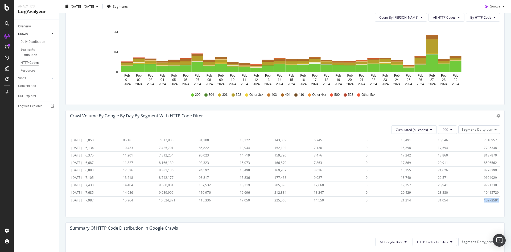
click at [484, 198] on span "10973591" at bounding box center [491, 200] width 15 height 5
click at [443, 131] on span "200" at bounding box center [446, 129] width 6 height 5
click at [446, 169] on span "304" at bounding box center [452, 169] width 27 height 5
click at [438, 130] on button "304" at bounding box center [447, 129] width 19 height 9
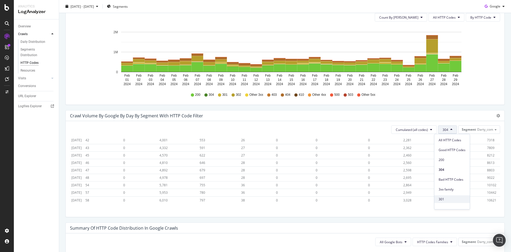
click at [452, 196] on div "301" at bounding box center [451, 199] width 35 height 8
click at [487, 198] on span "977126" at bounding box center [492, 200] width 11 height 5
click at [444, 127] on button "301" at bounding box center [447, 129] width 19 height 9
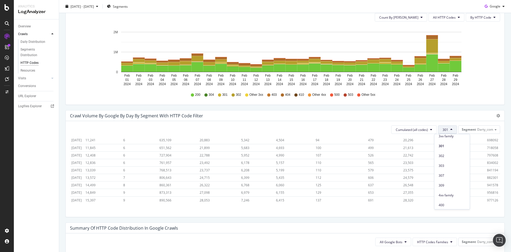
click at [448, 151] on div "302" at bounding box center [451, 155] width 35 height 10
click at [486, 198] on span "4539023" at bounding box center [492, 200] width 13 height 5
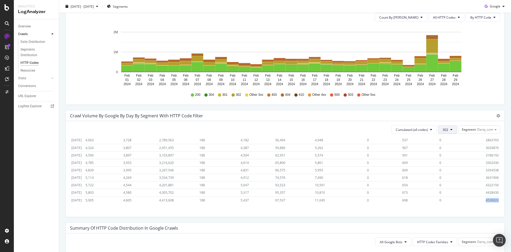
click at [446, 128] on button "302" at bounding box center [447, 129] width 19 height 9
click at [452, 196] on span "4xx family" at bounding box center [452, 195] width 27 height 5
click at [486, 198] on span "2881457" at bounding box center [492, 200] width 13 height 5
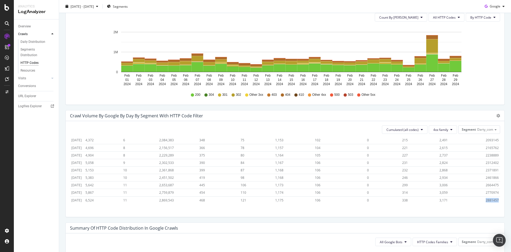
click at [486, 198] on span "2881457" at bounding box center [492, 200] width 13 height 5
click at [442, 133] on button "4xx family" at bounding box center [443, 129] width 28 height 9
click at [445, 163] on span "5xx family" at bounding box center [442, 164] width 27 height 5
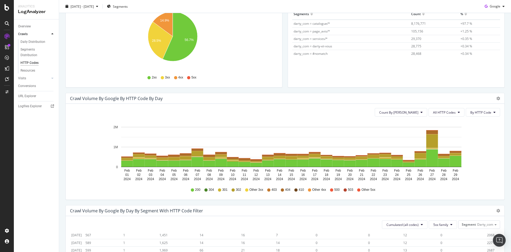
scroll to position [0, 0]
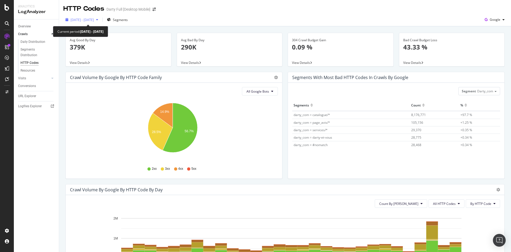
click at [87, 20] on span "[DATE] - [DATE]" at bounding box center [82, 20] width 23 height 5
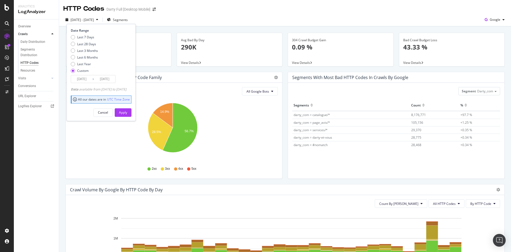
click at [90, 80] on input "[DATE]" at bounding box center [81, 78] width 21 height 7
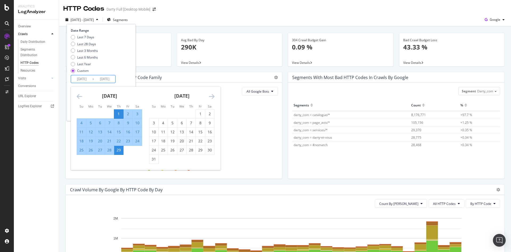
click at [82, 98] on icon "Move backward to switch to the previous month." at bounding box center [80, 96] width 6 height 6
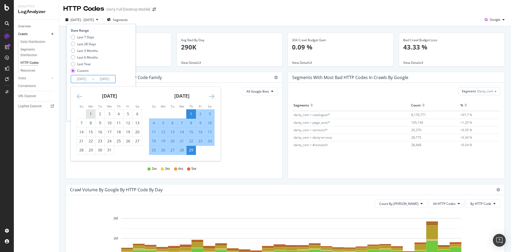
click at [92, 113] on div "1" at bounding box center [90, 113] width 9 height 5
type input "[DATE]"
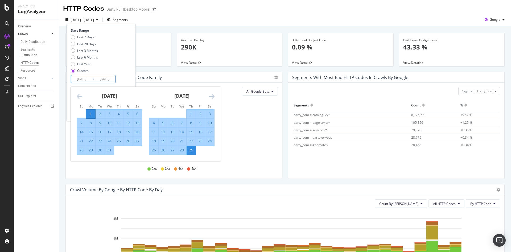
click at [111, 152] on div "31" at bounding box center [109, 149] width 9 height 5
type input "[DATE]"
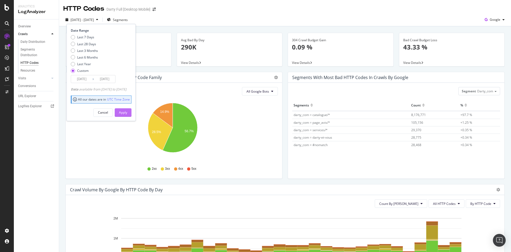
click at [127, 110] on div "Apply" at bounding box center [123, 112] width 8 height 5
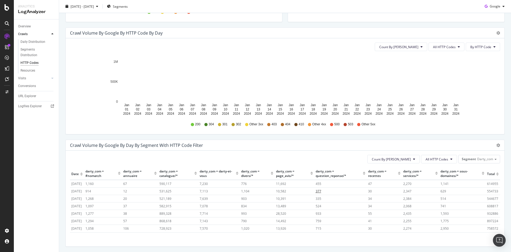
scroll to position [240, 0]
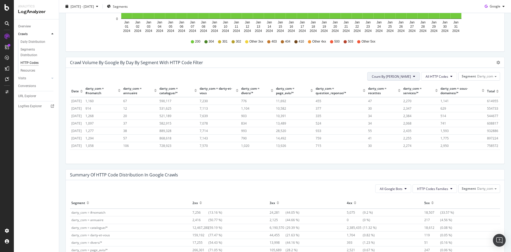
click at [405, 80] on button "Count By [PERSON_NAME]" at bounding box center [393, 76] width 52 height 9
click at [401, 94] on div "Cumulated (all codes)" at bounding box center [407, 97] width 49 height 8
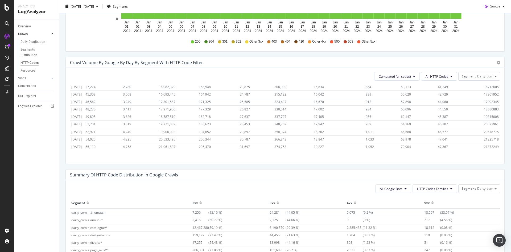
scroll to position [320, 0]
click at [484, 145] on span "21872249" at bounding box center [491, 147] width 15 height 5
click at [434, 78] on span "All HTTP Codes" at bounding box center [437, 76] width 23 height 5
click at [434, 104] on span "200" at bounding box center [435, 106] width 27 height 5
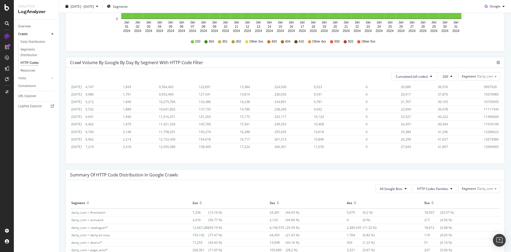
click at [487, 145] on span "12990965" at bounding box center [491, 147] width 15 height 5
click at [449, 77] on button "200" at bounding box center [447, 76] width 19 height 9
click at [446, 145] on span "301" at bounding box center [452, 146] width 27 height 5
click at [488, 145] on span "1140969" at bounding box center [492, 147] width 13 height 5
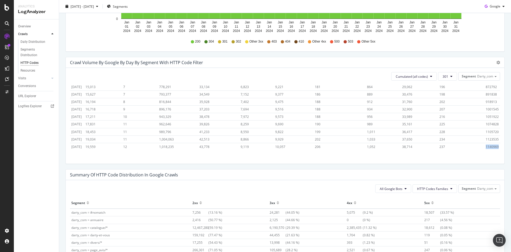
click at [488, 145] on span "1140969" at bounding box center [492, 147] width 13 height 5
drag, startPoint x: 443, startPoint y: 74, endPoint x: 442, endPoint y: 78, distance: 4.0
click at [443, 75] on span "301" at bounding box center [446, 76] width 6 height 5
click at [449, 116] on span "4xx family" at bounding box center [452, 115] width 27 height 5
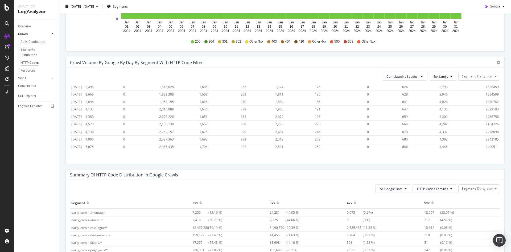
scroll to position [320, 0]
click at [486, 145] on span "2400511" at bounding box center [492, 147] width 13 height 5
click at [437, 78] on span "4xx family" at bounding box center [440, 76] width 15 height 5
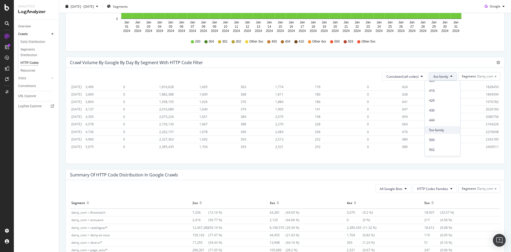
click at [445, 130] on span "5xx family" at bounding box center [442, 130] width 27 height 5
click at [487, 145] on span "37917" at bounding box center [491, 147] width 9 height 5
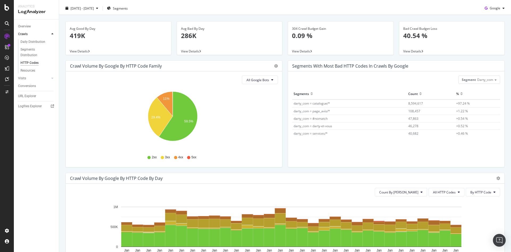
scroll to position [0, 0]
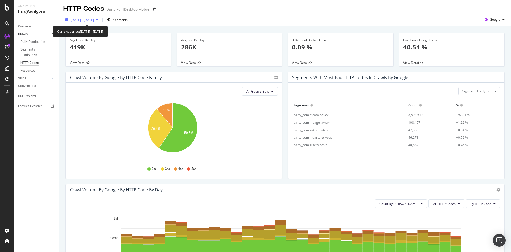
click at [100, 23] on div "[DATE] - [DATE]" at bounding box center [81, 20] width 37 height 8
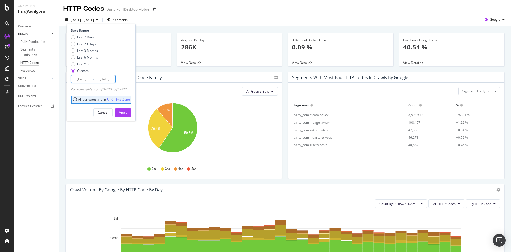
click at [81, 77] on input "[DATE]" at bounding box center [81, 78] width 21 height 7
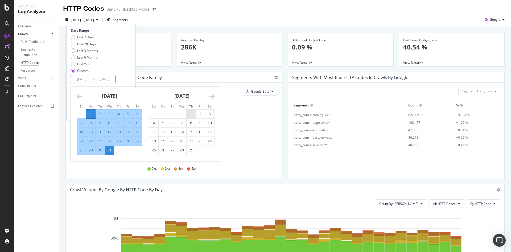
click at [190, 113] on div "1" at bounding box center [191, 113] width 9 height 5
type input "[DATE]"
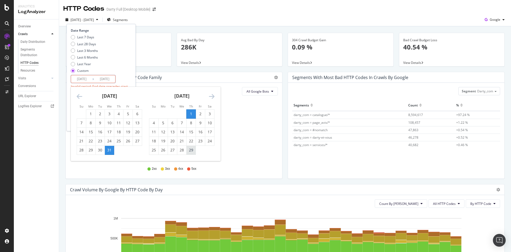
click at [192, 150] on div "29" at bounding box center [191, 149] width 9 height 5
type input "[DATE]"
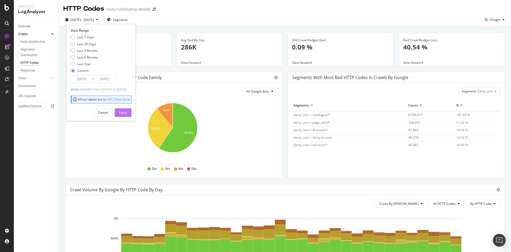
click at [127, 110] on div "Apply" at bounding box center [123, 112] width 8 height 5
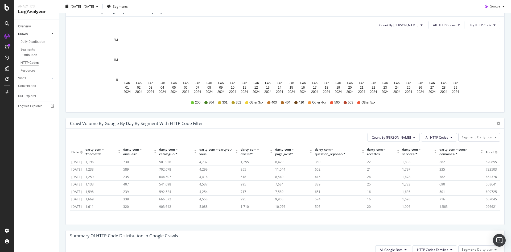
scroll to position [213, 0]
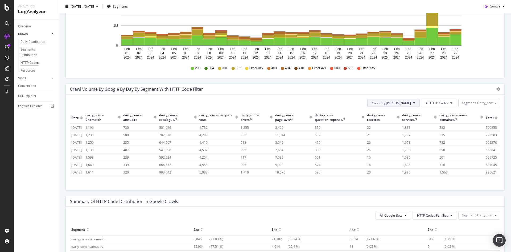
click at [400, 105] on button "Count By [PERSON_NAME]" at bounding box center [393, 103] width 52 height 9
drag, startPoint x: 402, startPoint y: 122, endPoint x: 413, endPoint y: 126, distance: 11.9
click at [402, 122] on span "Cumulated (all codes)" at bounding box center [407, 123] width 40 height 5
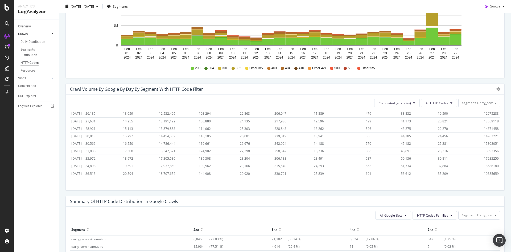
click at [488, 171] on span "19385659" at bounding box center [491, 173] width 15 height 5
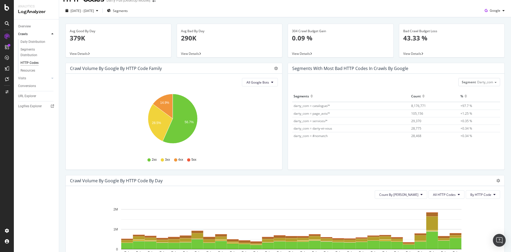
scroll to position [0, 0]
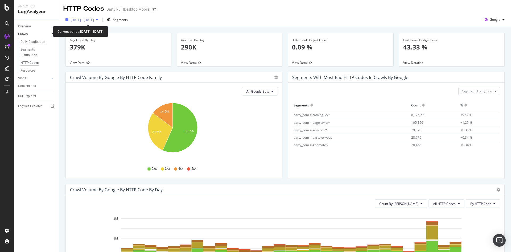
click at [80, 22] on div "[DATE] - [DATE]" at bounding box center [81, 20] width 37 height 8
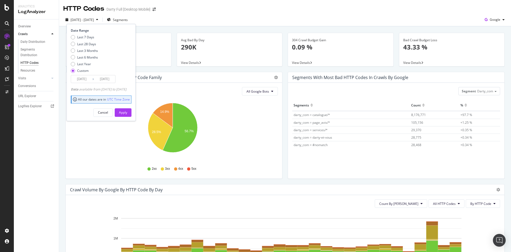
click at [88, 77] on input "[DATE]" at bounding box center [81, 78] width 21 height 7
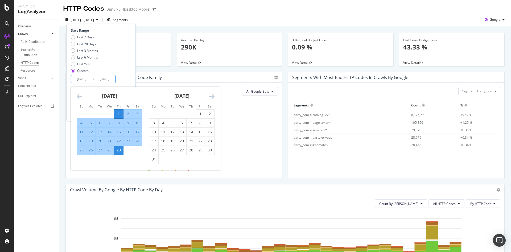
click at [80, 98] on icon "Move backward to switch to the previous month." at bounding box center [80, 96] width 6 height 6
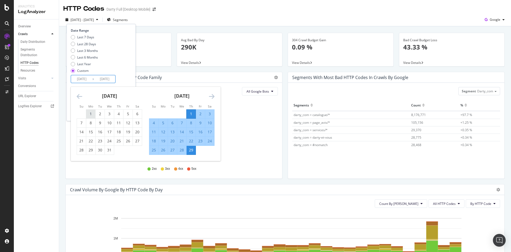
click at [93, 114] on div "1" at bounding box center [90, 113] width 9 height 5
type input "[DATE]"
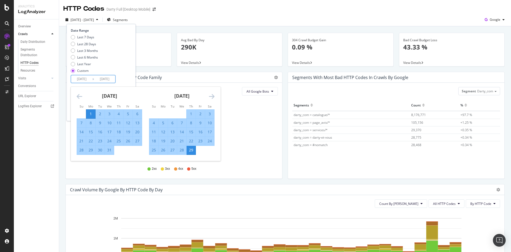
click at [112, 150] on div "31" at bounding box center [109, 149] width 9 height 5
type input "[DATE]"
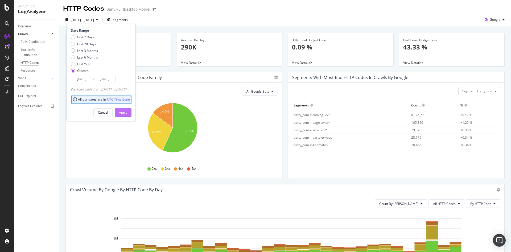
click at [127, 114] on div "Apply" at bounding box center [123, 112] width 8 height 5
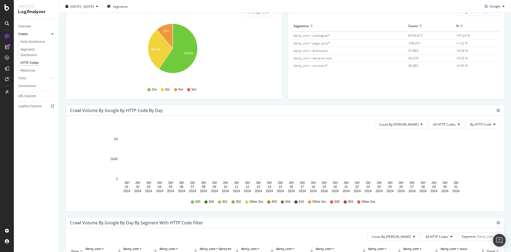
scroll to position [133, 0]
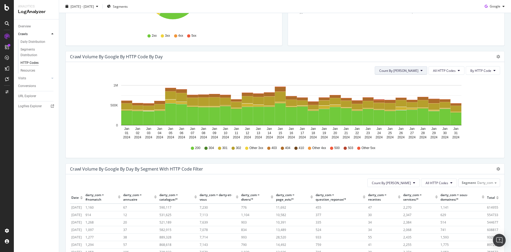
click at [414, 69] on span "Count By [PERSON_NAME]" at bounding box center [398, 70] width 39 height 5
click at [406, 89] on span "Cumulated (all codes)" at bounding box center [415, 91] width 40 height 5
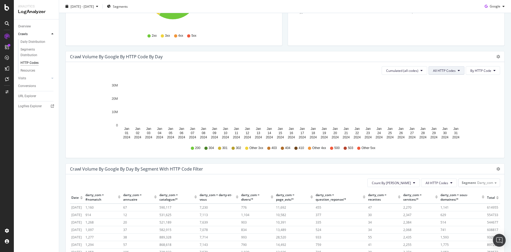
click at [448, 71] on span "All HTTP Codes" at bounding box center [444, 70] width 23 height 5
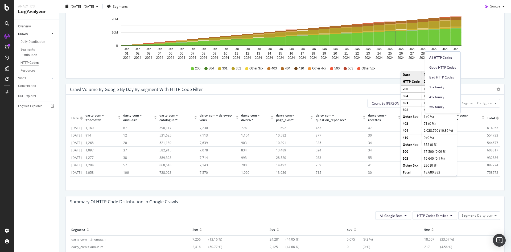
scroll to position [213, 0]
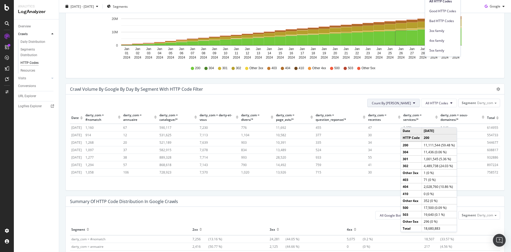
click at [394, 101] on button "Count By [PERSON_NAME]" at bounding box center [393, 103] width 52 height 9
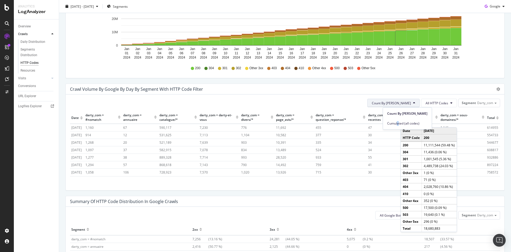
click at [398, 121] on div "Cumulated (all codes)" at bounding box center [407, 124] width 49 height 8
click at [445, 104] on button "All HTTP Codes" at bounding box center [439, 103] width 36 height 9
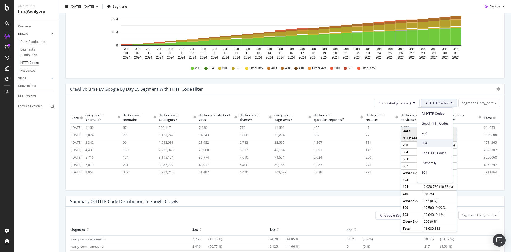
click at [431, 144] on span "304" at bounding box center [435, 143] width 27 height 5
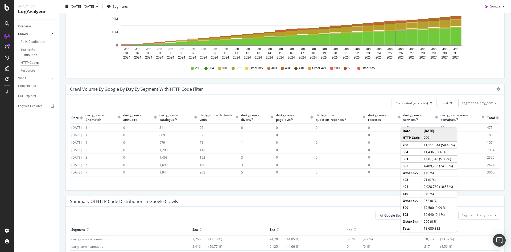
scroll to position [320, 0]
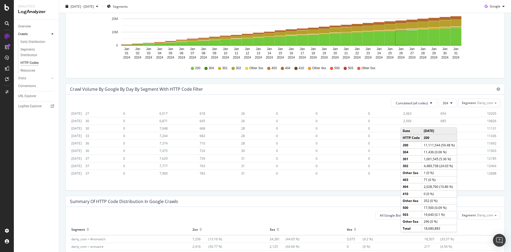
click at [487, 171] on span "12688" at bounding box center [491, 173] width 9 height 5
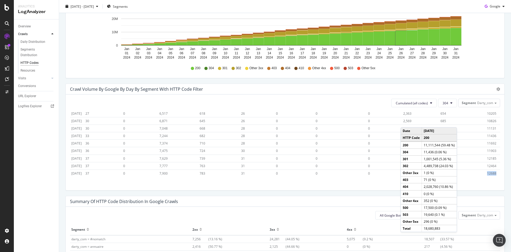
click at [487, 171] on span "12688" at bounding box center [491, 173] width 9 height 5
click at [447, 105] on button "304" at bounding box center [447, 103] width 19 height 9
click at [446, 155] on span "302" at bounding box center [452, 156] width 27 height 5
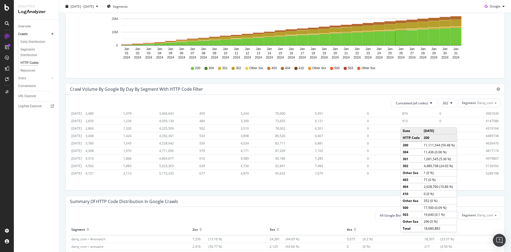
scroll to position [320, 0]
click at [487, 171] on span "5289198" at bounding box center [492, 173] width 13 height 5
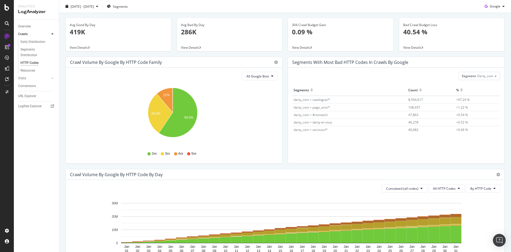
scroll to position [0, 0]
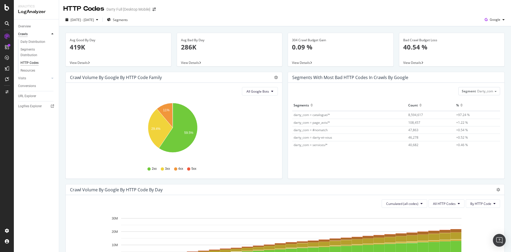
click at [24, 36] on div "Crawls" at bounding box center [23, 34] width 10 height 6
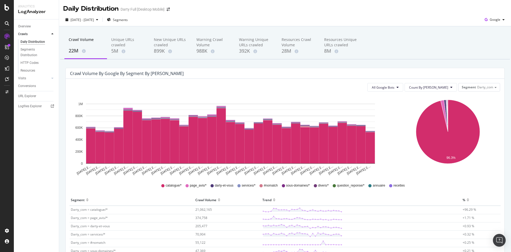
click at [76, 51] on div "22M" at bounding box center [86, 50] width 34 height 7
click at [77, 50] on div "22M" at bounding box center [86, 50] width 34 height 7
click at [119, 49] on div "5M" at bounding box center [128, 51] width 34 height 7
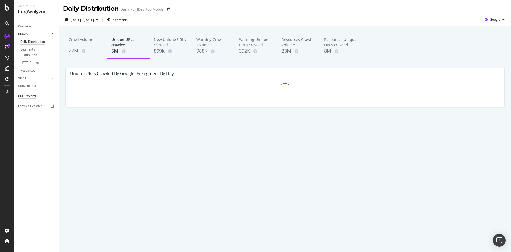
click at [34, 95] on div "URL Explorer" at bounding box center [27, 96] width 18 height 6
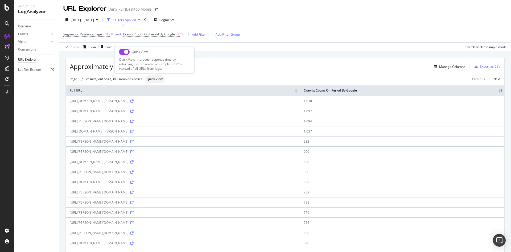
click at [122, 51] on input "checkbox" at bounding box center [124, 52] width 11 height 6
checkbox input "true"
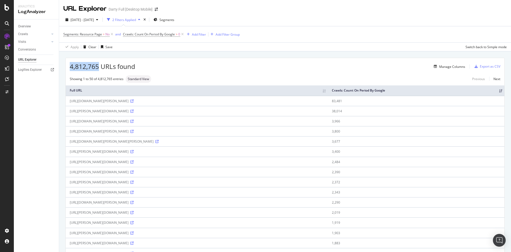
drag, startPoint x: 98, startPoint y: 68, endPoint x: 69, endPoint y: 68, distance: 29.8
click at [69, 68] on div "4,812,765 URLs found Manage Columns Export as CSV" at bounding box center [285, 64] width 439 height 13
click at [98, 23] on div "[DATE] - [DATE]" at bounding box center [81, 20] width 37 height 8
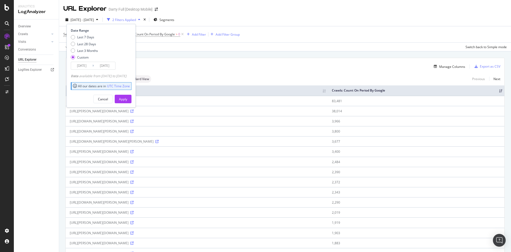
click at [91, 66] on input "[DATE]" at bounding box center [81, 65] width 21 height 7
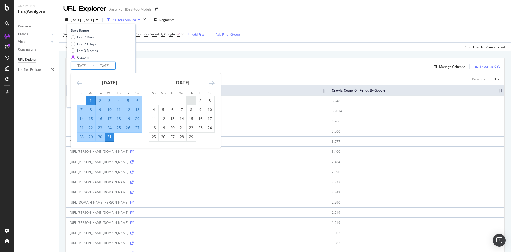
click at [188, 99] on div "1" at bounding box center [191, 100] width 9 height 5
type input "[DATE]"
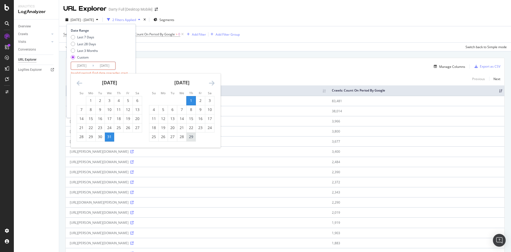
click at [191, 136] on div "29" at bounding box center [191, 136] width 9 height 5
type input "[DATE]"
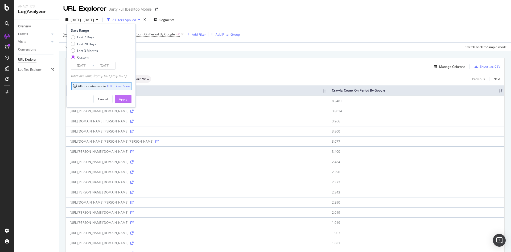
click at [127, 96] on div "Apply" at bounding box center [123, 99] width 8 height 8
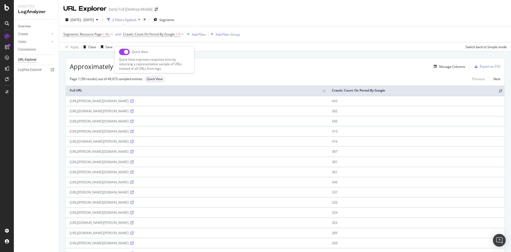
click at [123, 53] on input "checkbox" at bounding box center [124, 52] width 11 height 6
checkbox input "true"
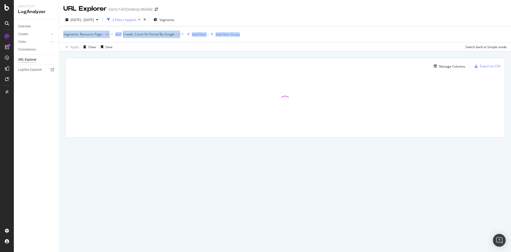
drag, startPoint x: 241, startPoint y: 35, endPoint x: 81, endPoint y: 39, distance: 159.7
click at [62, 33] on div "Segments: Resource Page = No and Crawls: Count On Period By Google > 0 Add Filt…" at bounding box center [285, 38] width 452 height 25
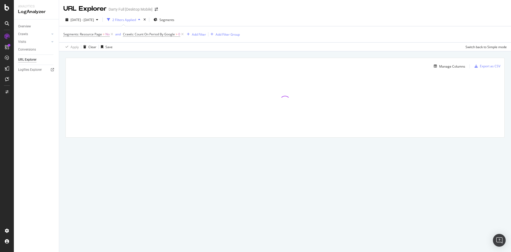
click at [171, 44] on div "Apply Clear Save Switch back to Simple mode" at bounding box center [285, 46] width 452 height 9
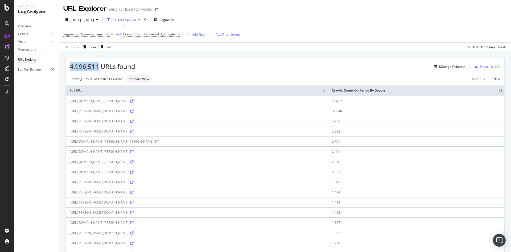
drag, startPoint x: 97, startPoint y: 67, endPoint x: 60, endPoint y: 65, distance: 37.3
click at [94, 19] on span "[DATE] - [DATE]" at bounding box center [82, 20] width 23 height 5
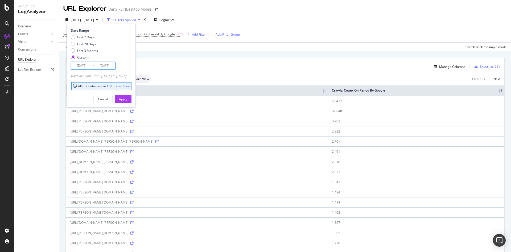
click at [92, 65] on input "[DATE]" at bounding box center [81, 65] width 21 height 7
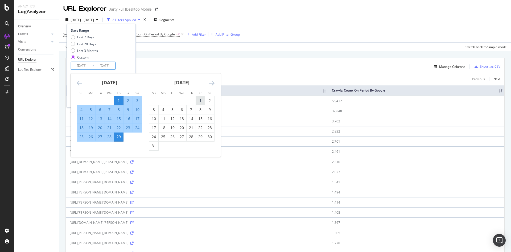
click at [200, 101] on div "1" at bounding box center [200, 100] width 9 height 5
type input "[DATE]"
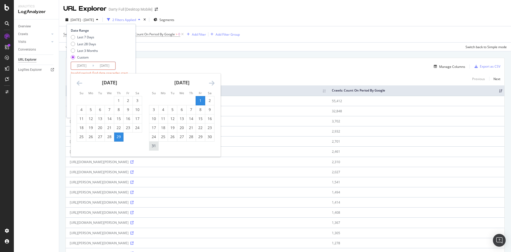
click at [153, 146] on div "31" at bounding box center [153, 145] width 9 height 5
type input "[DATE]"
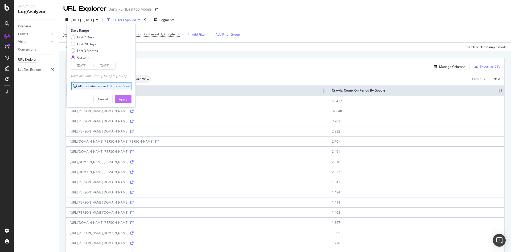
click at [127, 99] on div "Apply" at bounding box center [123, 99] width 8 height 5
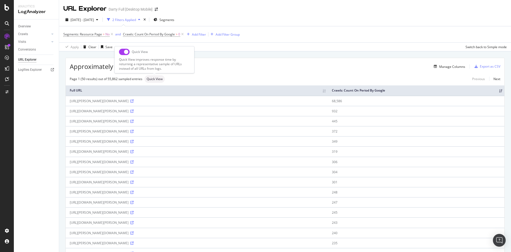
click at [147, 80] on span "Quick View" at bounding box center [155, 78] width 16 height 3
click at [123, 51] on input "checkbox" at bounding box center [124, 52] width 11 height 6
checkbox input "true"
drag, startPoint x: 99, startPoint y: 66, endPoint x: 69, endPoint y: 68, distance: 29.3
click at [69, 68] on div "5,661,572 URLs found Manage Columns Export as CSV" at bounding box center [285, 64] width 439 height 13
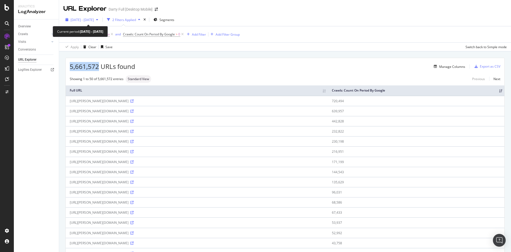
click at [93, 19] on span "[DATE] - [DATE]" at bounding box center [82, 20] width 23 height 5
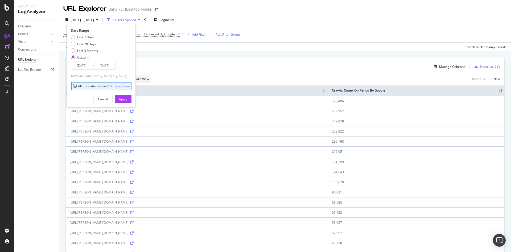
click at [84, 68] on input "[DATE]" at bounding box center [81, 65] width 21 height 7
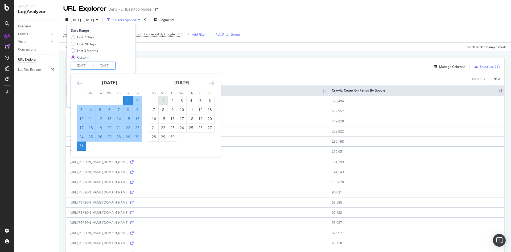
click at [160, 98] on div "1" at bounding box center [163, 100] width 9 height 9
type input "[DATE]"
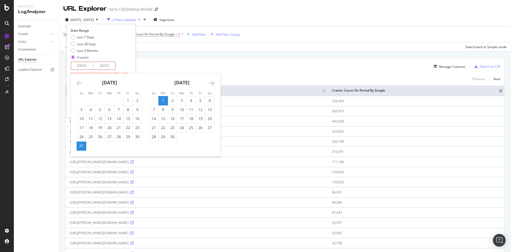
click at [175, 138] on div "30" at bounding box center [172, 136] width 9 height 5
type input "[DATE]"
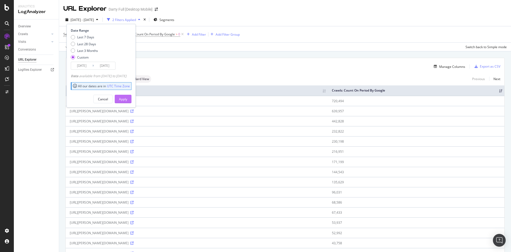
click at [127, 97] on div "Apply" at bounding box center [123, 99] width 8 height 5
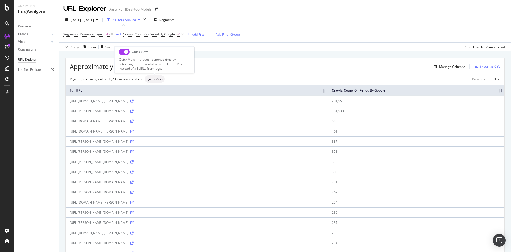
click at [121, 52] on input "checkbox" at bounding box center [124, 52] width 11 height 6
checkbox input "true"
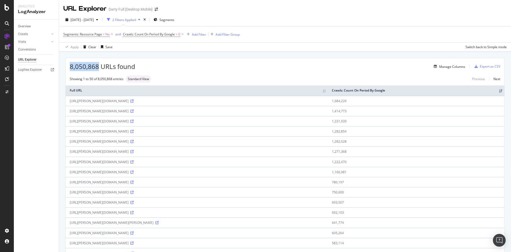
drag, startPoint x: 98, startPoint y: 66, endPoint x: 69, endPoint y: 67, distance: 29.3
click at [69, 67] on div "8,050,868 URLs found Manage Columns Export as CSV" at bounding box center [285, 64] width 439 height 13
click at [89, 18] on span "[DATE] - [DATE]" at bounding box center [82, 20] width 23 height 5
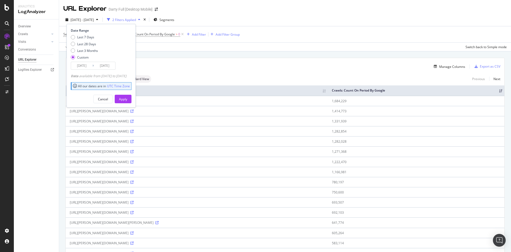
click at [88, 66] on input "[DATE]" at bounding box center [81, 65] width 21 height 7
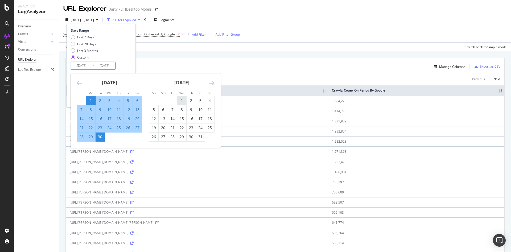
click at [181, 98] on div "1" at bounding box center [181, 100] width 9 height 5
type input "[DATE]"
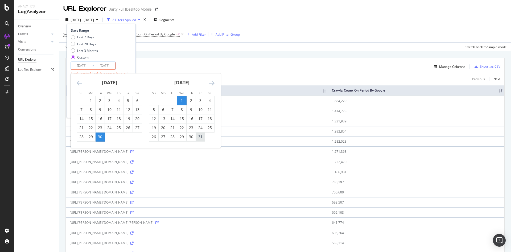
click at [201, 137] on div "31" at bounding box center [200, 136] width 9 height 5
type input "[DATE]"
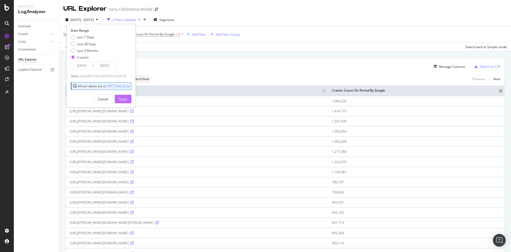
click at [127, 96] on div "Apply" at bounding box center [123, 99] width 8 height 8
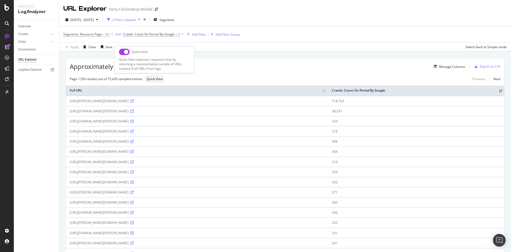
click at [121, 50] on input "checkbox" at bounding box center [124, 52] width 11 height 6
checkbox input "true"
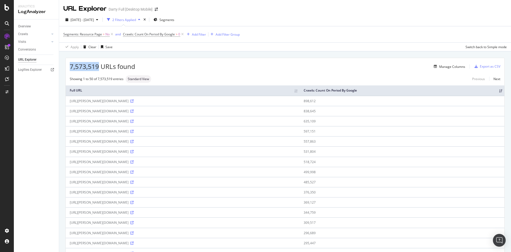
drag, startPoint x: 95, startPoint y: 66, endPoint x: 70, endPoint y: 67, distance: 25.0
click at [70, 67] on span "7,573,519 URLs found" at bounding box center [102, 66] width 65 height 9
click at [94, 21] on span "[DATE] - [DATE]" at bounding box center [82, 20] width 23 height 5
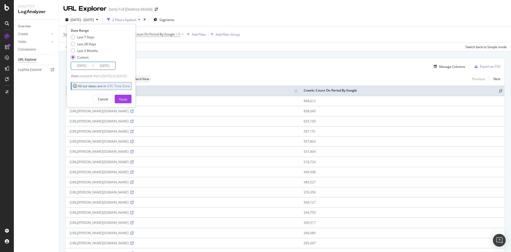
click at [90, 66] on input "[DATE]" at bounding box center [81, 65] width 21 height 7
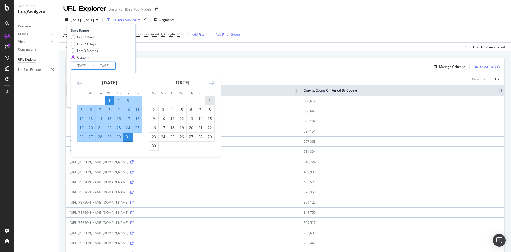
click at [207, 99] on div "1" at bounding box center [209, 100] width 9 height 5
type input "[DATE]"
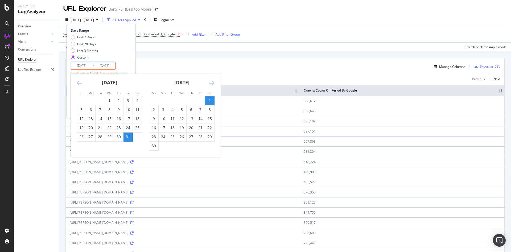
click at [153, 147] on div "30" at bounding box center [153, 145] width 9 height 5
type input "[DATE]"
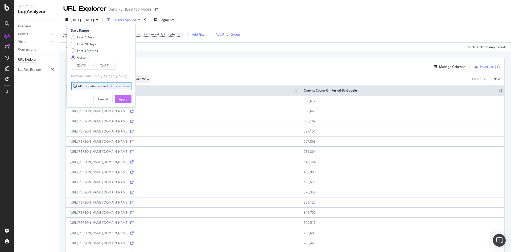
click at [127, 99] on div "Apply" at bounding box center [123, 99] width 8 height 5
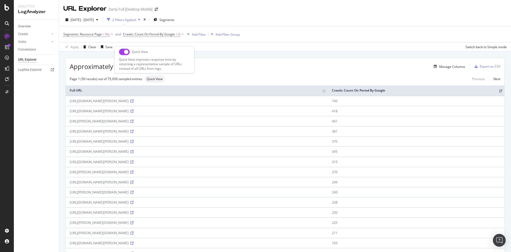
click at [123, 53] on input "checkbox" at bounding box center [124, 52] width 11 height 6
checkbox input "true"
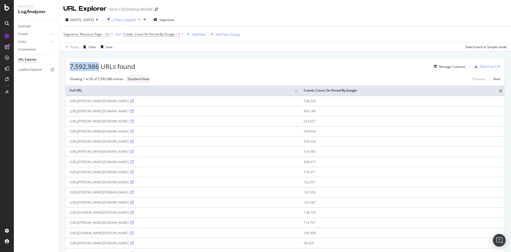
drag, startPoint x: 99, startPoint y: 67, endPoint x: 70, endPoint y: 66, distance: 28.8
click at [70, 66] on span "7,592,986 URLs found" at bounding box center [102, 66] width 65 height 9
click at [87, 20] on span "[DATE] - [DATE]" at bounding box center [82, 20] width 23 height 5
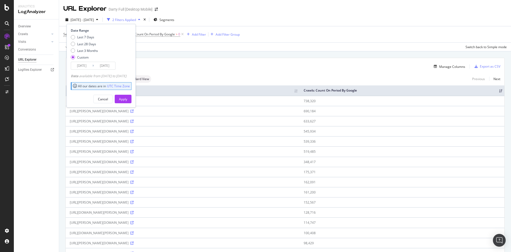
click at [88, 67] on input "[DATE]" at bounding box center [81, 65] width 21 height 7
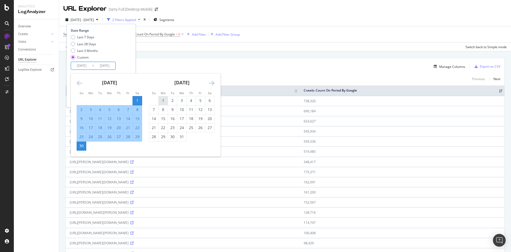
click at [165, 100] on div "1" at bounding box center [163, 100] width 9 height 5
type input "[DATE]"
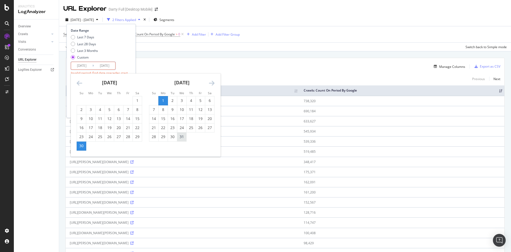
click at [182, 138] on div "31" at bounding box center [181, 136] width 9 height 5
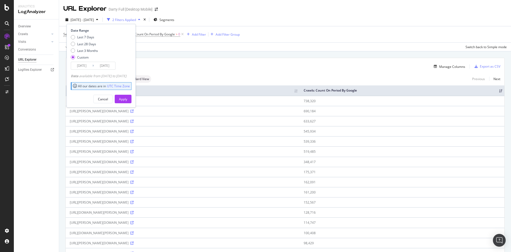
type input "[DATE]"
click at [127, 97] on div "Apply" at bounding box center [123, 99] width 8 height 5
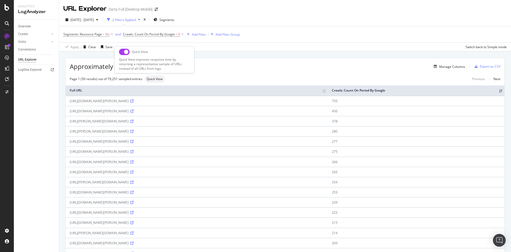
click at [124, 54] on input "checkbox" at bounding box center [124, 52] width 11 height 6
checkbox input "true"
drag, startPoint x: 99, startPoint y: 67, endPoint x: 60, endPoint y: 67, distance: 39.1
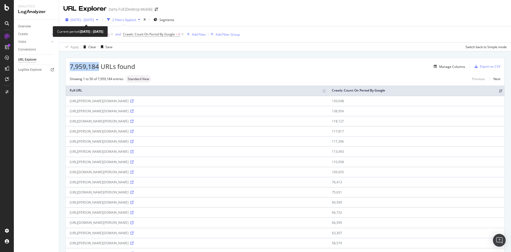
click at [82, 21] on span "[DATE] - [DATE]" at bounding box center [82, 20] width 23 height 5
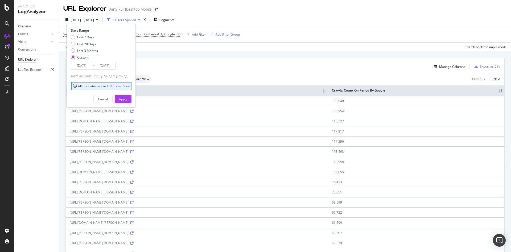
click at [88, 67] on input "[DATE]" at bounding box center [81, 65] width 21 height 7
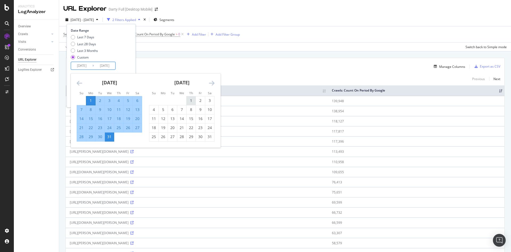
click at [192, 100] on div "1" at bounding box center [191, 100] width 9 height 5
type input "[DATE]"
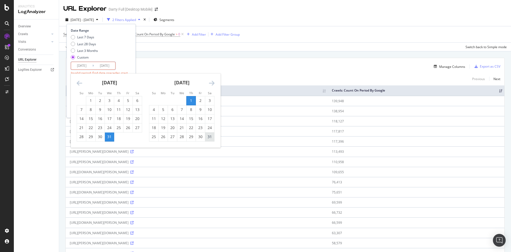
click at [211, 139] on div "31" at bounding box center [209, 136] width 9 height 5
type input "[DATE]"
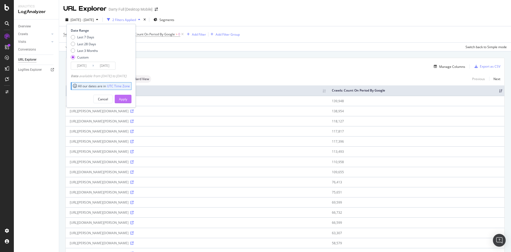
click at [127, 97] on div "Apply" at bounding box center [123, 99] width 8 height 5
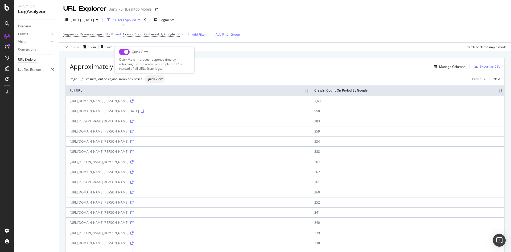
click at [121, 54] on input "checkbox" at bounding box center [124, 52] width 11 height 6
checkbox input "true"
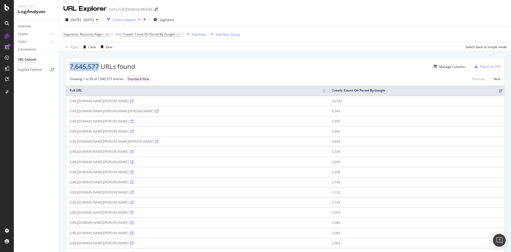
drag, startPoint x: 97, startPoint y: 66, endPoint x: 61, endPoint y: 68, distance: 36.3
click at [93, 22] on span "[DATE] - [DATE]" at bounding box center [82, 20] width 23 height 5
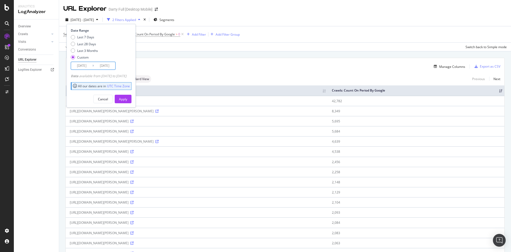
click at [89, 66] on input "[DATE]" at bounding box center [81, 65] width 21 height 7
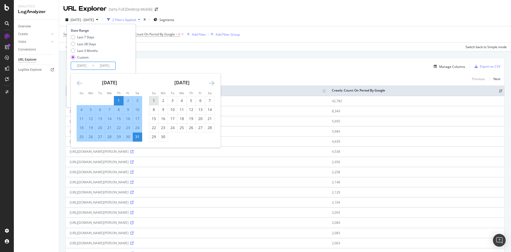
click at [152, 101] on div "1" at bounding box center [153, 100] width 9 height 5
type input "[DATE]"
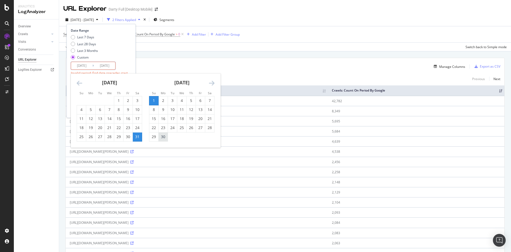
click at [162, 135] on div "30" at bounding box center [163, 136] width 9 height 5
type input "[DATE]"
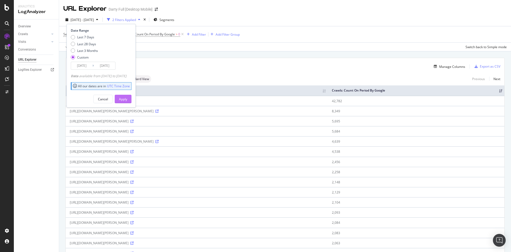
click at [127, 98] on div "Apply" at bounding box center [123, 99] width 8 height 5
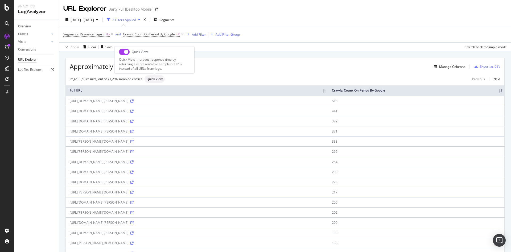
click at [120, 53] on input "checkbox" at bounding box center [124, 52] width 11 height 6
checkbox input "true"
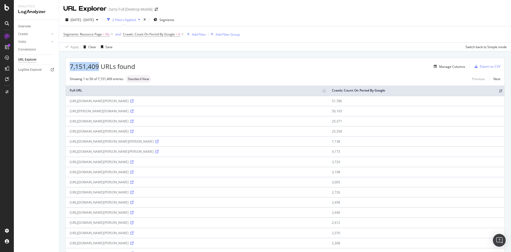
drag, startPoint x: 98, startPoint y: 66, endPoint x: 70, endPoint y: 68, distance: 28.3
click at [70, 68] on span "7,151,409 URLs found" at bounding box center [102, 66] width 65 height 9
click at [94, 20] on span "[DATE] - [DATE]" at bounding box center [82, 20] width 23 height 5
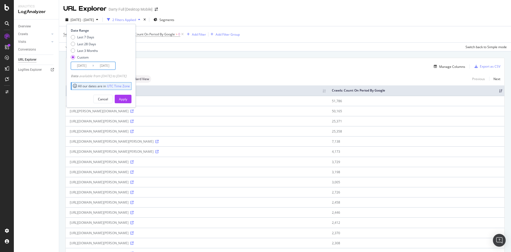
click at [87, 67] on input "[DATE]" at bounding box center [81, 65] width 21 height 7
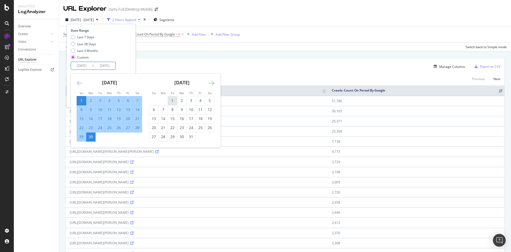
click at [175, 101] on div "1" at bounding box center [172, 100] width 9 height 5
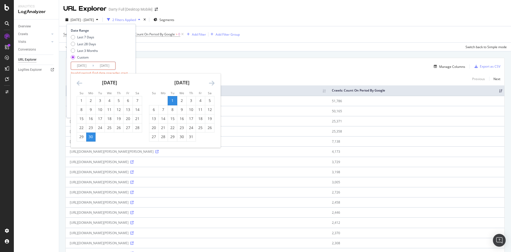
type input "[DATE]"
click at [192, 137] on div "31" at bounding box center [191, 136] width 9 height 5
type input "[DATE]"
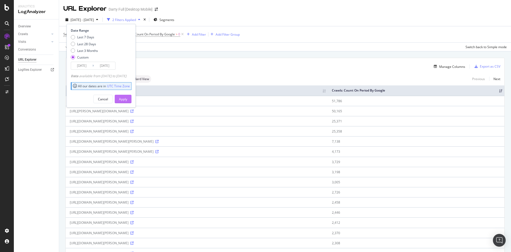
click at [127, 96] on div "Apply" at bounding box center [123, 99] width 8 height 8
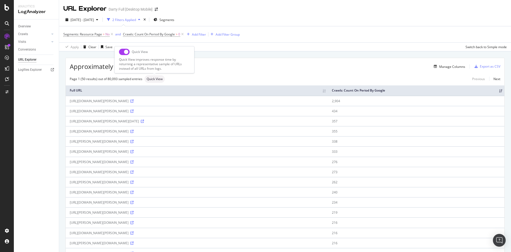
click at [122, 51] on input "checkbox" at bounding box center [124, 52] width 11 height 6
checkbox input "true"
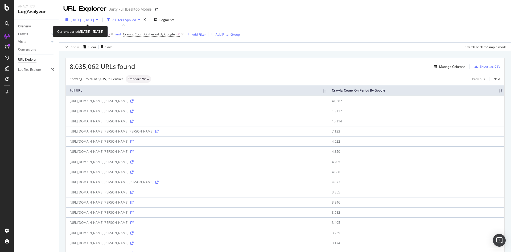
click at [94, 21] on span "[DATE] - [DATE]" at bounding box center [82, 20] width 23 height 5
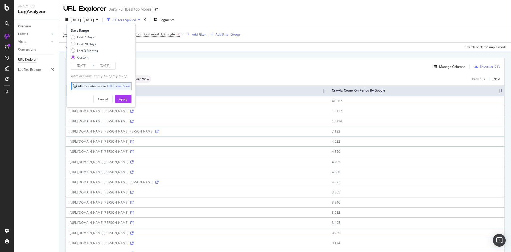
click at [103, 68] on input "[DATE]" at bounding box center [104, 65] width 21 height 7
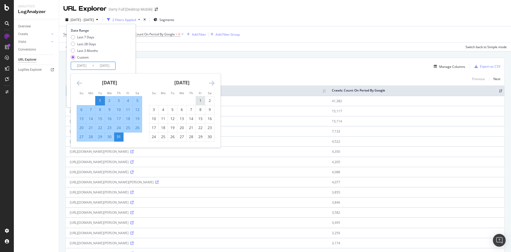
click at [199, 102] on div "1" at bounding box center [200, 100] width 9 height 5
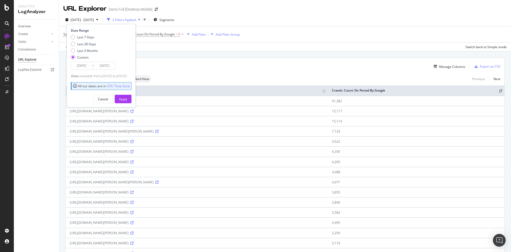
drag, startPoint x: 105, startPoint y: 64, endPoint x: 107, endPoint y: 66, distance: 3.2
click at [105, 64] on input "[DATE]" at bounding box center [104, 65] width 21 height 7
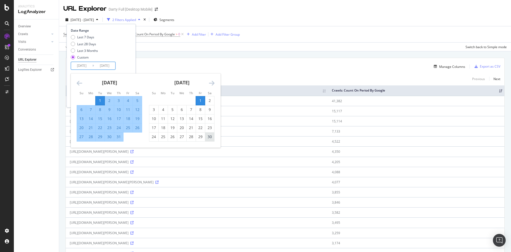
click at [208, 135] on div "30" at bounding box center [209, 136] width 9 height 5
type input "[DATE]"
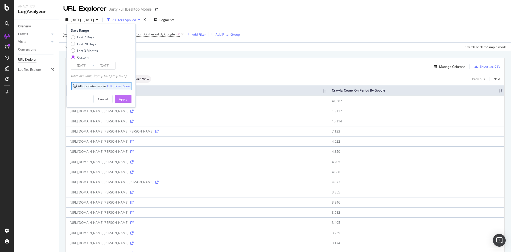
click at [127, 99] on div "Apply" at bounding box center [123, 99] width 8 height 5
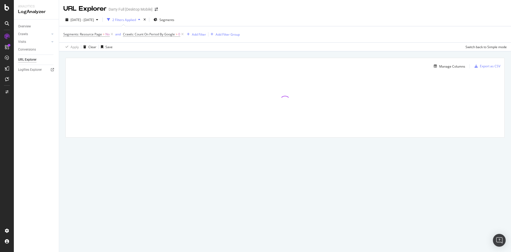
click at [32, 13] on div "LogAnalyzer" at bounding box center [36, 12] width 36 height 6
click at [54, 13] on div "LogAnalyzer" at bounding box center [36, 12] width 36 height 6
click at [46, 10] on div "LogAnalyzer" at bounding box center [36, 12] width 36 height 6
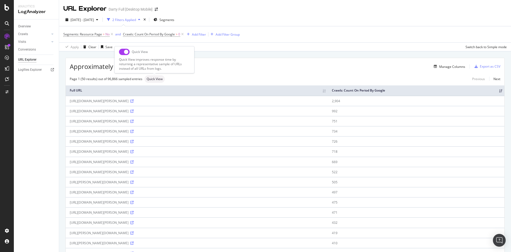
click at [123, 53] on input "checkbox" at bounding box center [124, 52] width 11 height 6
checkbox input "true"
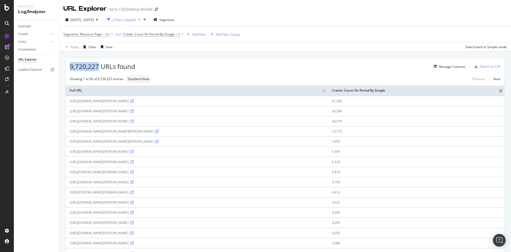
drag, startPoint x: 99, startPoint y: 68, endPoint x: 64, endPoint y: 71, distance: 35.5
click at [91, 21] on span "[DATE] - [DATE]" at bounding box center [82, 20] width 23 height 5
click at [215, 51] on div "URL Explorer [PERSON_NAME] Full [Desktop Mobile] [DATE] - [DATE] 2 Filters Appl…" at bounding box center [285, 126] width 452 height 252
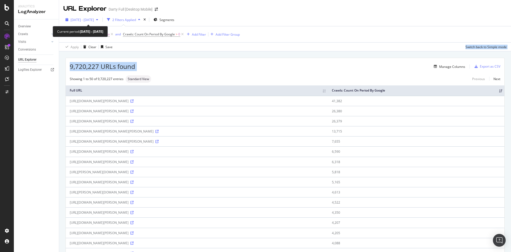
click at [94, 21] on span "[DATE] - [DATE]" at bounding box center [82, 20] width 23 height 5
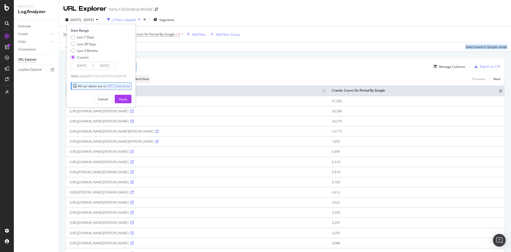
click at [83, 64] on input "[DATE]" at bounding box center [81, 65] width 21 height 7
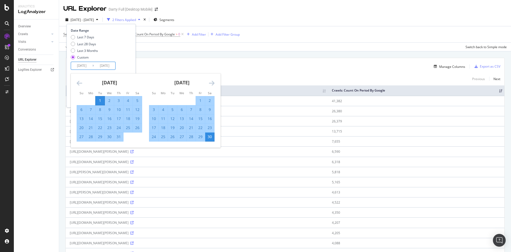
click at [120, 137] on div "31" at bounding box center [118, 136] width 9 height 5
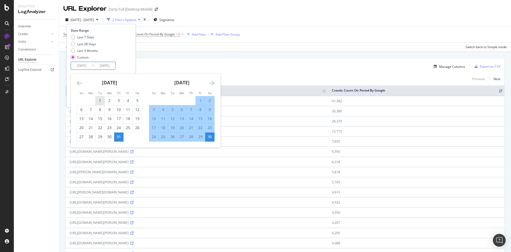
click at [99, 100] on div "1" at bounding box center [100, 100] width 9 height 5
type input "[DATE]"
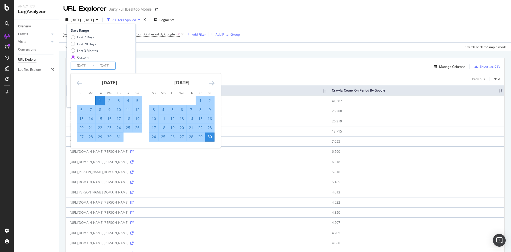
click at [101, 99] on div "1" at bounding box center [100, 100] width 9 height 5
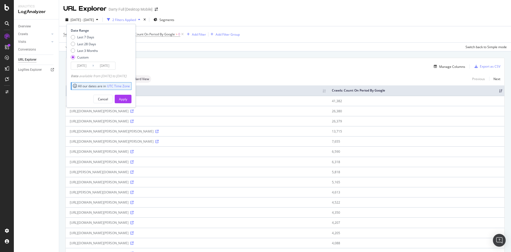
type input "[DATE]"
click at [88, 67] on input "[DATE]" at bounding box center [81, 65] width 21 height 7
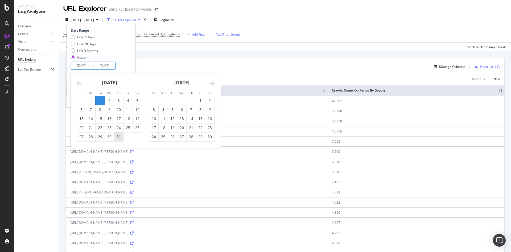
click at [119, 136] on div "31" at bounding box center [118, 136] width 9 height 5
click at [102, 99] on div "1" at bounding box center [100, 100] width 9 height 5
type input "[DATE]"
click at [124, 139] on td "Calendar" at bounding box center [128, 136] width 9 height 9
click at [120, 138] on div "31" at bounding box center [118, 136] width 9 height 5
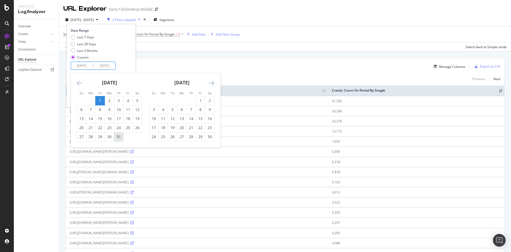
type input "[DATE]"
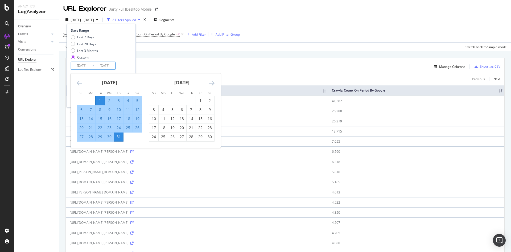
click at [114, 66] on input "[DATE]" at bounding box center [104, 65] width 21 height 7
click at [118, 54] on div "Last 7 Days Last 28 Days Last 3 Months Custom" at bounding box center [100, 48] width 59 height 27
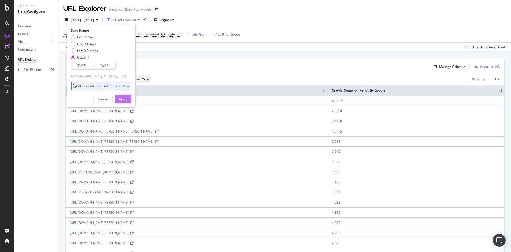
click at [127, 97] on div "Apply" at bounding box center [123, 99] width 8 height 8
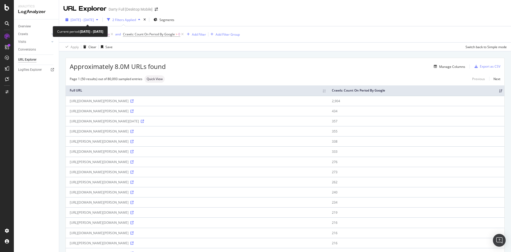
click at [94, 22] on span "[DATE] - [DATE]" at bounding box center [82, 20] width 23 height 5
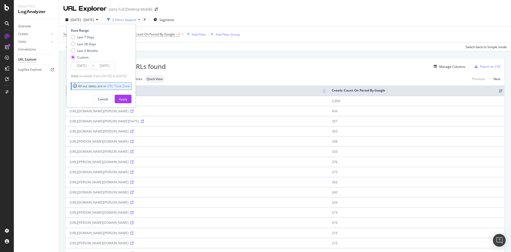
click at [89, 64] on input "[DATE]" at bounding box center [81, 65] width 21 height 7
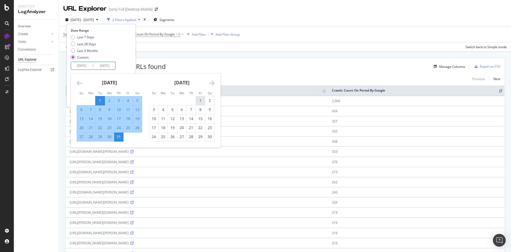
click at [198, 101] on div "1" at bounding box center [200, 100] width 9 height 5
type input "[DATE]"
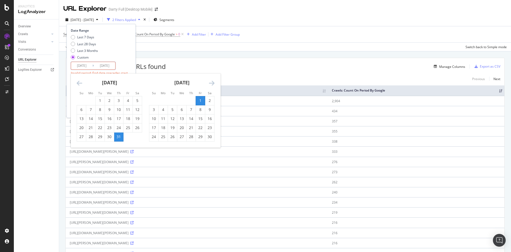
click at [209, 139] on div "30" at bounding box center [209, 136] width 9 height 5
type input "[DATE]"
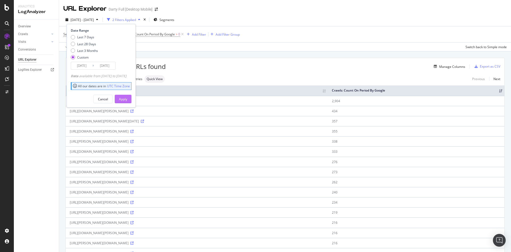
click at [127, 99] on div "Apply" at bounding box center [123, 99] width 8 height 5
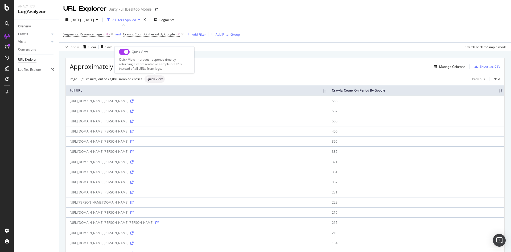
click at [155, 79] on span "Quick View" at bounding box center [155, 78] width 16 height 3
click at [120, 51] on input "checkbox" at bounding box center [124, 52] width 11 height 6
checkbox input "true"
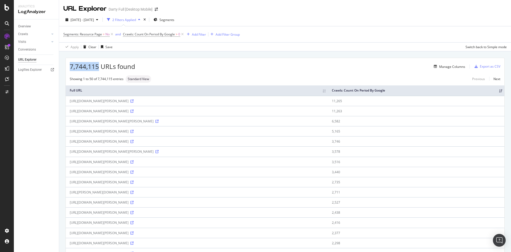
drag, startPoint x: 98, startPoint y: 68, endPoint x: 69, endPoint y: 70, distance: 28.8
click at [69, 70] on div "7,744,115 URLs found Manage Columns Export as CSV" at bounding box center [285, 64] width 439 height 13
click at [94, 22] on span "[DATE] - [DATE]" at bounding box center [82, 20] width 23 height 5
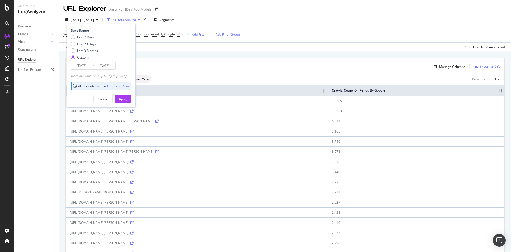
click at [87, 67] on input "[DATE]" at bounding box center [81, 65] width 21 height 7
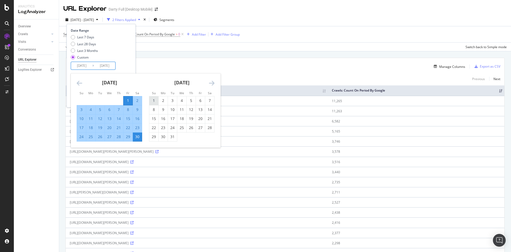
click at [157, 100] on div "1" at bounding box center [153, 100] width 9 height 5
type input "[DATE]"
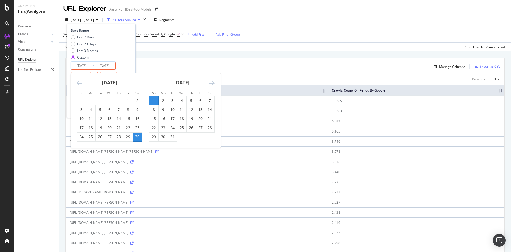
click at [171, 137] on div "31" at bounding box center [172, 136] width 9 height 5
type input "[DATE]"
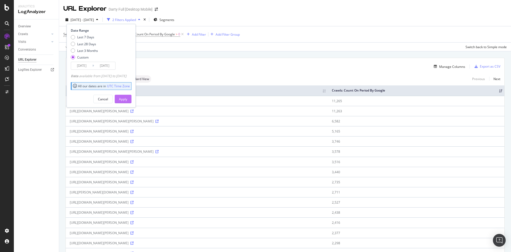
click at [127, 96] on div "Apply" at bounding box center [123, 99] width 8 height 8
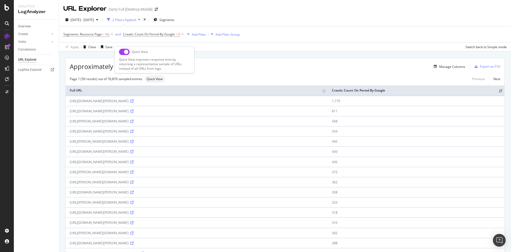
click at [122, 52] on input "checkbox" at bounding box center [124, 52] width 11 height 6
checkbox input "true"
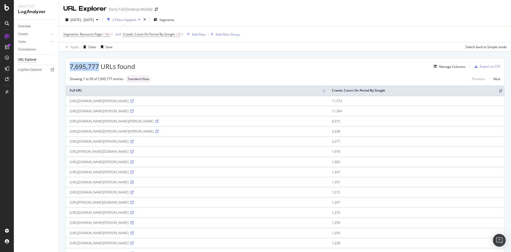
drag, startPoint x: 98, startPoint y: 67, endPoint x: 68, endPoint y: 68, distance: 30.4
click at [68, 68] on div "7,695,777 URLs found Manage Columns Export as CSV" at bounding box center [285, 64] width 439 height 13
click at [99, 22] on div "[DATE] - [DATE]" at bounding box center [81, 20] width 37 height 8
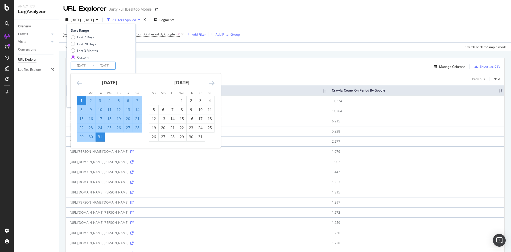
click at [95, 68] on input "[DATE]" at bounding box center [104, 65] width 21 height 7
click at [179, 97] on div "1" at bounding box center [181, 100] width 9 height 9
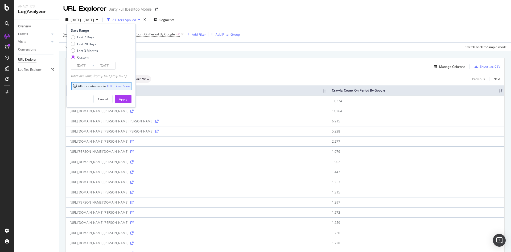
click at [109, 68] on input "[DATE]" at bounding box center [104, 65] width 21 height 7
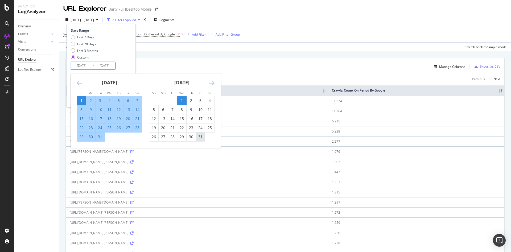
click at [200, 137] on div "31" at bounding box center [200, 136] width 9 height 5
type input "[DATE]"
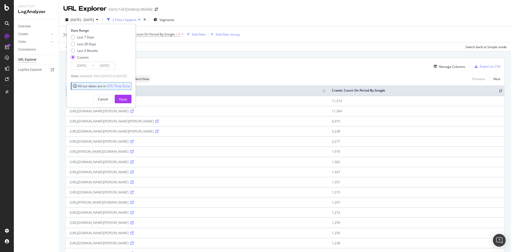
click at [92, 66] on icon at bounding box center [93, 65] width 2 height 5
click at [87, 66] on input "[DATE]" at bounding box center [81, 65] width 21 height 7
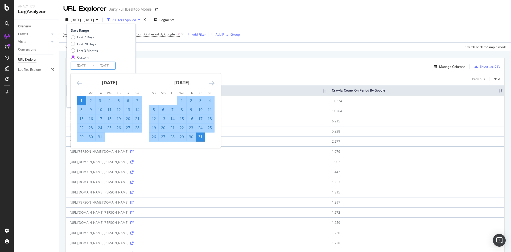
click at [182, 99] on div "1" at bounding box center [181, 100] width 9 height 5
type input "[DATE]"
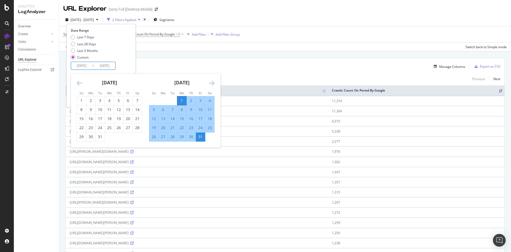
click at [199, 134] on div "31" at bounding box center [200, 137] width 9 height 9
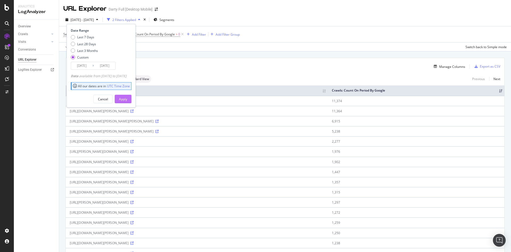
click at [131, 98] on button "Apply" at bounding box center [123, 99] width 17 height 9
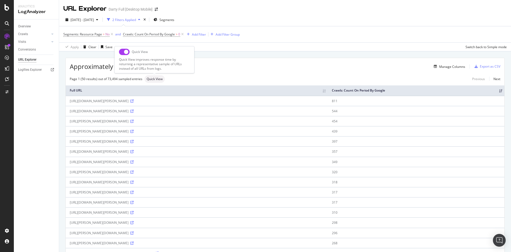
click at [123, 52] on input "checkbox" at bounding box center [124, 52] width 11 height 6
checkbox input "true"
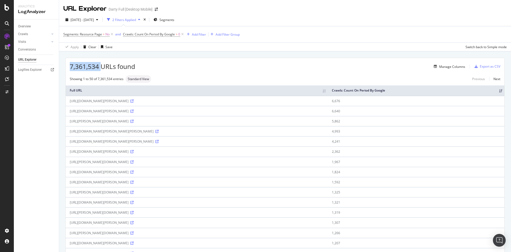
drag, startPoint x: 102, startPoint y: 66, endPoint x: 70, endPoint y: 68, distance: 32.0
click at [70, 68] on span "7,361,534 URLs found" at bounding box center [102, 66] width 65 height 9
click at [88, 21] on span "2025 Jan. 1st - Jan. 31st" at bounding box center [82, 20] width 23 height 5
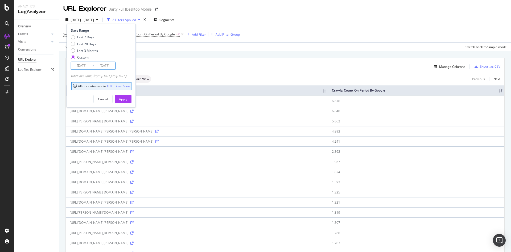
click at [84, 66] on input "2025/01/01" at bounding box center [81, 65] width 21 height 7
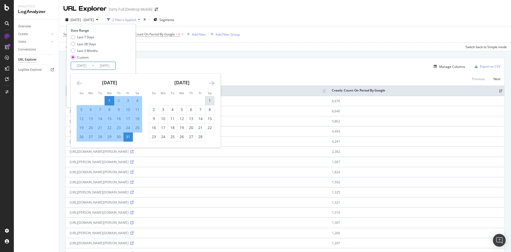
click at [207, 99] on div "1" at bounding box center [209, 100] width 9 height 5
type input "2025/02/01"
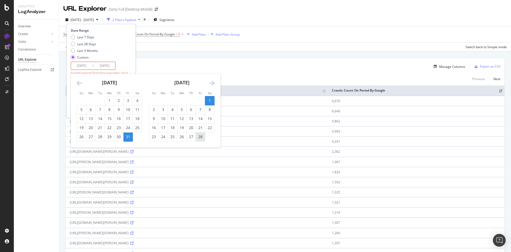
click at [198, 136] on div "28" at bounding box center [200, 136] width 9 height 5
type input "2025/02/28"
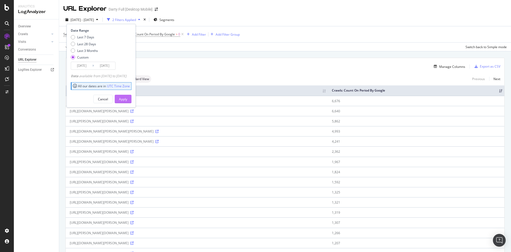
click at [127, 101] on div "Apply" at bounding box center [123, 99] width 8 height 8
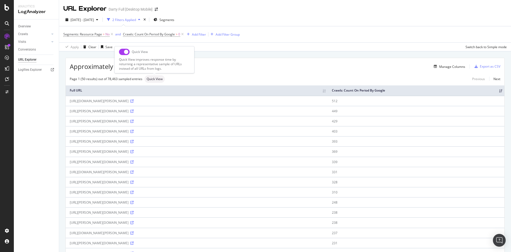
click at [153, 81] on span "Quick View" at bounding box center [155, 78] width 16 height 3
click at [122, 52] on input "checkbox" at bounding box center [124, 52] width 11 height 6
checkbox input "true"
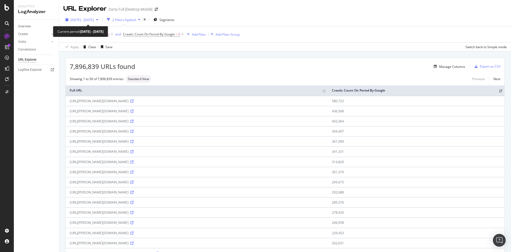
click at [89, 21] on span "2025 Feb. 1st - Feb. 28th" at bounding box center [82, 20] width 23 height 5
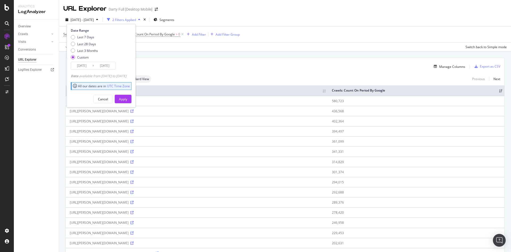
click at [85, 65] on input "2025/02/01" at bounding box center [81, 65] width 21 height 7
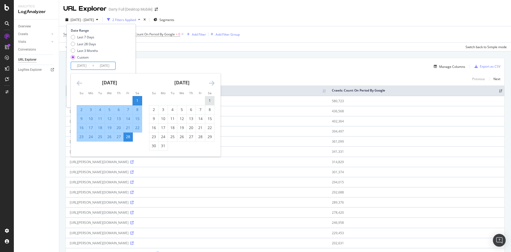
click at [209, 100] on div "1" at bounding box center [209, 100] width 9 height 5
type input "[DATE]"
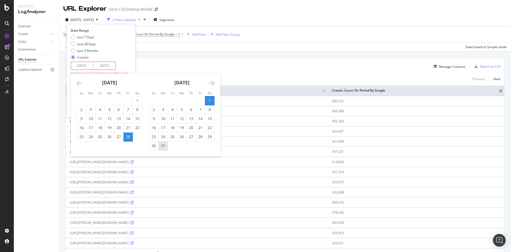
click at [164, 146] on div "31" at bounding box center [163, 145] width 9 height 5
type input "2025/03/31"
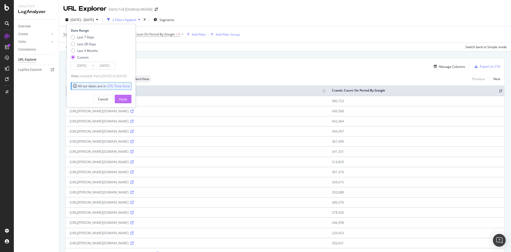
click at [127, 97] on div "Apply" at bounding box center [123, 99] width 8 height 5
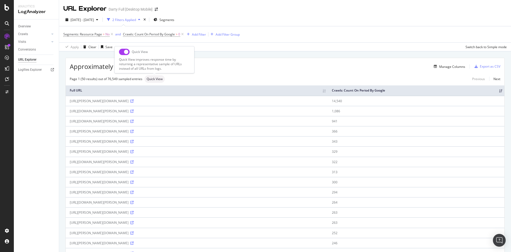
click at [160, 80] on span "Quick View" at bounding box center [155, 78] width 16 height 3
click at [123, 52] on input "checkbox" at bounding box center [124, 52] width 11 height 6
checkbox input "true"
drag, startPoint x: 99, startPoint y: 68, endPoint x: 64, endPoint y: 68, distance: 35.1
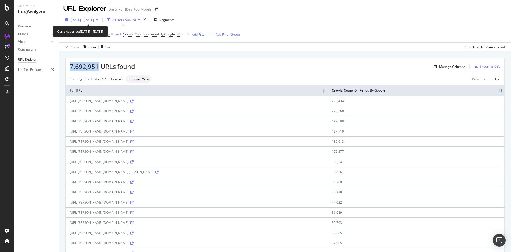
click at [94, 21] on span "2025 Mar. 1st - Mar. 31st" at bounding box center [82, 20] width 23 height 5
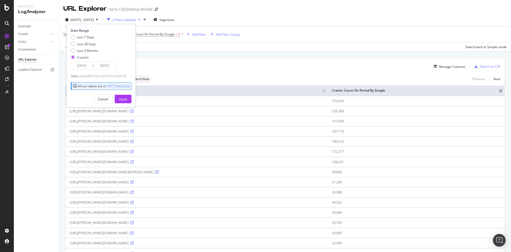
click at [79, 67] on input "[DATE]" at bounding box center [81, 65] width 21 height 7
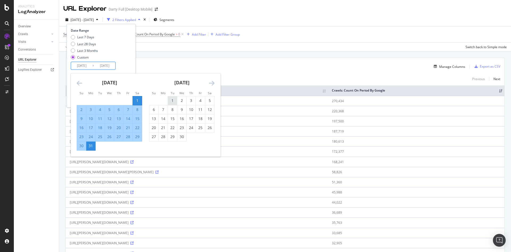
click at [171, 100] on div "1" at bounding box center [172, 100] width 9 height 5
type input "[DATE]"
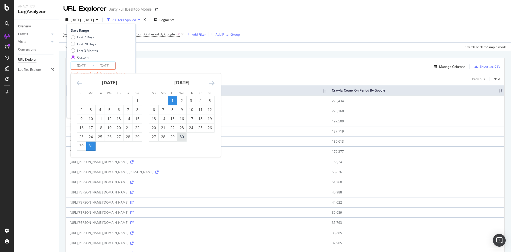
click at [180, 137] on div "30" at bounding box center [181, 136] width 9 height 5
type input "[DATE]"
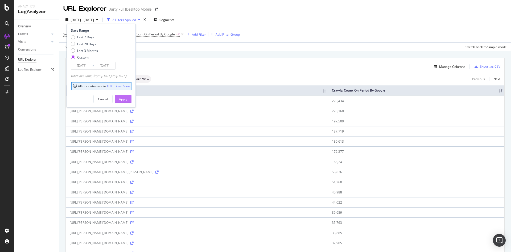
click at [131, 98] on button "Apply" at bounding box center [123, 99] width 17 height 9
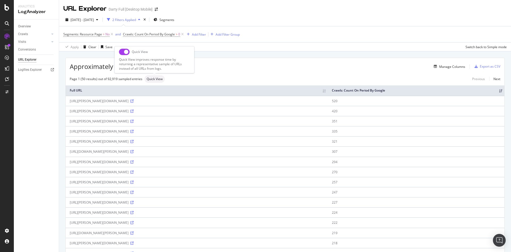
click at [153, 80] on span "Quick View" at bounding box center [155, 78] width 16 height 3
click at [121, 53] on input "checkbox" at bounding box center [124, 52] width 11 height 6
checkbox input "true"
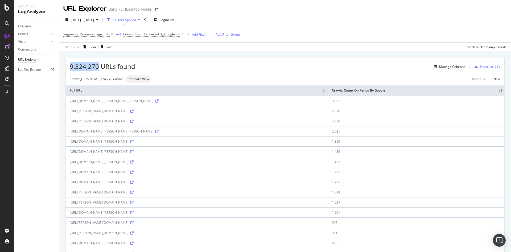
drag, startPoint x: 97, startPoint y: 67, endPoint x: 83, endPoint y: 69, distance: 14.0
click at [69, 67] on div "9,324,270 URLs found Manage Columns Export as CSV" at bounding box center [285, 64] width 439 height 13
copy span "9,324,270"
click at [86, 22] on div "[DATE] - [DATE]" at bounding box center [81, 20] width 37 height 8
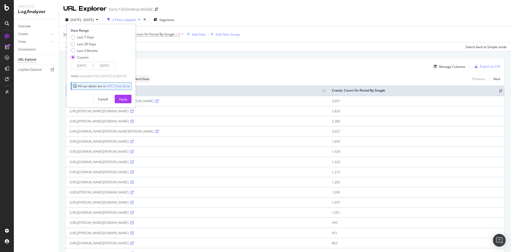
click at [85, 67] on input "[DATE]" at bounding box center [81, 65] width 21 height 7
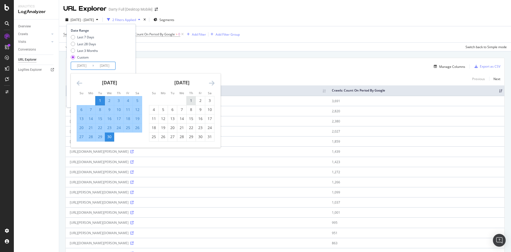
click at [192, 101] on div "1" at bounding box center [191, 100] width 9 height 5
type input "[DATE]"
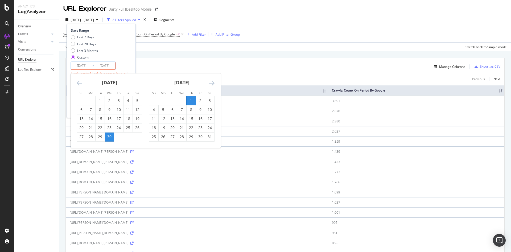
click at [210, 135] on div "31" at bounding box center [209, 136] width 9 height 5
type input "[DATE]"
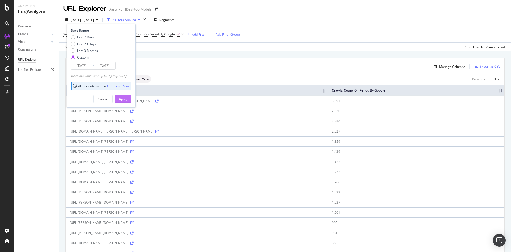
click at [127, 98] on div "Apply" at bounding box center [123, 99] width 8 height 5
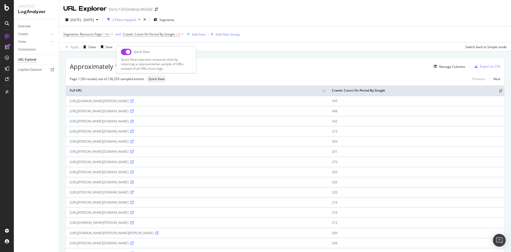
click at [155, 80] on span "Quick View" at bounding box center [157, 78] width 16 height 3
click at [125, 51] on input "checkbox" at bounding box center [126, 52] width 11 height 6
checkbox input "true"
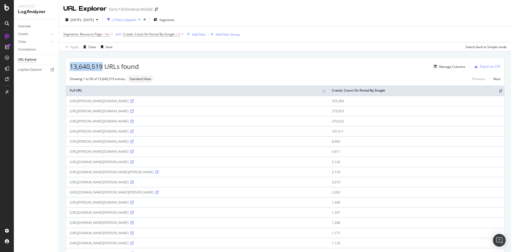
drag, startPoint x: 102, startPoint y: 67, endPoint x: 65, endPoint y: 67, distance: 37.5
copy span "13,640,519"
click at [96, 22] on div "[DATE] - [DATE]" at bounding box center [81, 20] width 37 height 8
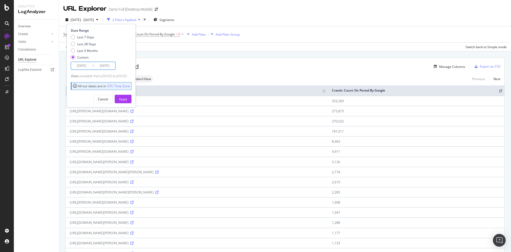
click at [84, 65] on input "[DATE]" at bounding box center [81, 65] width 21 height 7
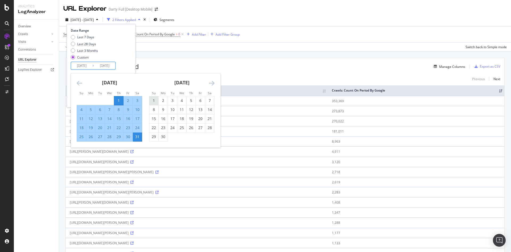
click at [153, 99] on div "1" at bounding box center [153, 100] width 9 height 5
type input "[DATE]"
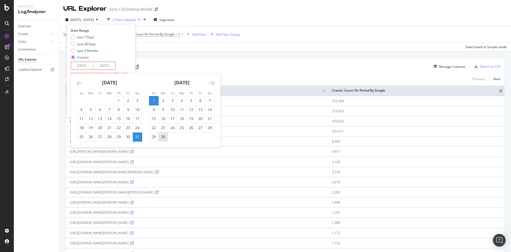
click at [163, 137] on div "30" at bounding box center [163, 136] width 9 height 5
type input "[DATE]"
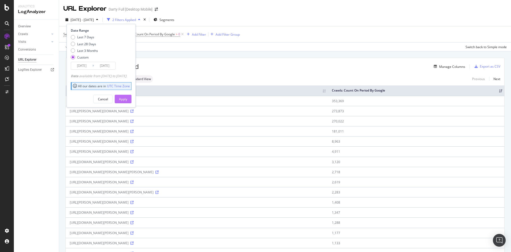
click at [127, 99] on div "Apply" at bounding box center [123, 99] width 8 height 5
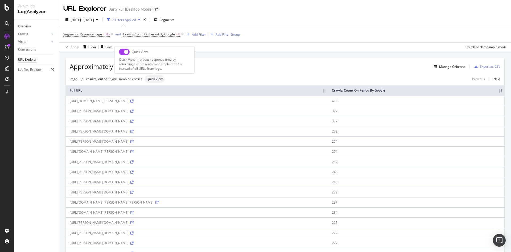
click at [121, 51] on input "checkbox" at bounding box center [124, 52] width 11 height 6
checkbox input "true"
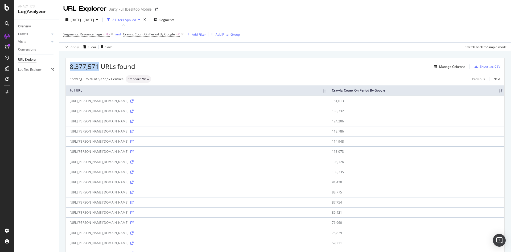
drag, startPoint x: 98, startPoint y: 69, endPoint x: 66, endPoint y: 66, distance: 32.6
click at [66, 66] on div "8,377,571 URLs found Manage Columns Export as CSV" at bounding box center [285, 64] width 439 height 13
copy span "8,377,571"
click at [94, 20] on span "[DATE] - [DATE]" at bounding box center [82, 20] width 23 height 5
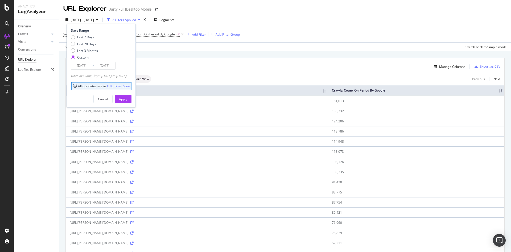
click at [80, 66] on input "[DATE]" at bounding box center [81, 65] width 21 height 7
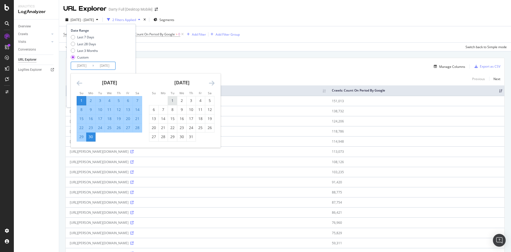
click at [174, 100] on div "1" at bounding box center [172, 100] width 9 height 5
type input "[DATE]"
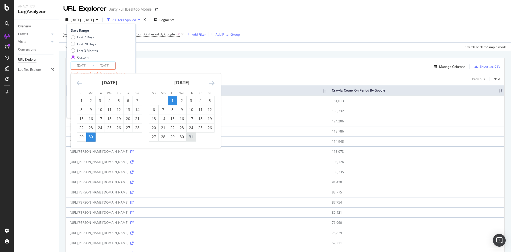
click at [189, 139] on div "31" at bounding box center [191, 136] width 9 height 5
type input "[DATE]"
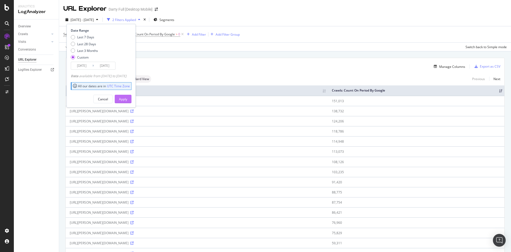
click at [127, 101] on div "Apply" at bounding box center [123, 99] width 8 height 5
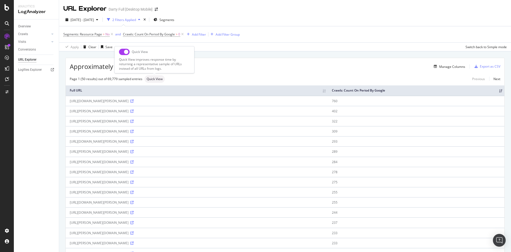
click at [124, 52] on input "checkbox" at bounding box center [124, 52] width 11 height 6
checkbox input "true"
drag, startPoint x: 98, startPoint y: 67, endPoint x: 77, endPoint y: 68, distance: 20.3
click at [69, 67] on div "7,027,090 URLs found Manage Columns Export as CSV" at bounding box center [285, 64] width 439 height 13
copy span "7,027,090"
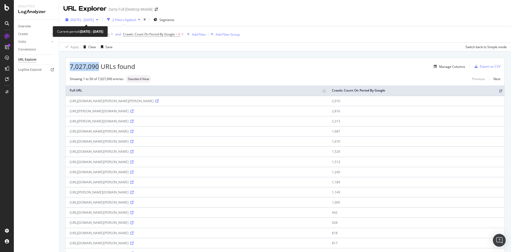
click at [94, 18] on span "[DATE] - [DATE]" at bounding box center [82, 20] width 23 height 5
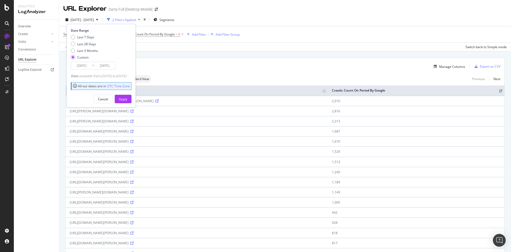
click at [88, 66] on input "[DATE]" at bounding box center [81, 65] width 21 height 7
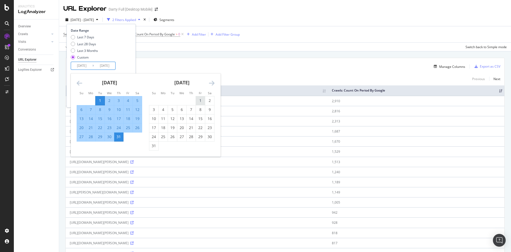
click at [200, 101] on div "1" at bounding box center [200, 100] width 9 height 5
type input "[DATE]"
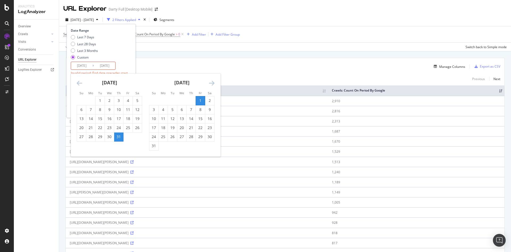
click at [156, 145] on div "31" at bounding box center [153, 145] width 9 height 5
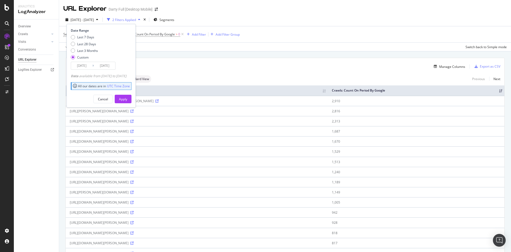
type input "[DATE]"
click at [127, 99] on div "Apply" at bounding box center [123, 99] width 8 height 5
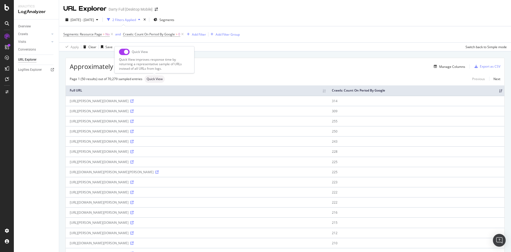
click at [151, 77] on span "Quick View" at bounding box center [155, 78] width 16 height 3
click at [123, 52] on input "checkbox" at bounding box center [124, 52] width 11 height 6
checkbox input "true"
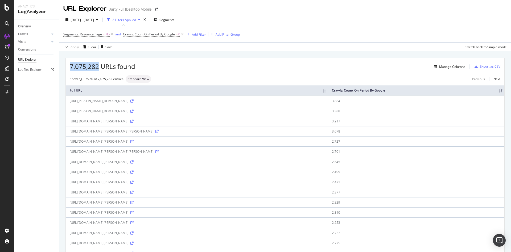
drag, startPoint x: 97, startPoint y: 65, endPoint x: 62, endPoint y: 63, distance: 35.5
click at [53, 34] on icon at bounding box center [52, 33] width 2 height 3
click at [38, 62] on div "HTTP Codes" at bounding box center [29, 63] width 18 height 6
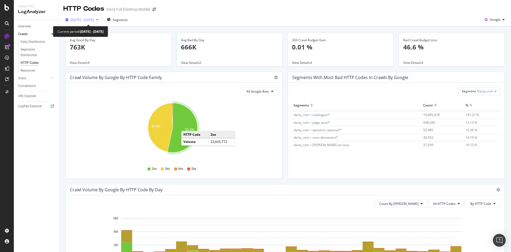
click at [91, 19] on span "[DATE] - [DATE]" at bounding box center [82, 20] width 23 height 5
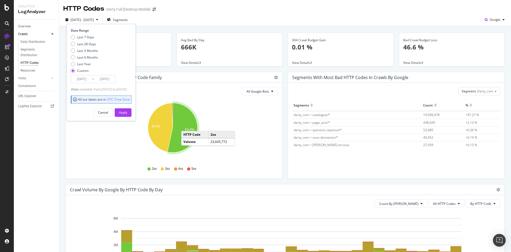
click at [85, 80] on input "[DATE]" at bounding box center [81, 78] width 21 height 7
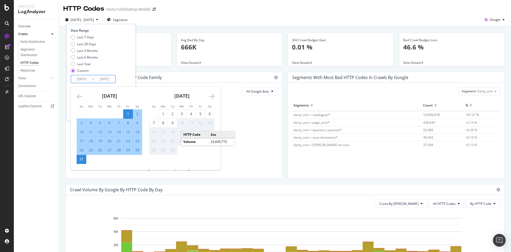
click at [78, 95] on icon "Move backward to switch to the previous month." at bounding box center [80, 96] width 6 height 6
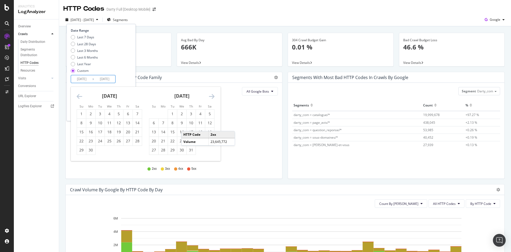
click at [78, 95] on icon "Move backward to switch to the previous month." at bounding box center [80, 96] width 6 height 6
click at [210, 96] on icon "Move forward to switch to the next month." at bounding box center [212, 96] width 6 height 6
click at [156, 114] on div "1" at bounding box center [153, 113] width 9 height 5
type input "[DATE]"
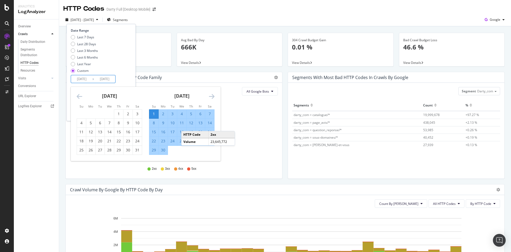
click at [165, 148] on div "30" at bounding box center [163, 149] width 9 height 5
type input "[DATE]"
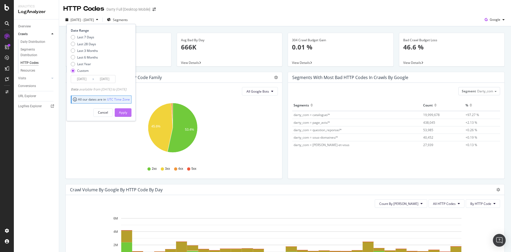
click at [127, 112] on div "Apply" at bounding box center [123, 112] width 8 height 5
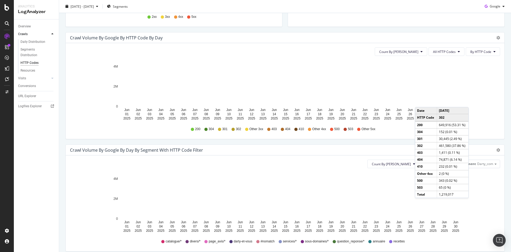
scroll to position [186, 0]
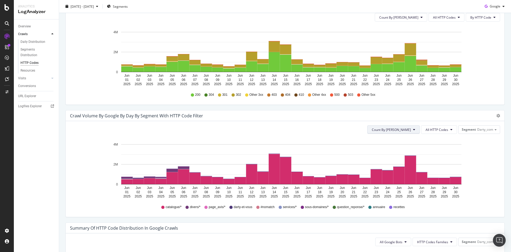
click at [408, 130] on button "Count By [PERSON_NAME]" at bounding box center [393, 129] width 52 height 9
click at [407, 149] on span "Cumulated (all codes)" at bounding box center [407, 150] width 40 height 5
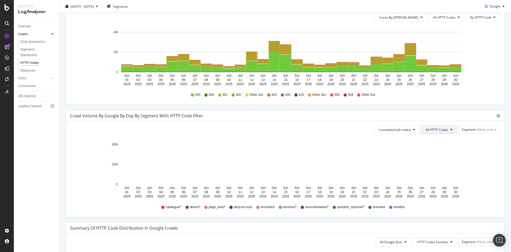
click at [450, 130] on icon at bounding box center [451, 129] width 2 height 3
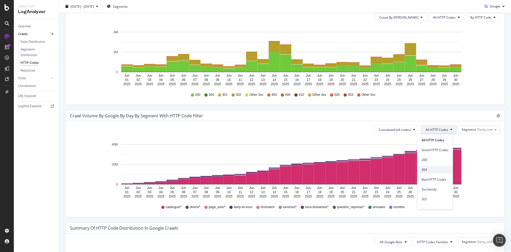
click at [432, 169] on span "304" at bounding box center [435, 169] width 27 height 5
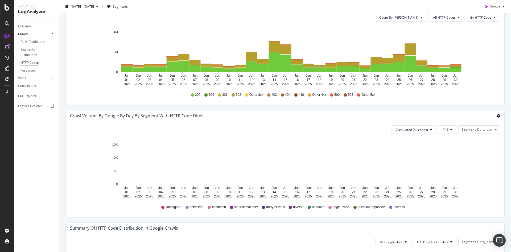
click at [496, 116] on icon "gear" at bounding box center [498, 116] width 4 height 4
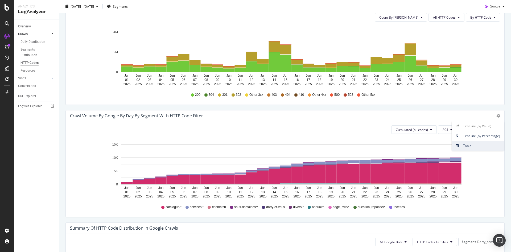
click at [463, 144] on span "Table" at bounding box center [478, 145] width 52 height 7
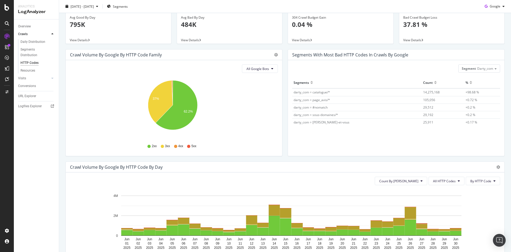
scroll to position [0, 0]
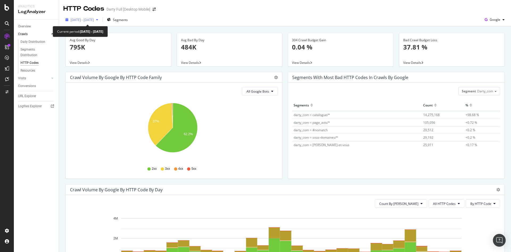
click at [91, 18] on span "[DATE] - [DATE]" at bounding box center [82, 20] width 23 height 5
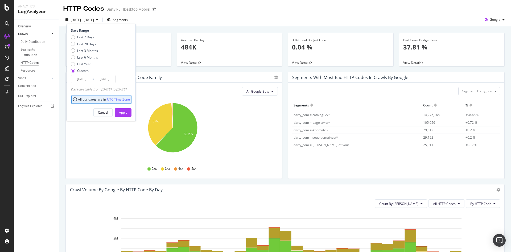
click at [79, 79] on input "[DATE]" at bounding box center [81, 78] width 21 height 7
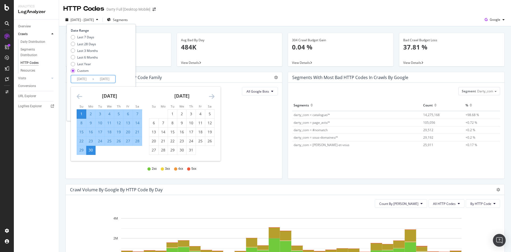
click at [79, 78] on input "[DATE]" at bounding box center [81, 78] width 21 height 7
type input "[DATE]"
click at [102, 78] on input "[DATE]" at bounding box center [104, 78] width 21 height 7
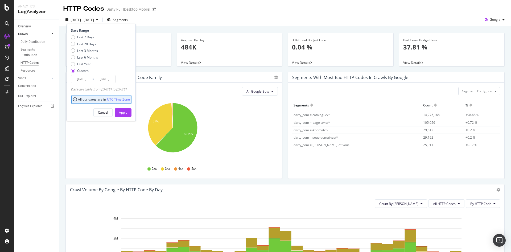
type input "[DATE]"
click at [120, 67] on div "Last 7 Days Last 28 Days Last 3 Months Last 6 Months Last Year Custom" at bounding box center [100, 55] width 59 height 40
click at [127, 110] on div "Apply" at bounding box center [123, 112] width 8 height 5
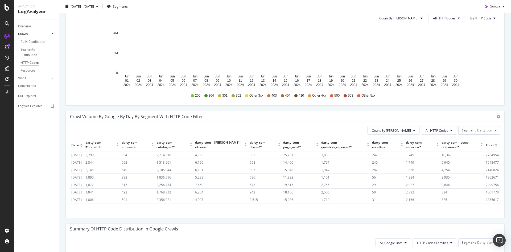
scroll to position [240, 0]
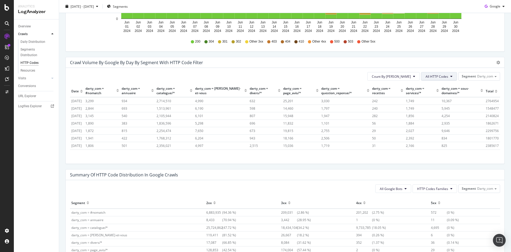
click at [426, 75] on span "All HTTP Codes" at bounding box center [437, 76] width 23 height 5
click at [425, 114] on span "304" at bounding box center [435, 116] width 27 height 5
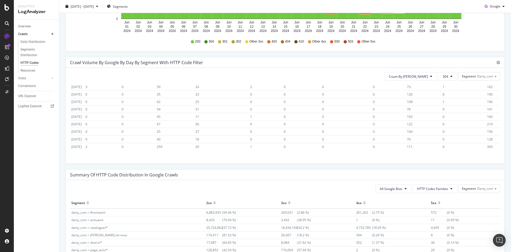
scroll to position [308, 0]
click at [420, 75] on span "Count By [PERSON_NAME]" at bounding box center [408, 76] width 39 height 5
click at [419, 97] on span "Cumulated (all codes)" at bounding box center [424, 96] width 40 height 5
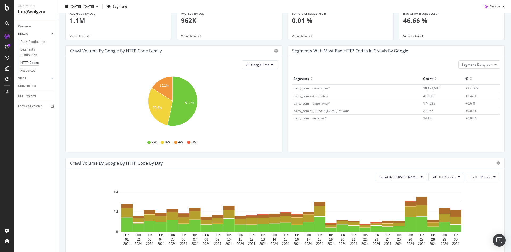
scroll to position [0, 0]
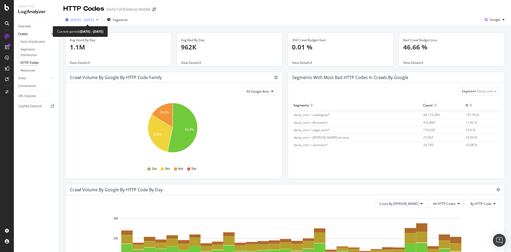
click at [94, 20] on span "[DATE] - [DATE]" at bounding box center [82, 20] width 23 height 5
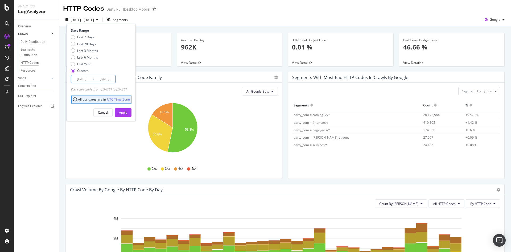
click at [90, 78] on input "[DATE]" at bounding box center [81, 78] width 21 height 7
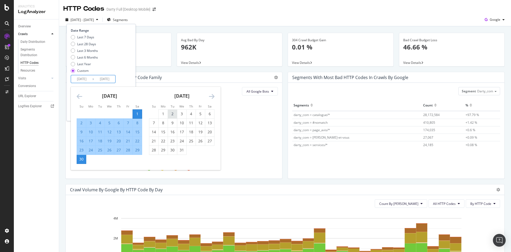
click at [169, 113] on div "2" at bounding box center [172, 113] width 9 height 5
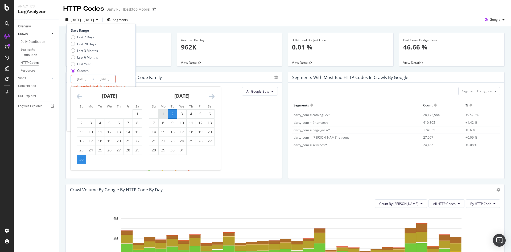
click at [164, 113] on div "1" at bounding box center [163, 113] width 9 height 5
type input "[DATE]"
click at [183, 150] on div "31" at bounding box center [181, 149] width 9 height 5
type input "[DATE]"
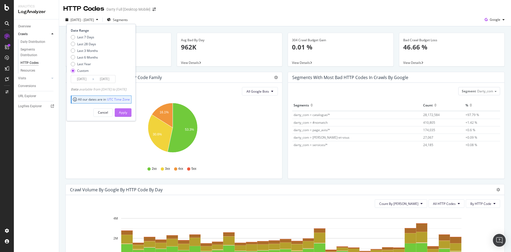
click at [127, 110] on div "Apply" at bounding box center [123, 112] width 8 height 5
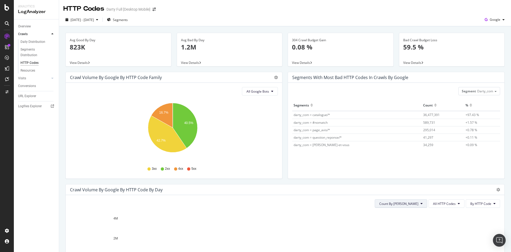
drag, startPoint x: 418, startPoint y: 208, endPoint x: 416, endPoint y: 205, distance: 3.7
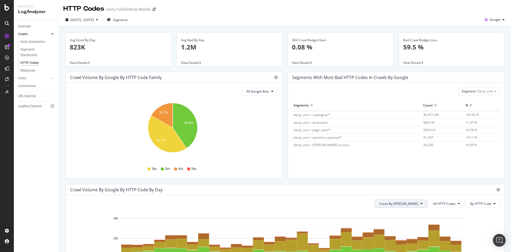
click at [418, 207] on div "Count By Day All HTTP Codes By HTTP Code Hold CTRL while clicking to filter the…" at bounding box center [285, 243] width 439 height 96
click at [414, 203] on span "Count By [PERSON_NAME]" at bounding box center [398, 203] width 39 height 5
click at [415, 226] on span "Cumulated (all codes)" at bounding box center [415, 224] width 40 height 5
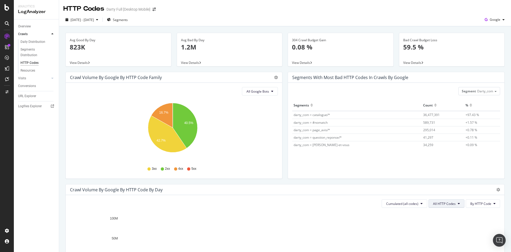
click at [458, 204] on icon at bounding box center [459, 203] width 2 height 3
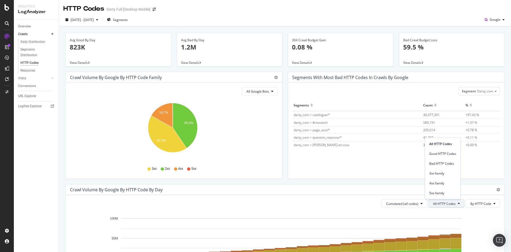
click at [471, 216] on icon "Jul 01 2024 Jul 02 2024 Jul 03 2024 Jul 04 2024 Jul 05 2024 Jul 06 2024 Jul 07 …" at bounding box center [283, 243] width 426 height 62
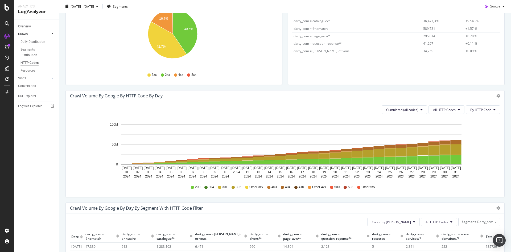
scroll to position [160, 0]
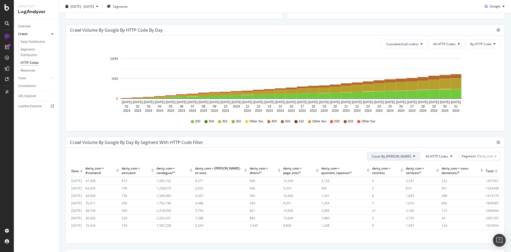
click at [396, 157] on span "Count By [PERSON_NAME]" at bounding box center [391, 156] width 39 height 5
click at [396, 178] on span "Cumulated (all codes)" at bounding box center [407, 176] width 40 height 5
click at [449, 157] on button "All HTTP Codes" at bounding box center [439, 156] width 36 height 9
click at [436, 195] on span "304" at bounding box center [435, 196] width 27 height 5
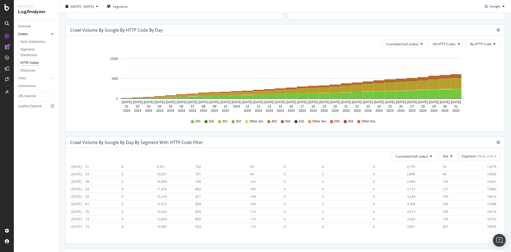
scroll to position [320, 0]
drag, startPoint x: 488, startPoint y: 222, endPoint x: 473, endPoint y: 223, distance: 15.5
click at [473, 223] on tr "2024-07-31 72 0 13,987 923 116 0 0 0 3,691 201 18990" at bounding box center [285, 226] width 430 height 7
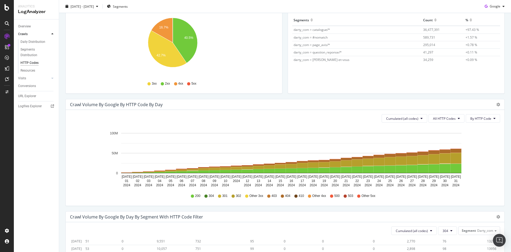
scroll to position [0, 0]
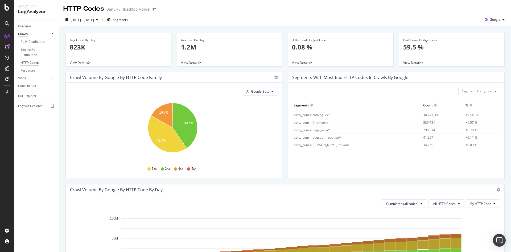
click at [25, 35] on div "Crawls" at bounding box center [23, 34] width 10 height 6
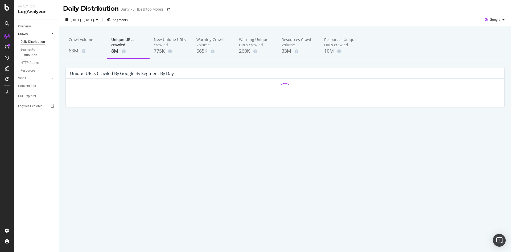
drag, startPoint x: 119, startPoint y: 50, endPoint x: 146, endPoint y: 50, distance: 27.2
click at [119, 50] on div "8M" at bounding box center [128, 51] width 34 height 7
click at [118, 51] on div "8M" at bounding box center [128, 51] width 34 height 7
click at [31, 96] on div "URL Explorer" at bounding box center [27, 96] width 18 height 6
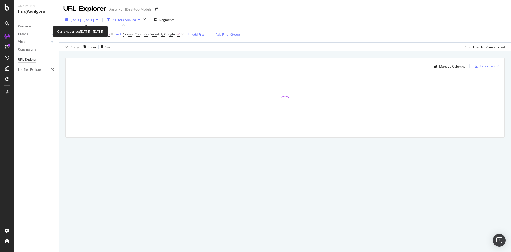
click at [94, 21] on span "[DATE] - [DATE]" at bounding box center [82, 20] width 23 height 5
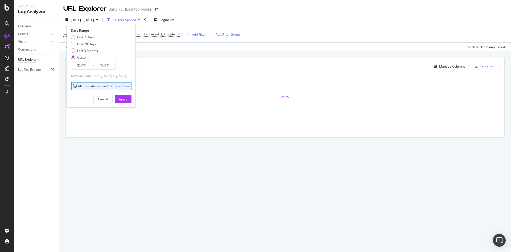
click at [87, 65] on input "[DATE]" at bounding box center [81, 65] width 21 height 7
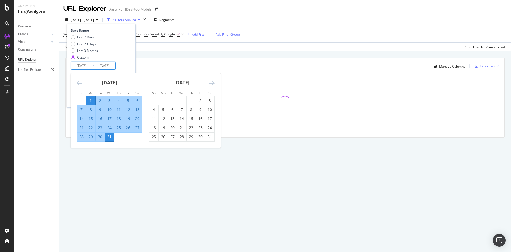
click at [80, 81] on icon "Move backward to switch to the previous month." at bounding box center [80, 83] width 6 height 6
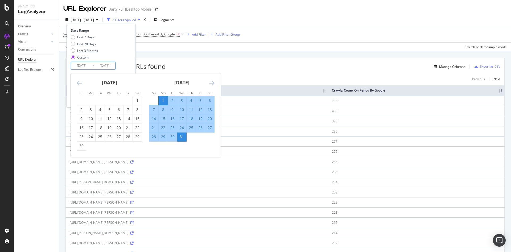
click at [79, 84] on icon "Move backward to switch to the previous month." at bounding box center [80, 83] width 6 height 6
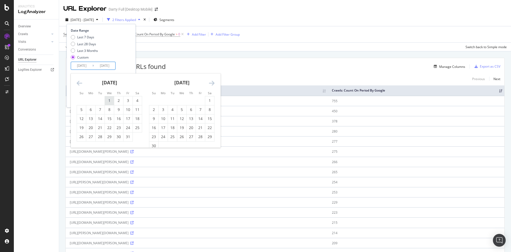
click at [109, 100] on div "1" at bounding box center [109, 100] width 9 height 5
type input "[DATE]"
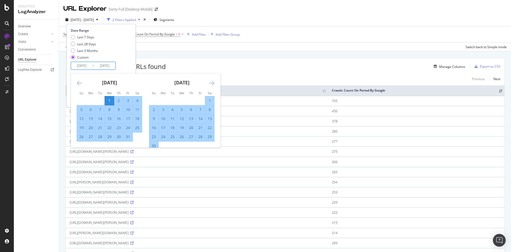
click at [129, 138] on div "31" at bounding box center [128, 136] width 9 height 5
type input "[DATE]"
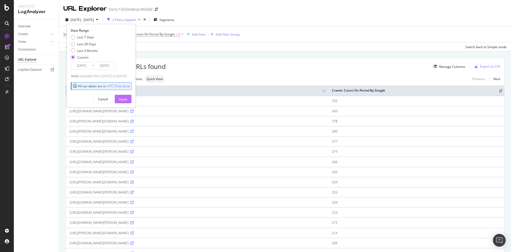
click at [127, 101] on div "Apply" at bounding box center [123, 99] width 8 height 5
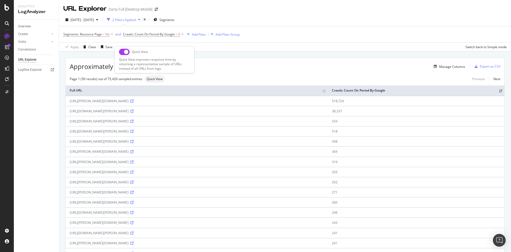
click at [155, 81] on span "Quick View" at bounding box center [155, 78] width 16 height 3
click at [120, 53] on input "checkbox" at bounding box center [124, 52] width 11 height 6
checkbox input "true"
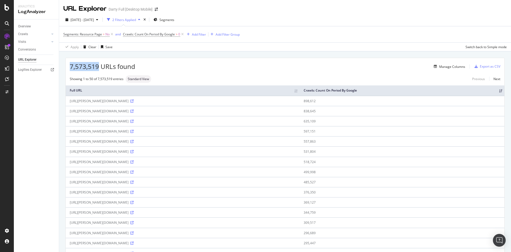
drag, startPoint x: 99, startPoint y: 66, endPoint x: 77, endPoint y: 67, distance: 22.1
click at [68, 68] on div "7,573,519 URLs found Manage Columns Export as CSV" at bounding box center [285, 64] width 439 height 13
copy span "7,573,519"
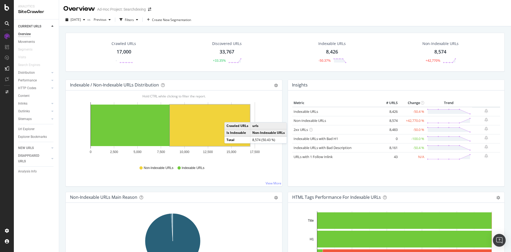
click at [230, 117] on rect "A chart." at bounding box center [210, 126] width 80 height 42
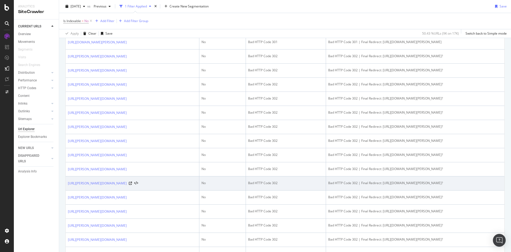
scroll to position [319, 0]
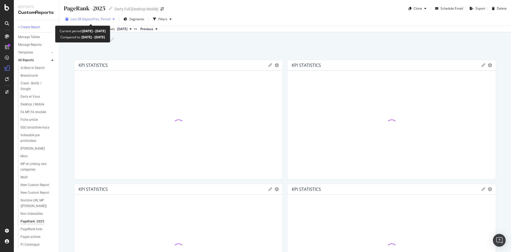
click at [106, 20] on span "vs Prev. Period" at bounding box center [99, 19] width 21 height 5
click at [195, 19] on div "Last 28 Days vs Prev. Period Segments Filters" at bounding box center [285, 20] width 452 height 11
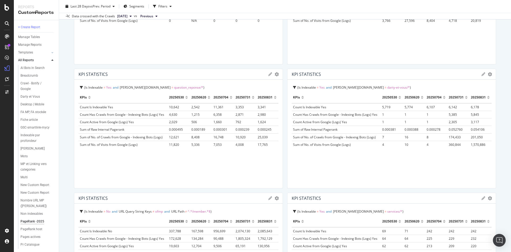
scroll to position [240, 0]
click at [250, 173] on div "KPIs 20250530 20250620 20250704 20250731 20250831 Count Is Indexable Yes 10,642…" at bounding box center [179, 137] width 200 height 92
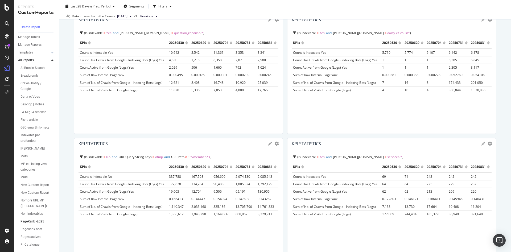
scroll to position [319, 0]
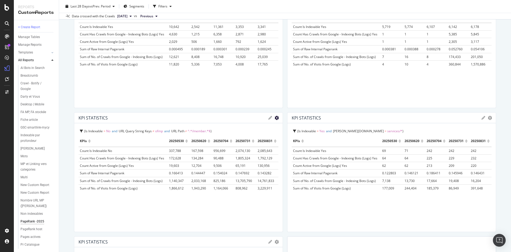
click at [275, 118] on icon "gear" at bounding box center [277, 118] width 4 height 4
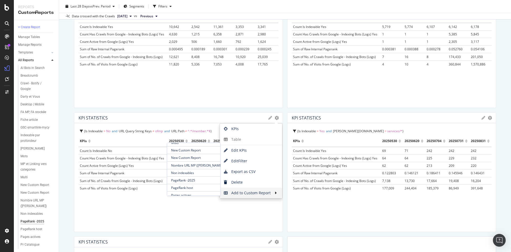
scroll to position [96, 0]
click at [184, 179] on span "PageRank -2025" at bounding box center [193, 177] width 53 height 7
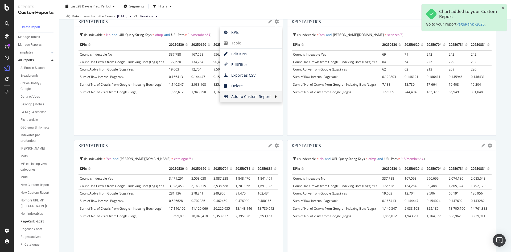
scroll to position [426, 0]
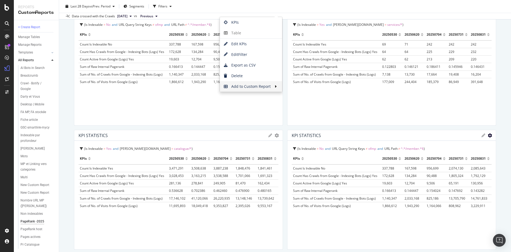
click at [488, 137] on icon "gear" at bounding box center [490, 135] width 4 height 4
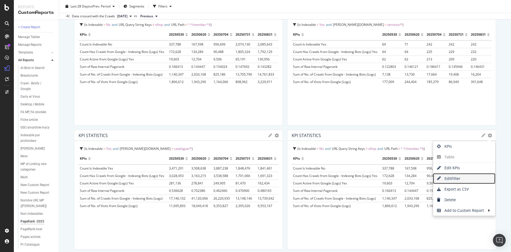
click at [466, 176] on span "Edit Filter" at bounding box center [464, 179] width 62 height 8
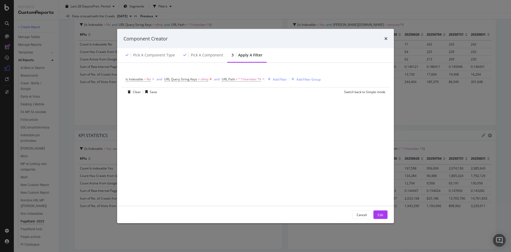
click at [213, 80] on icon "modal" at bounding box center [210, 79] width 5 height 5
click at [207, 79] on icon "modal" at bounding box center [206, 79] width 5 height 5
click at [383, 216] on button "Edit" at bounding box center [380, 215] width 14 height 9
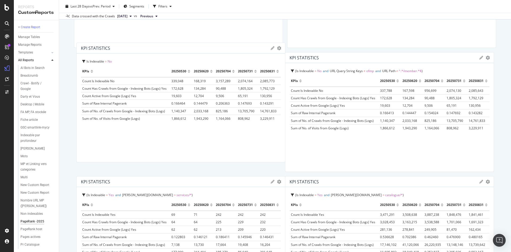
scroll to position [375, 0]
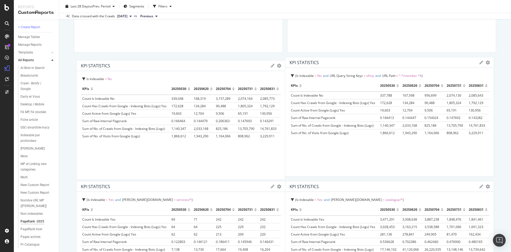
drag, startPoint x: 350, startPoint y: 164, endPoint x: 133, endPoint y: 68, distance: 237.4
click at [133, 68] on div "KPI STATISTICS" at bounding box center [174, 65] width 187 height 5
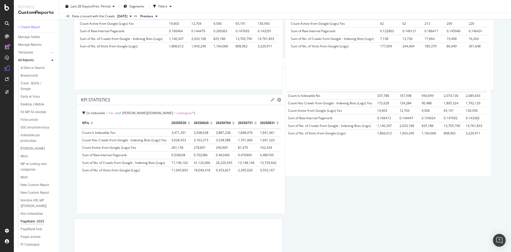
scroll to position [451, 0]
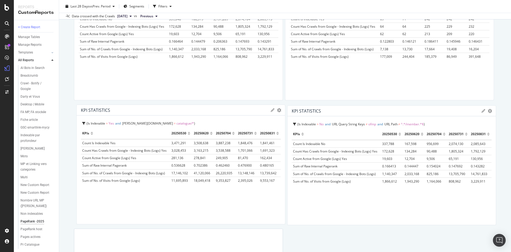
drag, startPoint x: 341, startPoint y: 64, endPoint x: 343, endPoint y: 112, distance: 48.5
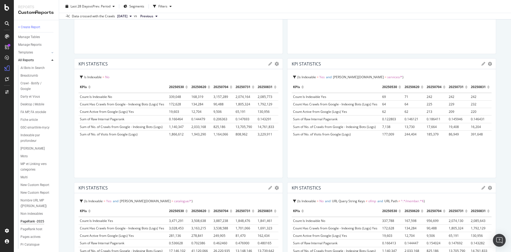
scroll to position [345, 0]
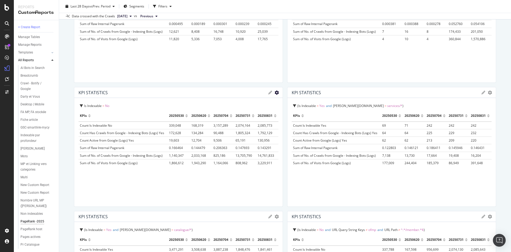
click at [275, 94] on icon "gear" at bounding box center [277, 92] width 4 height 4
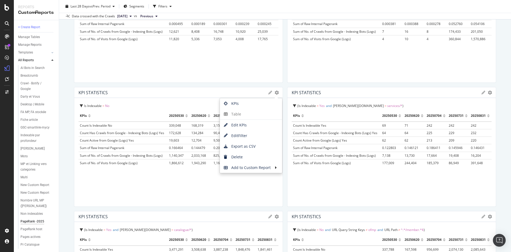
click at [431, 219] on div "KPI STATISTICS" at bounding box center [385, 216] width 187 height 5
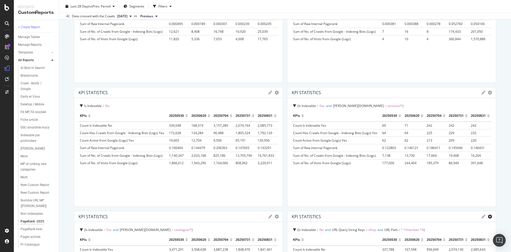
click at [488, 218] on icon "gear" at bounding box center [490, 217] width 4 height 4
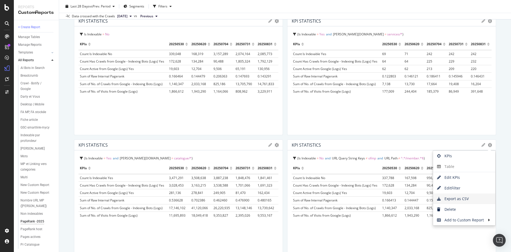
scroll to position [425, 0]
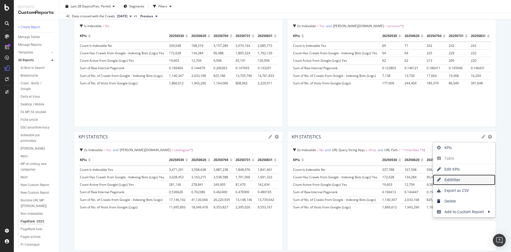
click at [459, 175] on link "Edit Filter" at bounding box center [464, 180] width 62 height 11
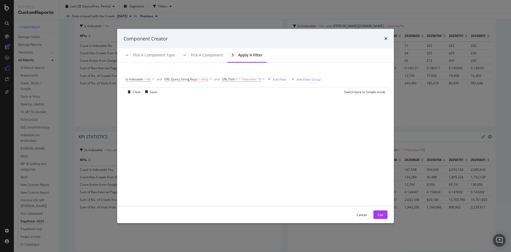
click at [196, 79] on span "URL Query String Keys" at bounding box center [180, 79] width 33 height 5
click at [169, 79] on div "URL Query String Keys" at bounding box center [198, 78] width 63 height 9
click at [168, 78] on icon "modal" at bounding box center [168, 78] width 2 height 3
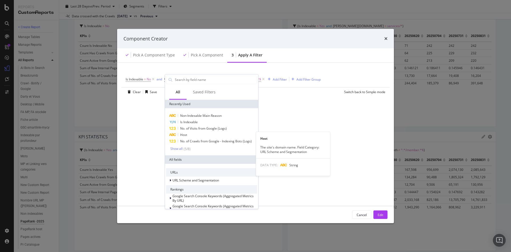
click at [190, 134] on div "Host" at bounding box center [211, 134] width 91 height 6
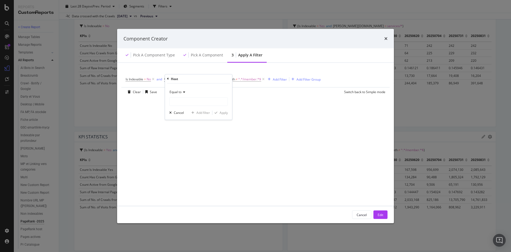
click at [186, 94] on div "Equal to" at bounding box center [198, 92] width 59 height 9
click at [185, 103] on span "Equal to" at bounding box center [178, 103] width 13 height 5
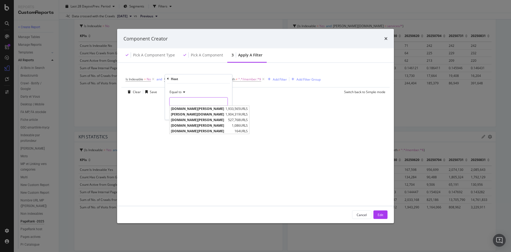
click at [200, 103] on input "modal" at bounding box center [199, 101] width 58 height 9
click at [198, 115] on span "m.darty.com" at bounding box center [197, 114] width 53 height 5
type input "m.darty.com"
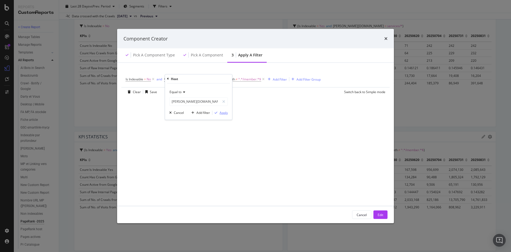
click at [226, 114] on div "Apply" at bounding box center [224, 112] width 8 height 5
click at [376, 212] on button "Edit" at bounding box center [380, 215] width 14 height 9
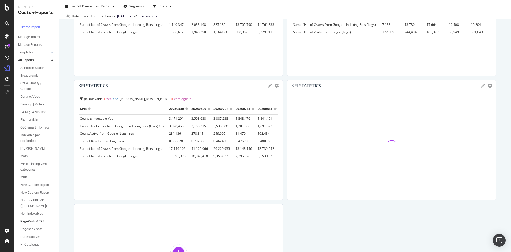
scroll to position [478, 0]
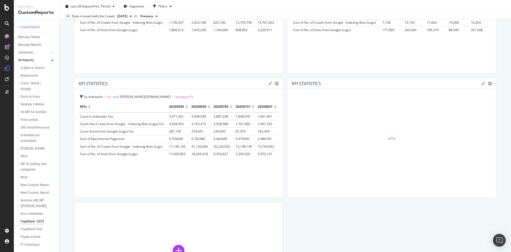
click at [477, 85] on div "KPI STATISTICS KPIs Table Edit KPIs Edit Filter Export as CSV Delete Add to Cus…" at bounding box center [391, 83] width 208 height 11
click at [488, 84] on icon "gear" at bounding box center [490, 83] width 4 height 4
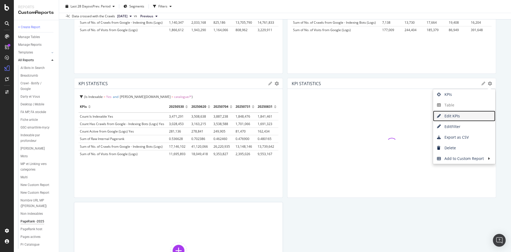
click at [464, 116] on span "Edit KPIs" at bounding box center [464, 116] width 62 height 8
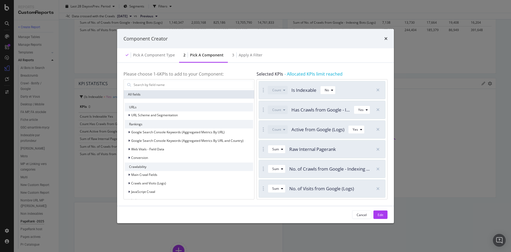
click at [386, 38] on icon "times" at bounding box center [385, 38] width 3 height 4
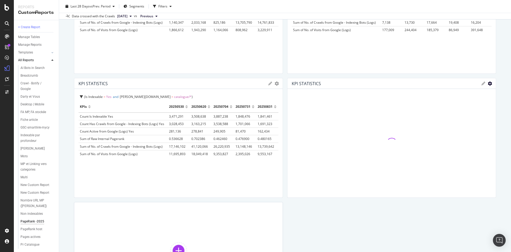
click at [488, 83] on icon "gear" at bounding box center [490, 83] width 4 height 4
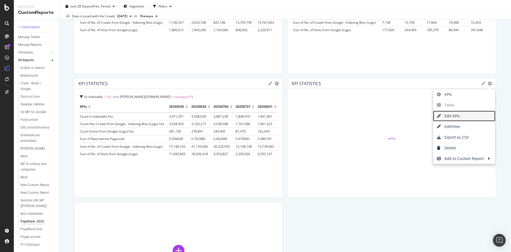
click at [462, 119] on span "Edit KPIs" at bounding box center [464, 116] width 62 height 8
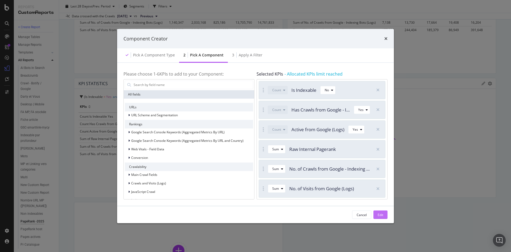
click at [384, 214] on button "Edit" at bounding box center [380, 215] width 14 height 9
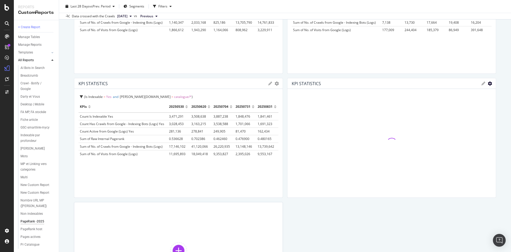
click at [488, 83] on icon "gear" at bounding box center [490, 83] width 4 height 4
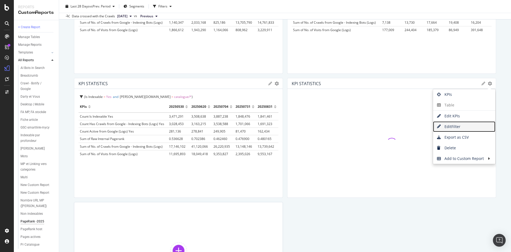
click at [459, 124] on span "Edit Filter" at bounding box center [464, 127] width 62 height 8
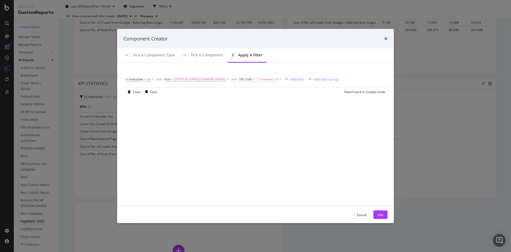
click at [239, 79] on span "URL Path" at bounding box center [245, 79] width 13 height 5
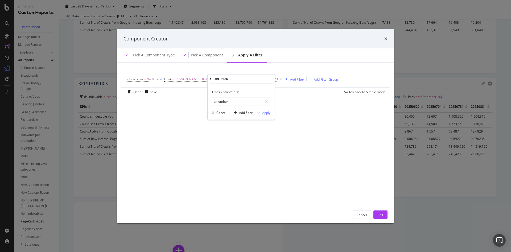
click at [210, 79] on icon "modal" at bounding box center [211, 78] width 2 height 3
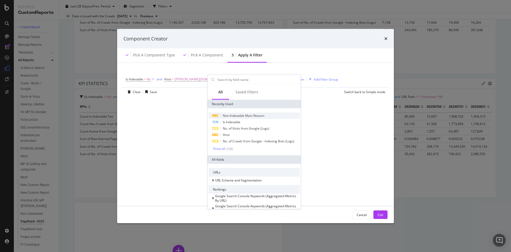
click at [251, 116] on span "Non-Indexable Main Reason" at bounding box center [244, 115] width 42 height 5
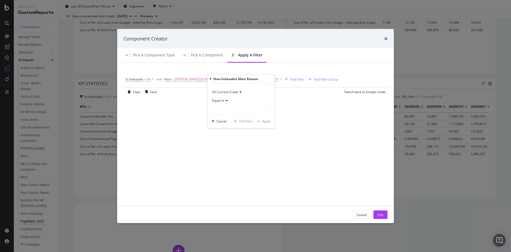
click at [228, 101] on div "Equal to" at bounding box center [241, 100] width 59 height 9
click at [239, 115] on div "Not equal to" at bounding box center [241, 118] width 57 height 7
click at [239, 107] on input "modal" at bounding box center [241, 110] width 58 height 9
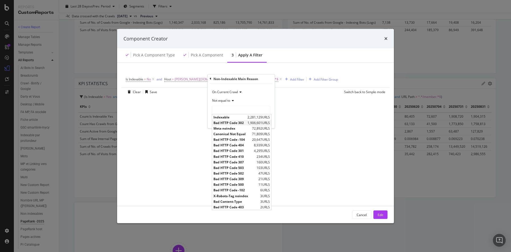
click at [252, 122] on span "1,906,601 URLS" at bounding box center [259, 122] width 22 height 5
type input "Bad HTTP Code 302"
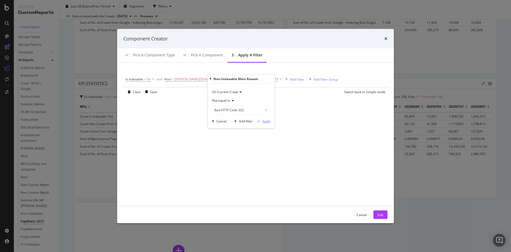
click at [266, 123] on div "Apply" at bounding box center [266, 121] width 8 height 5
click at [344, 79] on icon "modal" at bounding box center [345, 79] width 3 height 3
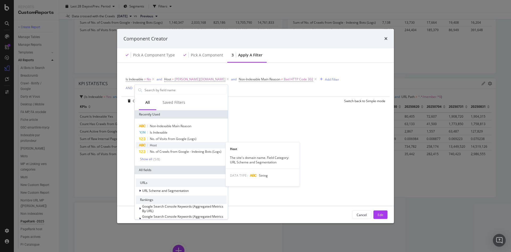
click at [165, 145] on div "Host" at bounding box center [181, 145] width 91 height 6
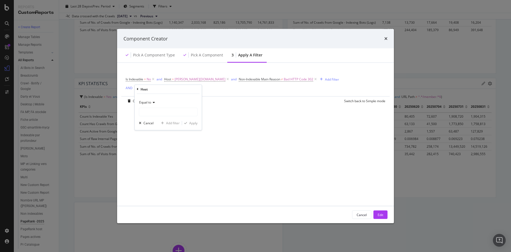
click at [156, 105] on div "Equal to" at bounding box center [168, 102] width 59 height 9
click at [156, 119] on span "Not equal to" at bounding box center [151, 120] width 18 height 5
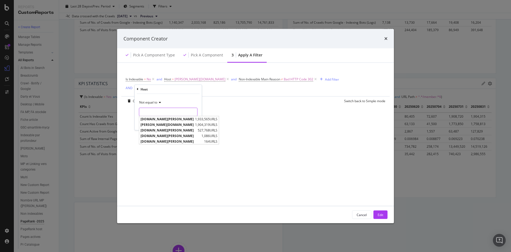
click at [160, 111] on input "modal" at bounding box center [168, 112] width 58 height 9
click at [163, 125] on span "m.darty.com" at bounding box center [167, 124] width 53 height 5
type input "m.darty.com"
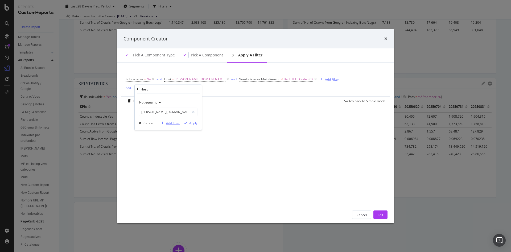
click at [176, 125] on div "Add filter" at bounding box center [173, 123] width 14 height 5
click at [208, 90] on div "Add Filter" at bounding box center [215, 89] width 14 height 5
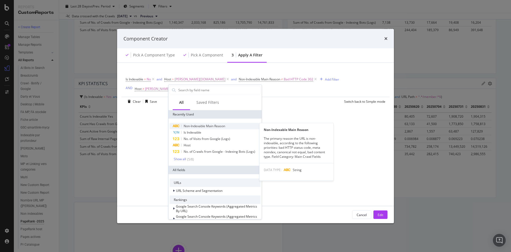
click at [202, 127] on span "Non-Indexable Main Reason" at bounding box center [205, 126] width 42 height 5
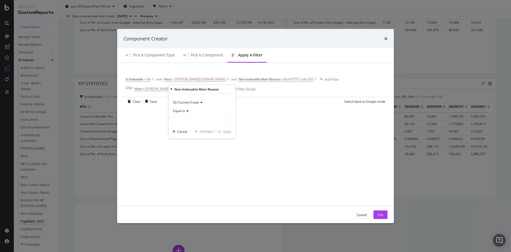
click at [186, 113] on div "Equal to" at bounding box center [202, 110] width 59 height 9
click at [201, 128] on div "Not equal to" at bounding box center [202, 128] width 57 height 7
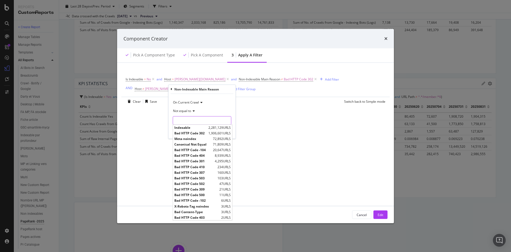
click at [189, 120] on input "modal" at bounding box center [202, 120] width 58 height 9
click at [199, 132] on span "Bad HTTP Code 302" at bounding box center [190, 133] width 33 height 5
type input "Bad HTTP Code 302"
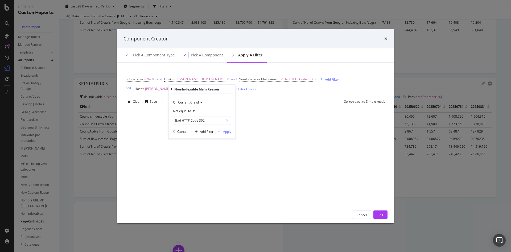
click at [224, 131] on div "Apply" at bounding box center [227, 131] width 8 height 5
click at [313, 80] on icon "modal" at bounding box center [315, 79] width 5 height 5
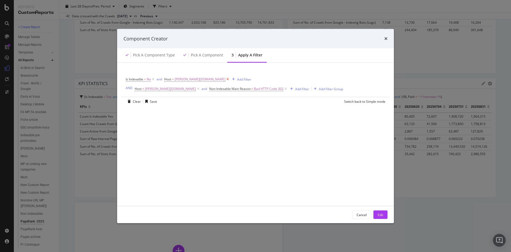
click at [225, 80] on icon "modal" at bounding box center [227, 79] width 5 height 5
click at [130, 88] on div "AND" at bounding box center [129, 88] width 7 height 5
click at [377, 213] on button "Edit" at bounding box center [380, 215] width 14 height 9
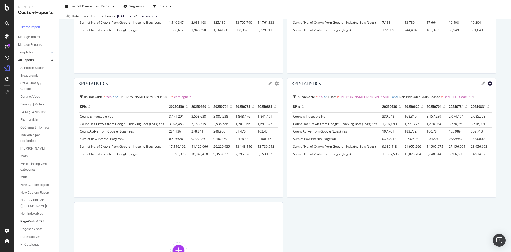
click at [488, 83] on icon "gear" at bounding box center [490, 83] width 4 height 4
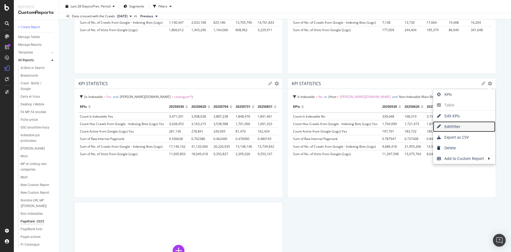
click at [472, 126] on span "Edit Filter" at bounding box center [464, 127] width 62 height 8
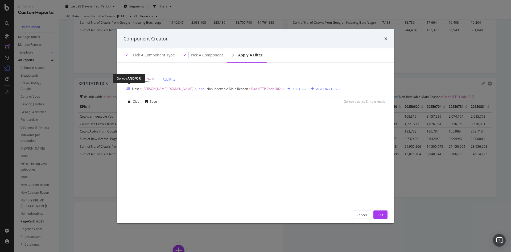
click at [127, 87] on div "OR" at bounding box center [128, 88] width 4 height 5
click at [149, 89] on span "m.darty.com" at bounding box center [170, 88] width 51 height 7
click at [157, 102] on span "Not equal to" at bounding box center [148, 101] width 18 height 5
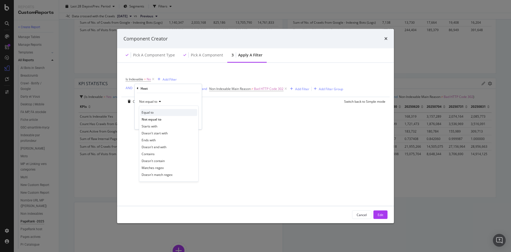
click at [158, 114] on div "Equal to" at bounding box center [168, 112] width 57 height 7
click at [223, 117] on div "Is Indexable = No Add Filter AND Host ≠ m.darty.com and Non-Indexable Main Reas…" at bounding box center [256, 134] width 264 height 130
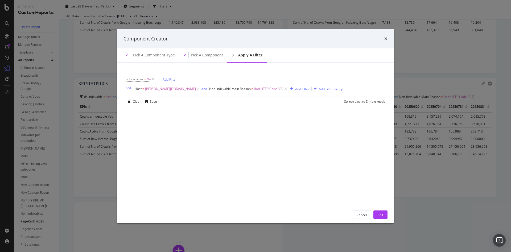
click at [158, 88] on span "m.darty.com" at bounding box center [170, 88] width 51 height 7
drag, startPoint x: 161, startPoint y: 99, endPoint x: 155, endPoint y: 104, distance: 7.6
click at [160, 100] on div "Not equal to" at bounding box center [168, 101] width 59 height 9
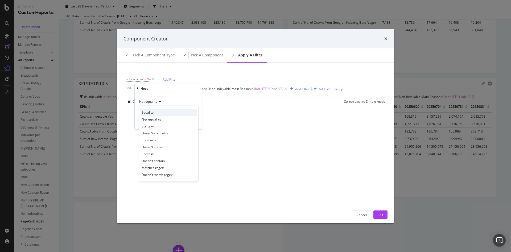
click at [160, 114] on div "Equal to" at bounding box center [168, 112] width 57 height 7
click at [195, 123] on div "Apply" at bounding box center [193, 122] width 8 height 5
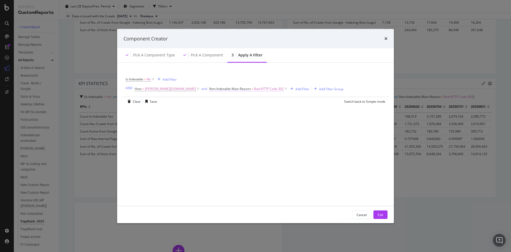
click at [209, 88] on span "Non-Indexable Main Reason" at bounding box center [230, 89] width 42 height 5
click at [238, 133] on div "Apply" at bounding box center [236, 131] width 8 height 5
click at [381, 216] on div "Edit" at bounding box center [381, 214] width 6 height 5
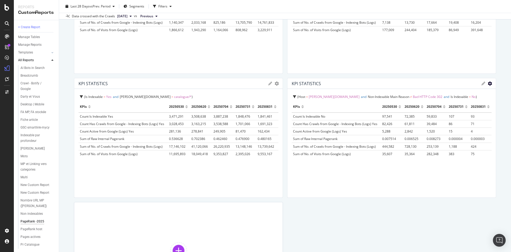
click at [488, 84] on icon "gear" at bounding box center [490, 83] width 4 height 4
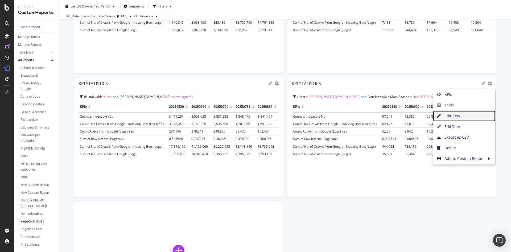
click at [460, 116] on span "Edit KPIs" at bounding box center [464, 116] width 62 height 8
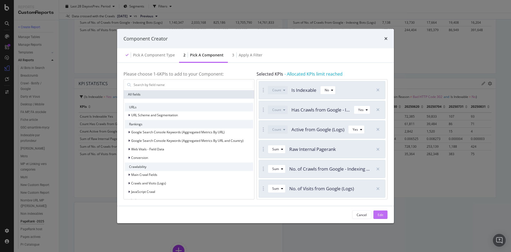
click at [380, 215] on div "Edit" at bounding box center [381, 214] width 6 height 5
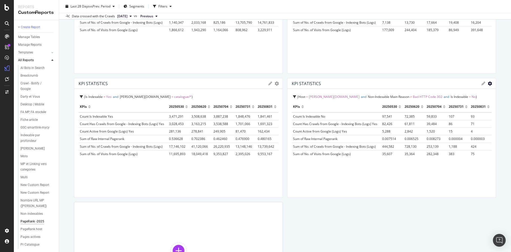
click at [488, 81] on icon "gear" at bounding box center [490, 83] width 4 height 4
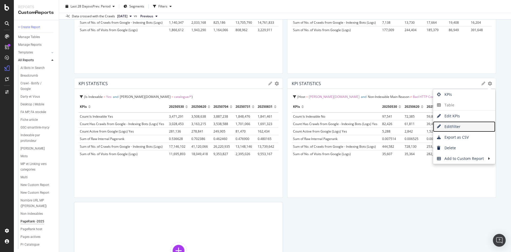
click at [452, 129] on span "Edit Filter" at bounding box center [464, 127] width 62 height 8
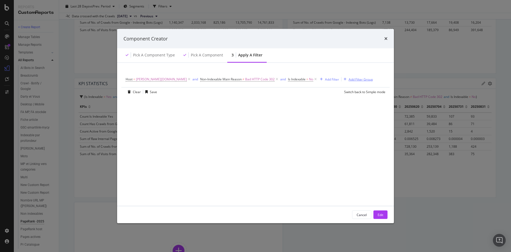
drag, startPoint x: 246, startPoint y: 80, endPoint x: 225, endPoint y: 81, distance: 20.3
click at [275, 80] on icon "modal" at bounding box center [277, 79] width 5 height 5
click at [187, 79] on icon "modal" at bounding box center [189, 79] width 5 height 5
click at [378, 216] on div "Edit" at bounding box center [381, 214] width 6 height 5
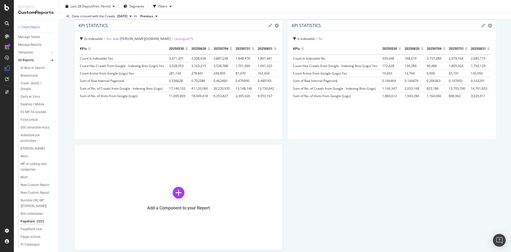
scroll to position [504, 0]
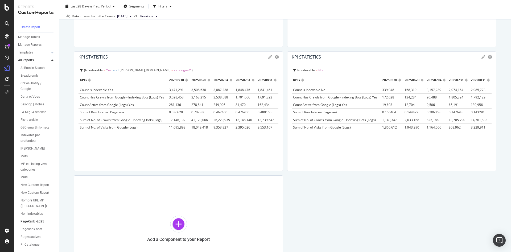
click at [363, 64] on div "Is Indexable = No KPIs 20250530 20250620 20250704 20250731 20250831 Count Is In…" at bounding box center [391, 116] width 208 height 109
click at [488, 56] on icon "gear" at bounding box center [490, 57] width 4 height 4
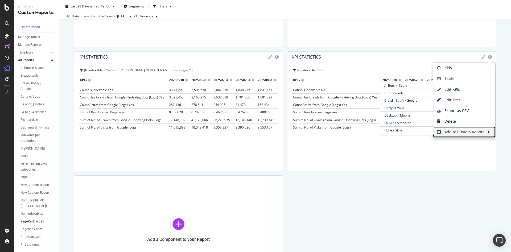
click at [458, 132] on span "Add to Custom Report" at bounding box center [460, 132] width 55 height 8
click at [399, 132] on span "PageRank -2025" at bounding box center [406, 132] width 53 height 7
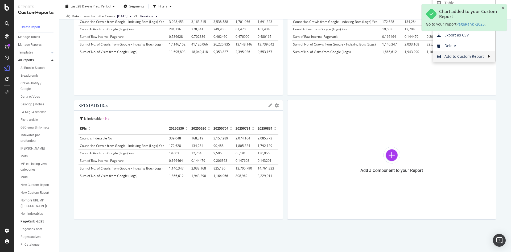
scroll to position [581, 0]
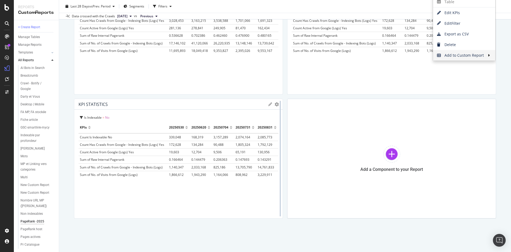
click at [275, 105] on div "KPI STATISTICS KPIs Table Edit KPIs Edit Filter Export as CSV Delete Add to Cus…" at bounding box center [178, 159] width 209 height 120
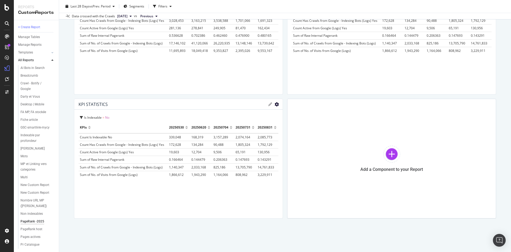
click at [275, 102] on icon "gear" at bounding box center [277, 104] width 4 height 4
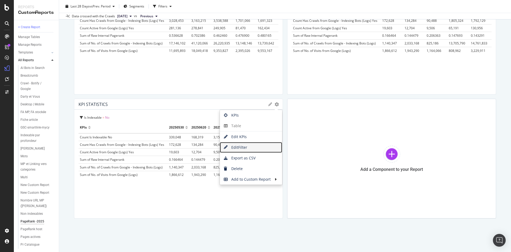
click at [262, 150] on span "Edit Filter" at bounding box center [251, 147] width 62 height 8
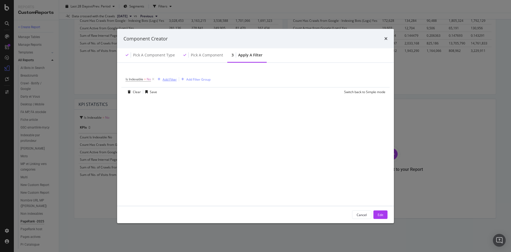
click at [166, 79] on div "Add Filter" at bounding box center [170, 79] width 14 height 5
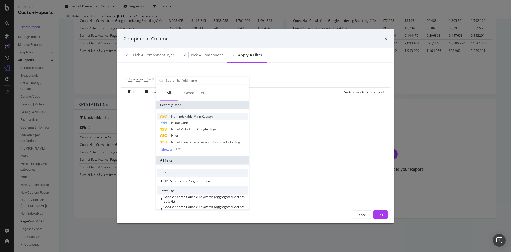
click at [199, 118] on span "Non-Indexable Main Reason" at bounding box center [192, 116] width 42 height 5
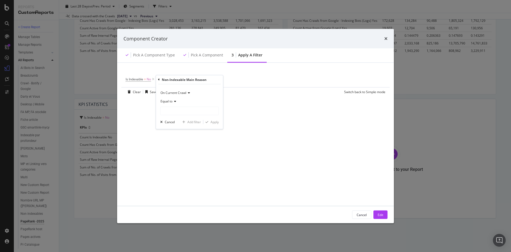
click at [175, 101] on icon "modal" at bounding box center [174, 101] width 4 height 3
click at [181, 112] on div "Equal to" at bounding box center [190, 112] width 57 height 7
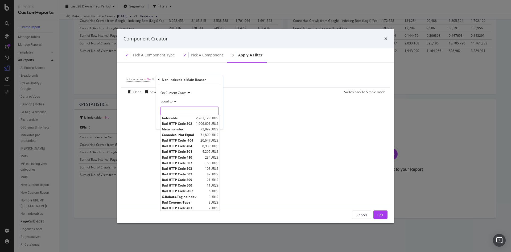
click at [183, 112] on input "modal" at bounding box center [190, 110] width 58 height 9
click at [184, 125] on span "Bad HTTP Code 302" at bounding box center [178, 123] width 33 height 5
type input "Bad HTTP Code 302"
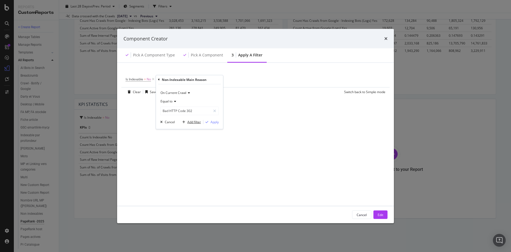
drag, startPoint x: 201, startPoint y: 123, endPoint x: 198, endPoint y: 121, distance: 3.6
click at [200, 123] on div "Add filter" at bounding box center [194, 122] width 14 height 5
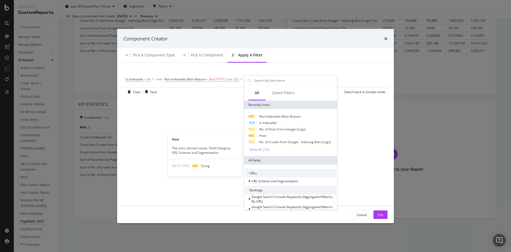
click at [270, 133] on div "Host" at bounding box center [290, 135] width 91 height 6
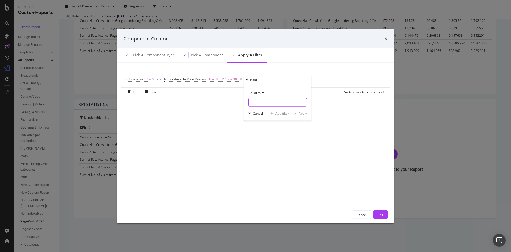
click at [262, 102] on input "modal" at bounding box center [278, 102] width 58 height 9
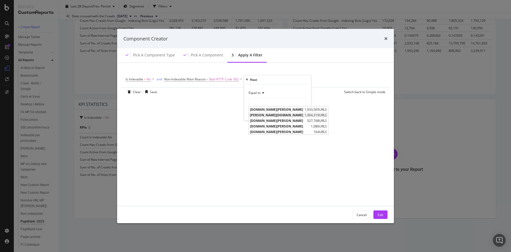
click at [265, 114] on span "m.darty.com" at bounding box center [276, 115] width 53 height 5
type input "m.darty.com"
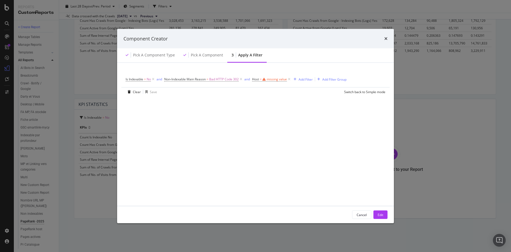
drag, startPoint x: 377, startPoint y: 213, endPoint x: 386, endPoint y: 214, distance: 8.8
click at [378, 213] on button "Edit" at bounding box center [380, 215] width 14 height 9
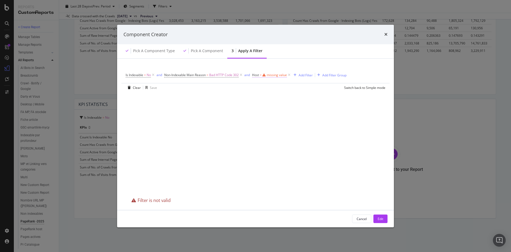
click at [270, 76] on div "missing value" at bounding box center [277, 75] width 20 height 5
click at [270, 94] on input "modal" at bounding box center [287, 97] width 58 height 9
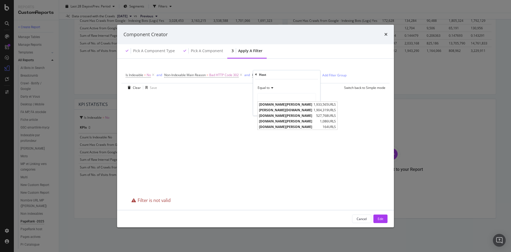
click at [273, 109] on span "m.darty.com" at bounding box center [285, 110] width 53 height 5
type input "m.darty.com"
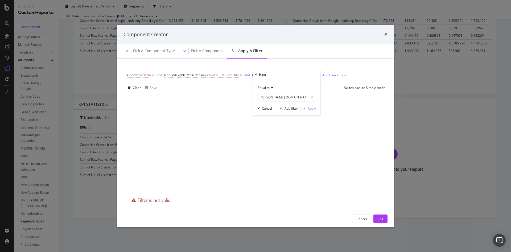
click at [308, 109] on div "Apply" at bounding box center [312, 108] width 8 height 5
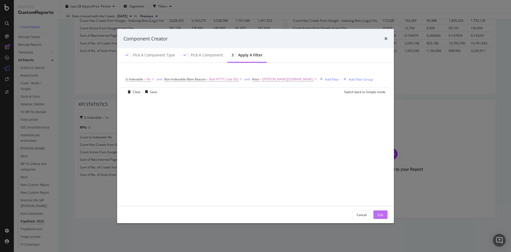
click at [379, 216] on div "Edit" at bounding box center [381, 214] width 6 height 5
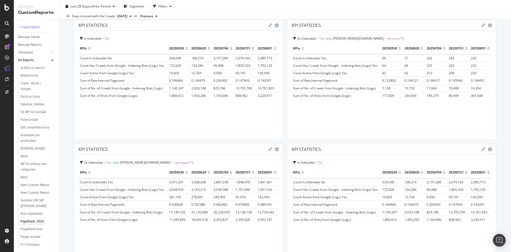
scroll to position [506, 0]
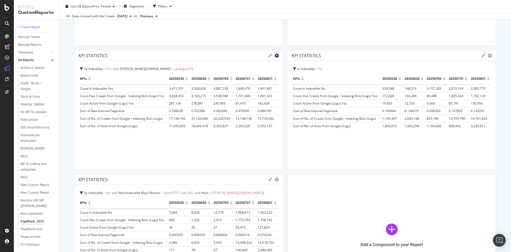
click at [275, 57] on icon "gear" at bounding box center [277, 56] width 4 height 4
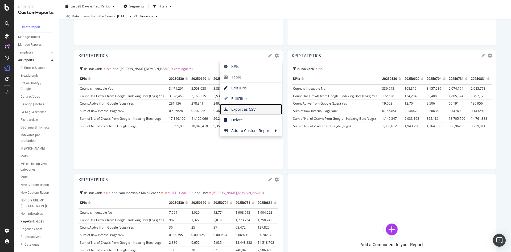
click at [256, 111] on span "Export as CSV" at bounding box center [251, 109] width 62 height 8
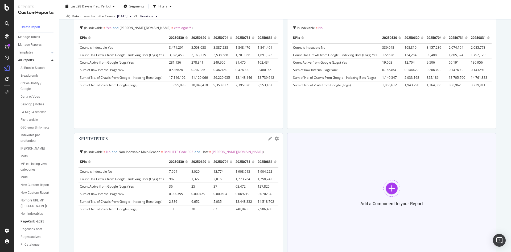
scroll to position [581, 0]
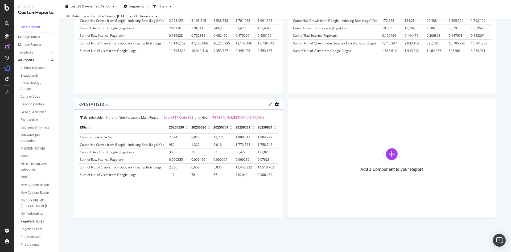
click at [275, 105] on icon "gear" at bounding box center [277, 104] width 4 height 4
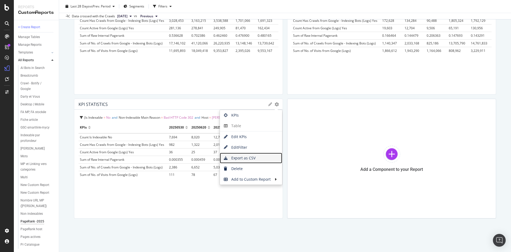
click at [266, 158] on span "Export as CSV" at bounding box center [251, 158] width 62 height 8
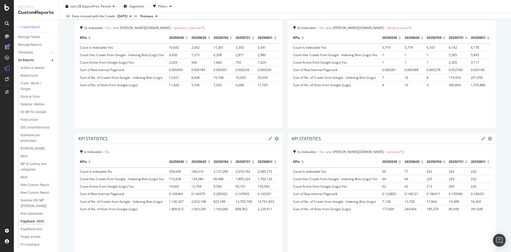
scroll to position [426, 0]
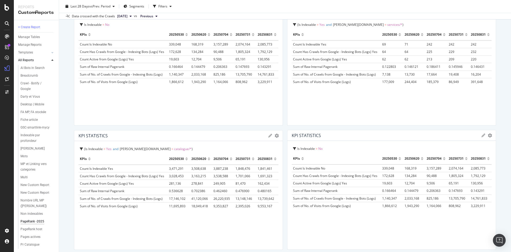
click at [247, 191] on td "0.476900" at bounding box center [245, 190] width 22 height 7
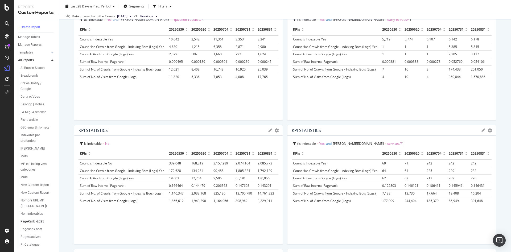
scroll to position [288, 0]
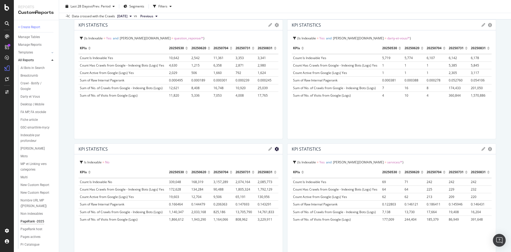
click at [275, 149] on icon "gear" at bounding box center [277, 149] width 4 height 4
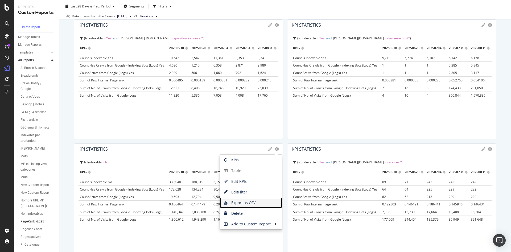
click at [252, 202] on span "Export as CSV" at bounding box center [251, 203] width 62 height 8
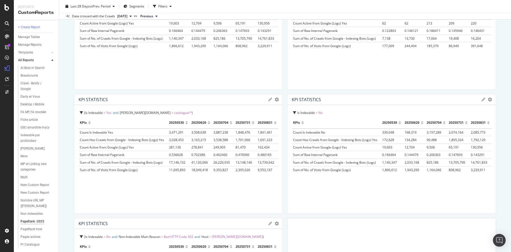
scroll to position [452, 0]
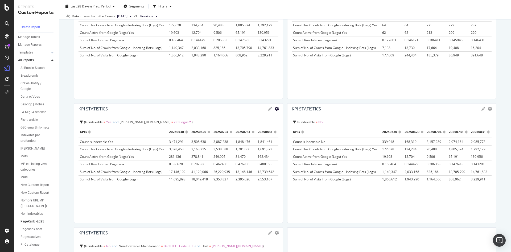
click at [275, 109] on icon "gear" at bounding box center [277, 109] width 4 height 4
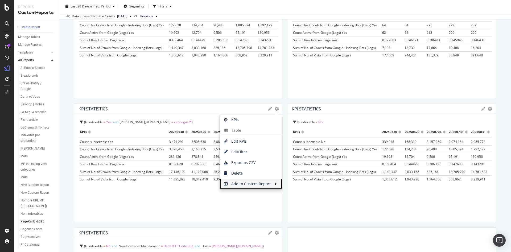
click at [262, 182] on span "Add to Custom Report" at bounding box center [247, 184] width 55 height 8
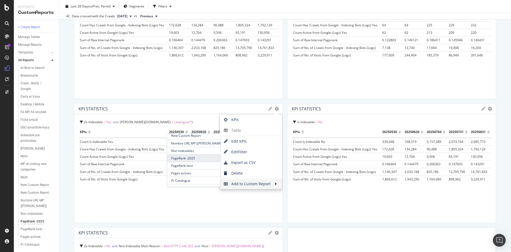
click at [196, 156] on span "PageRank -2025" at bounding box center [193, 158] width 53 height 7
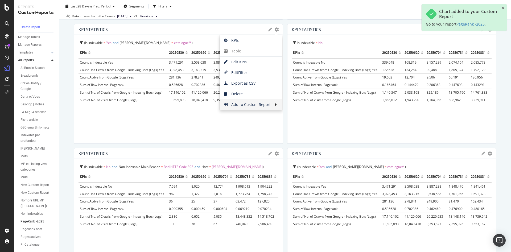
scroll to position [532, 0]
click at [491, 153] on div at bounding box center [493, 207] width 5 height 120
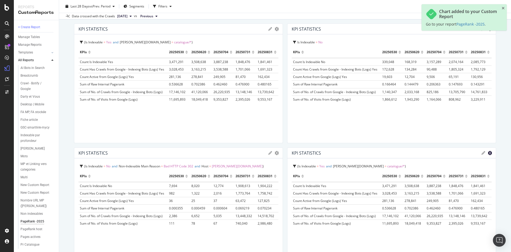
click at [488, 153] on icon "gear" at bounding box center [490, 153] width 4 height 4
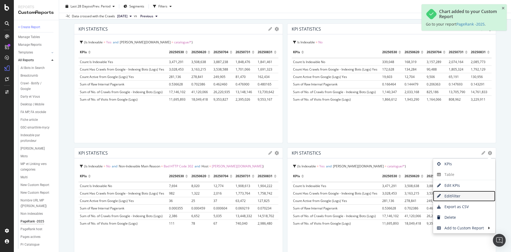
click at [463, 198] on span "Edit Filter" at bounding box center [464, 196] width 62 height 8
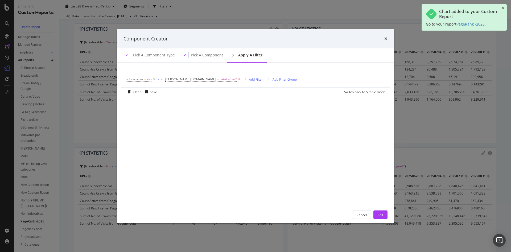
click at [206, 80] on div "Is Indexable = Yes and darty.com = catalogue/* Add Filter Add Filter Group" at bounding box center [211, 79] width 171 height 7
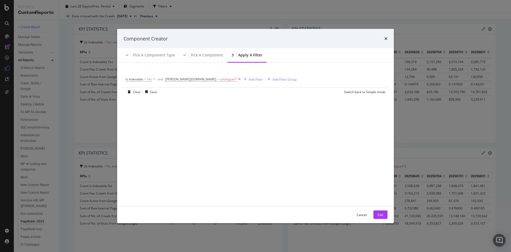
click at [237, 80] on icon "modal" at bounding box center [239, 79] width 5 height 5
click at [381, 216] on div "Edit" at bounding box center [381, 214] width 6 height 5
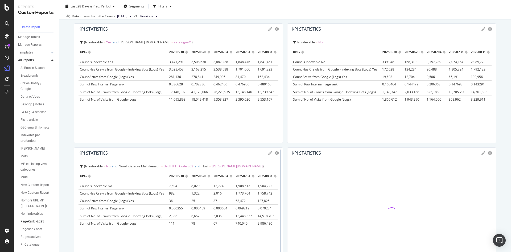
click at [280, 153] on div at bounding box center [280, 208] width 1 height 116
click at [275, 153] on icon "gear" at bounding box center [277, 153] width 4 height 4
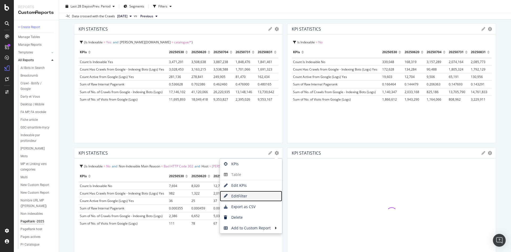
click at [265, 197] on span "Edit Filter" at bounding box center [251, 196] width 62 height 8
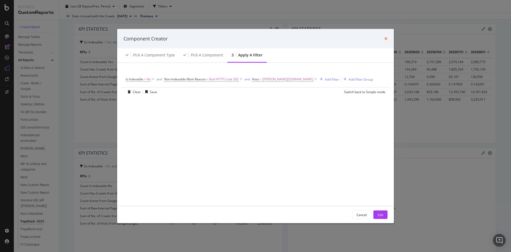
click at [386, 38] on icon "times" at bounding box center [385, 38] width 3 height 4
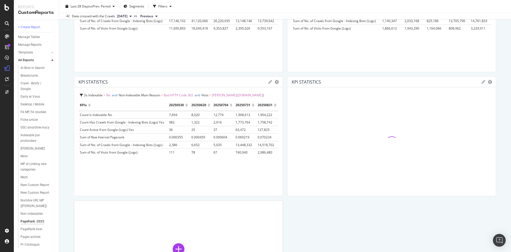
scroll to position [612, 0]
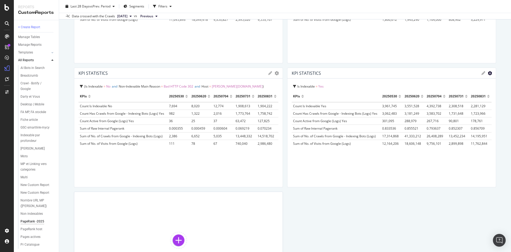
click at [488, 73] on icon "gear" at bounding box center [490, 73] width 4 height 4
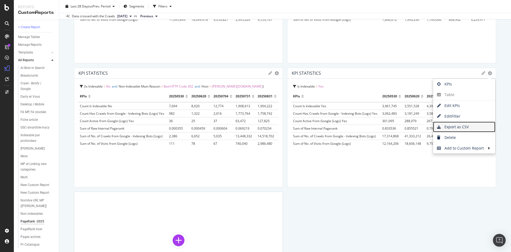
click at [460, 125] on span "Export as CSV" at bounding box center [464, 127] width 62 height 8
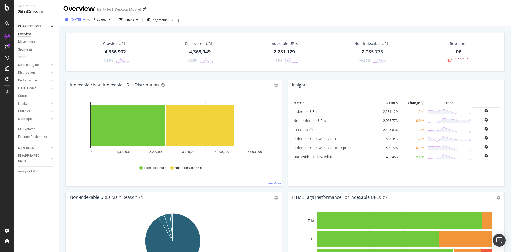
click at [87, 20] on div "button" at bounding box center [84, 19] width 6 height 3
click at [191, 9] on div "Overview [PERSON_NAME] Full [Desktop Mobile]" at bounding box center [285, 6] width 452 height 13
click at [81, 21] on span "2025 Aug. 31st" at bounding box center [76, 19] width 10 height 5
click at [92, 48] on div "2025 Jul. 31st" at bounding box center [85, 48] width 28 height 5
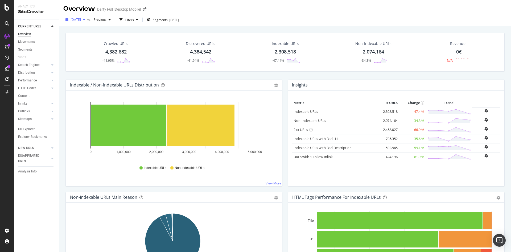
click at [87, 22] on div "2025 Jul. 31st" at bounding box center [75, 20] width 24 height 8
click at [158, 48] on div "Discovered URLs 4,384,542 -41.94%" at bounding box center [200, 52] width 85 height 28
click at [222, 109] on rect "A chart." at bounding box center [201, 126] width 68 height 42
